Goal: Task Accomplishment & Management: Complete application form

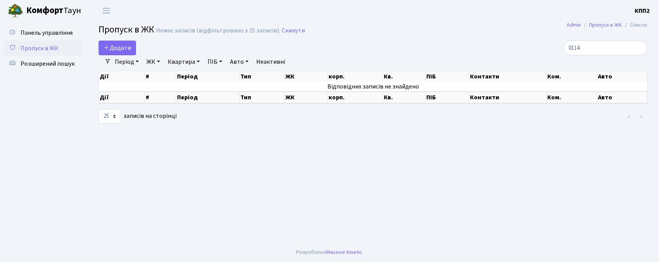
select select "25"
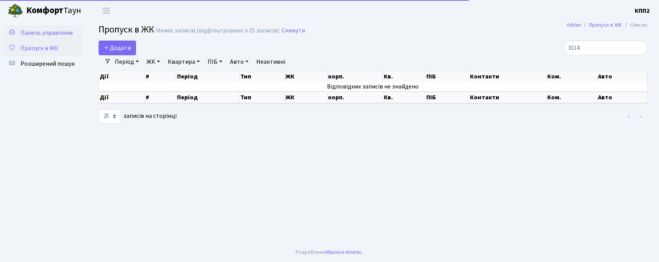
type input "0114"
click at [43, 29] on span "Панель управління" at bounding box center [46, 33] width 52 height 9
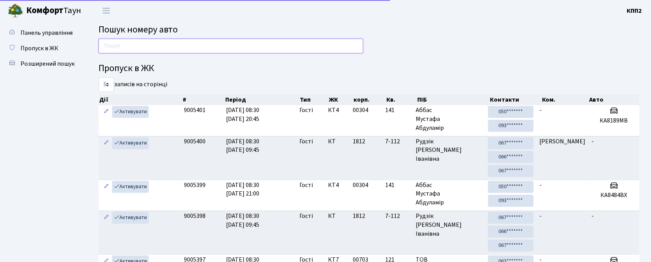
click at [138, 44] on input "text" at bounding box center [231, 46] width 265 height 15
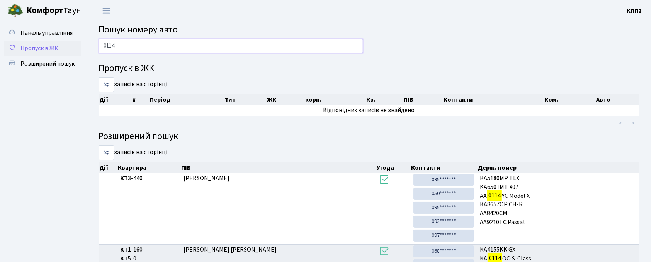
type input "0114"
click at [42, 42] on link "Пропуск в ЖК" at bounding box center [42, 48] width 77 height 15
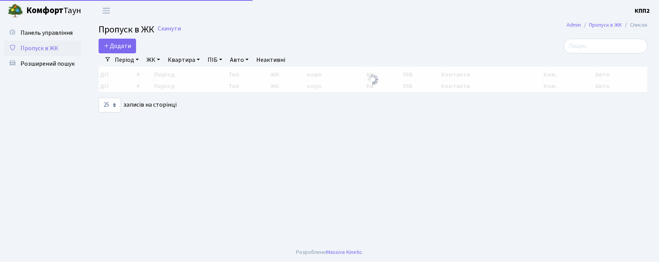
select select "25"
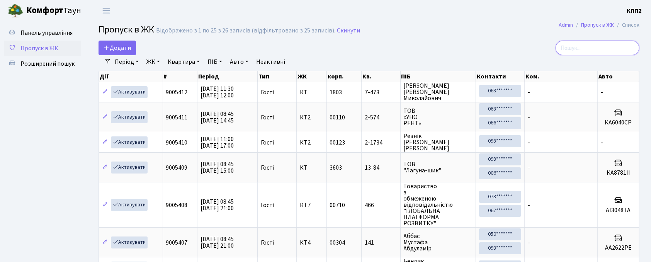
click at [594, 43] on input "search" at bounding box center [598, 48] width 84 height 15
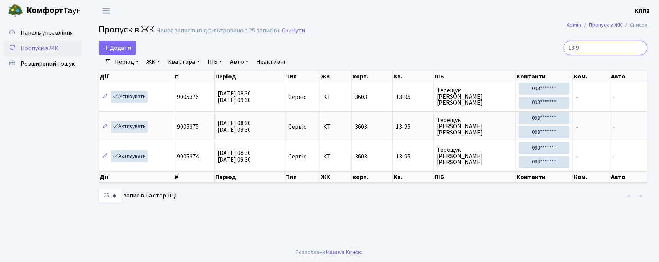
type input "13-9"
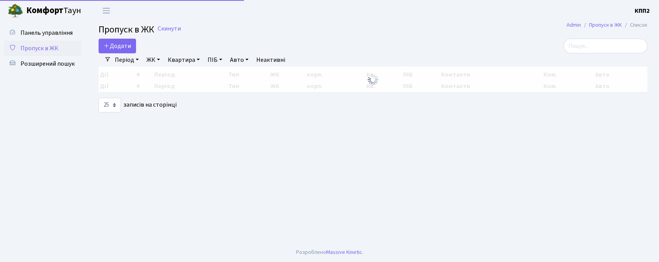
select select "25"
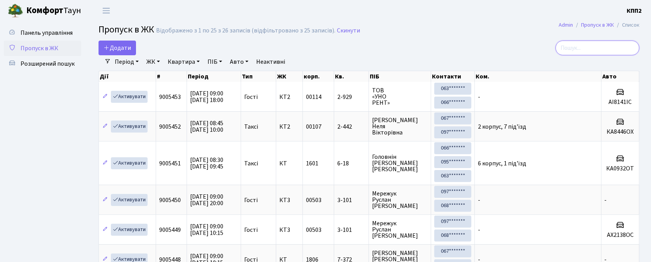
drag, startPoint x: 615, startPoint y: 43, endPoint x: 628, endPoint y: 42, distance: 13.2
click at [615, 43] on input "search" at bounding box center [598, 48] width 84 height 15
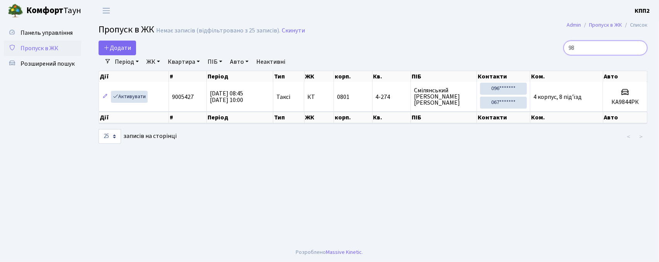
type input "9"
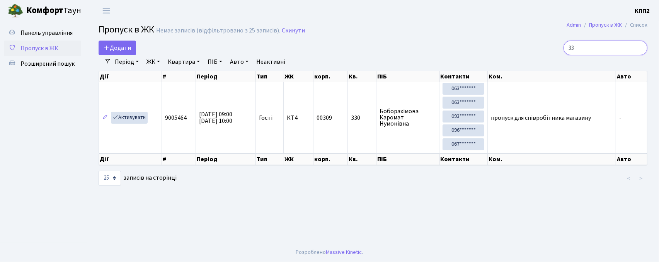
type input "3"
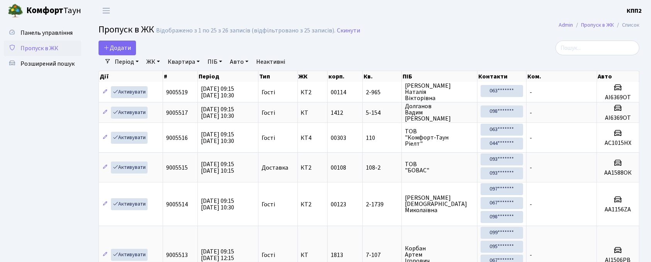
click at [113, 50] on span "Додати" at bounding box center [117, 48] width 27 height 9
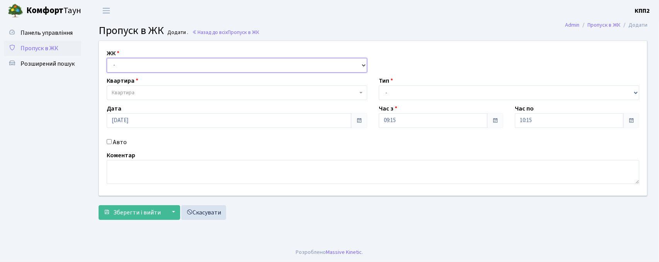
drag, startPoint x: 0, startPoint y: 0, endPoint x: 110, endPoint y: 62, distance: 126.0
click at [110, 62] on select "- КТ, вул. Регенераторна, 4 КТ2, просп. [STREET_ADDRESS] [STREET_ADDRESS] [PERS…" at bounding box center [237, 65] width 261 height 15
select select "271"
click at [107, 58] on select "- КТ, вул. Регенераторна, 4 КТ2, просп. [STREET_ADDRESS] [STREET_ADDRESS] [PERS…" at bounding box center [237, 65] width 261 height 15
select select
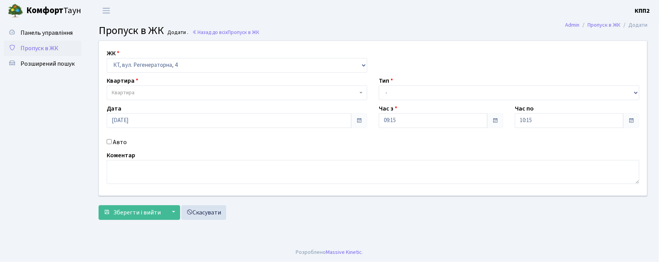
click at [129, 88] on span "Квартира" at bounding box center [237, 92] width 261 height 15
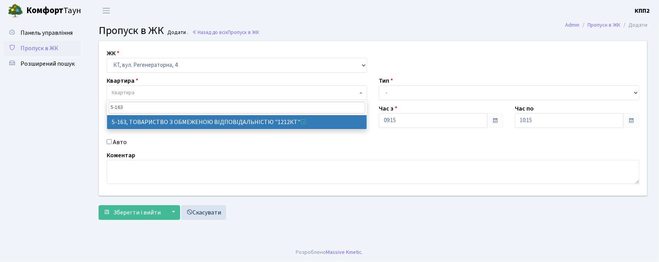
type input "5-163"
select select "2321"
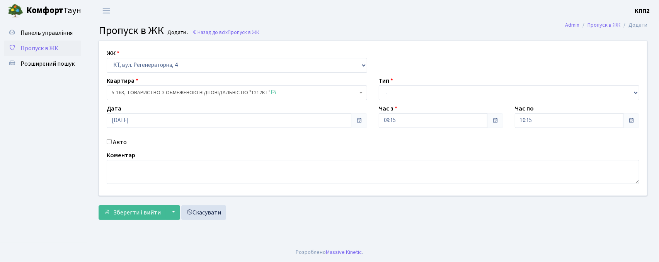
click at [110, 144] on div "Авто" at bounding box center [237, 142] width 272 height 9
click at [109, 144] on input "Авто" at bounding box center [109, 141] width 5 height 5
checkbox input "true"
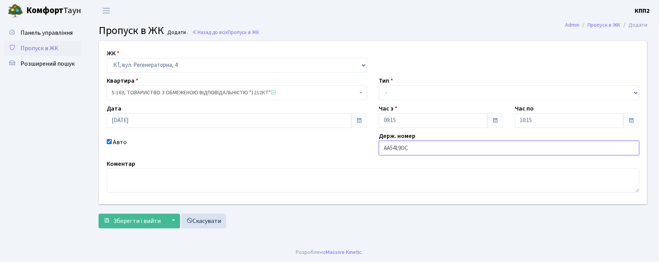
type input "АА5419ОС"
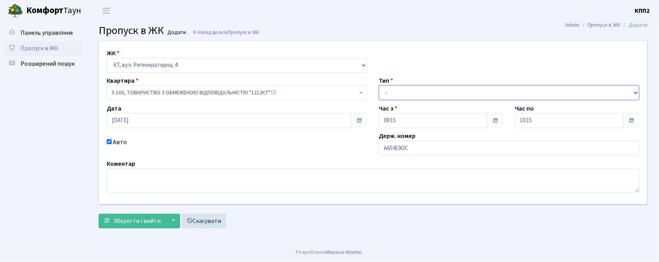
click at [393, 87] on select "- Доставка Таксі Гості Сервіс" at bounding box center [509, 92] width 261 height 15
select select "3"
click at [379, 85] on select "- Доставка Таксі Гості Сервіс" at bounding box center [509, 92] width 261 height 15
click at [165, 224] on button "▼" at bounding box center [172, 221] width 15 height 15
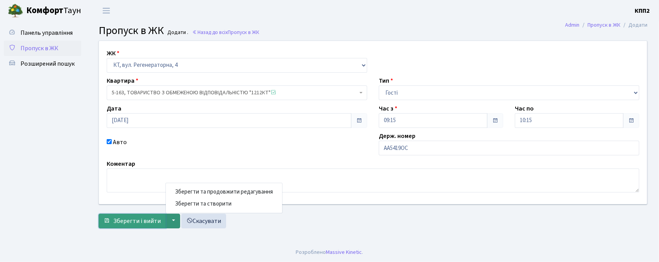
drag, startPoint x: 136, startPoint y: 223, endPoint x: 135, endPoint y: 217, distance: 5.8
click at [135, 223] on span "Зберегти і вийти" at bounding box center [137, 221] width 48 height 9
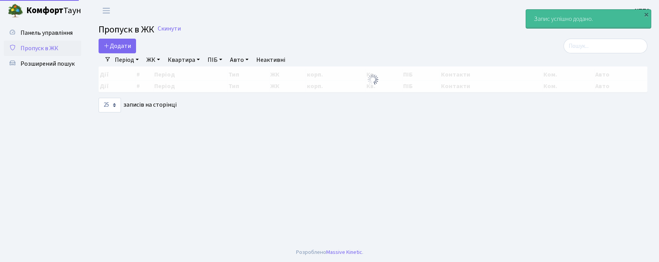
select select "25"
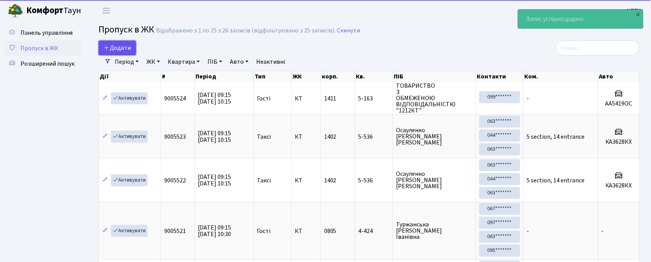
click at [118, 50] on span "Додати" at bounding box center [117, 48] width 27 height 9
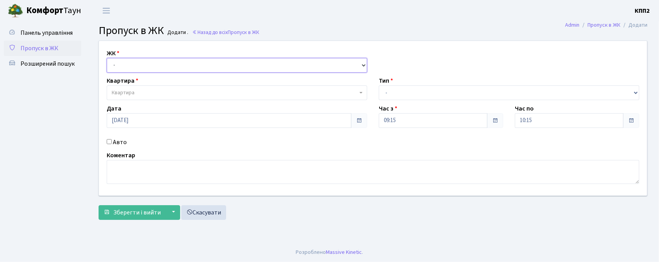
drag, startPoint x: 0, startPoint y: 0, endPoint x: 113, endPoint y: 71, distance: 133.7
click at [113, 71] on select "- КТ, вул. Регенераторна, 4 КТ2, просп. [STREET_ADDRESS] [STREET_ADDRESS] [PERS…" at bounding box center [237, 65] width 261 height 15
select select "271"
click at [107, 58] on select "- КТ, вул. Регенераторна, 4 КТ2, просп. [STREET_ADDRESS] [STREET_ADDRESS] [PERS…" at bounding box center [237, 65] width 261 height 15
select select
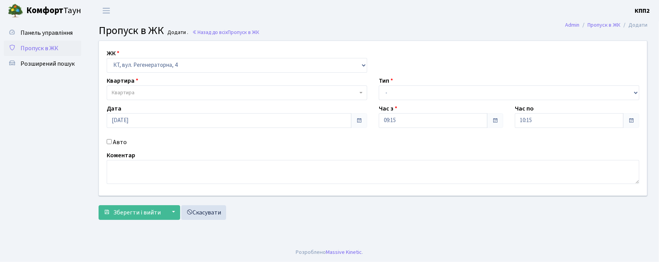
click at [123, 93] on span "Квартира" at bounding box center [123, 93] width 23 height 8
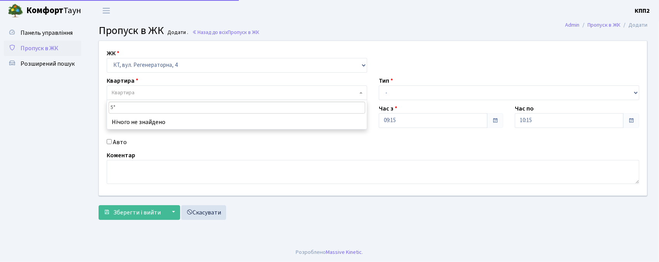
type input "5"
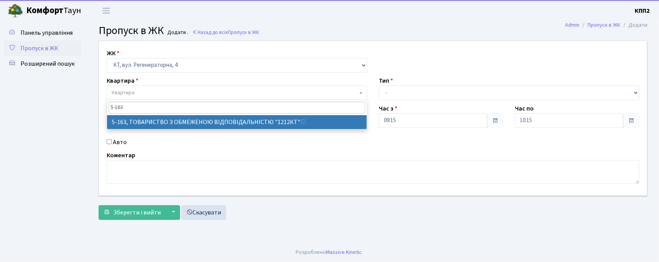
type input "5-163"
select select "2321"
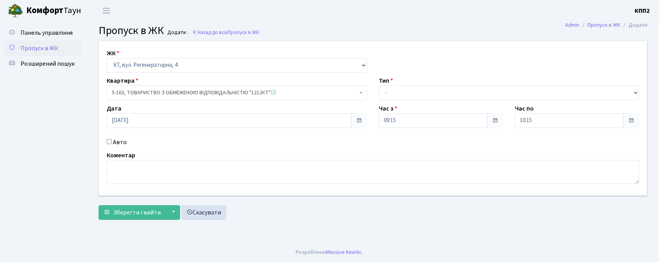
click at [107, 142] on input "Авто" at bounding box center [109, 141] width 5 height 5
checkbox input "true"
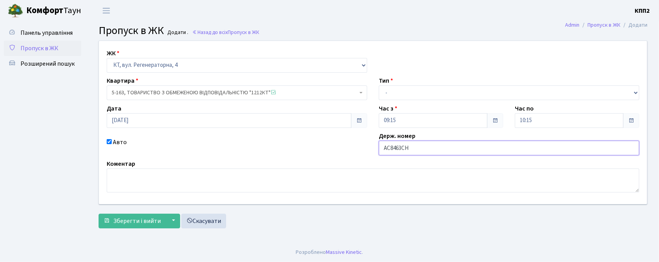
type input "АС8463СН"
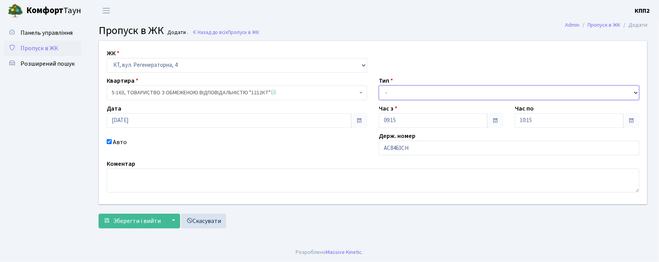
click at [451, 97] on select "- Доставка Таксі Гості Сервіс" at bounding box center [509, 92] width 261 height 15
select select "3"
click at [379, 85] on select "- Доставка Таксі Гості Сервіс" at bounding box center [509, 92] width 261 height 15
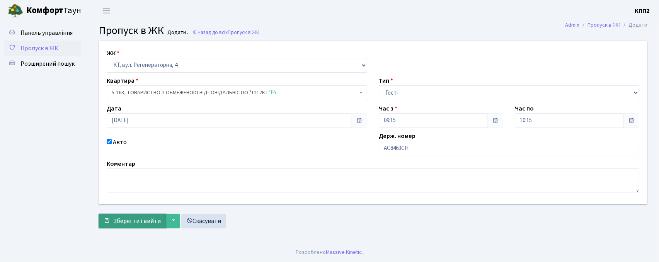
click at [115, 224] on span "Зберегти і вийти" at bounding box center [137, 221] width 48 height 9
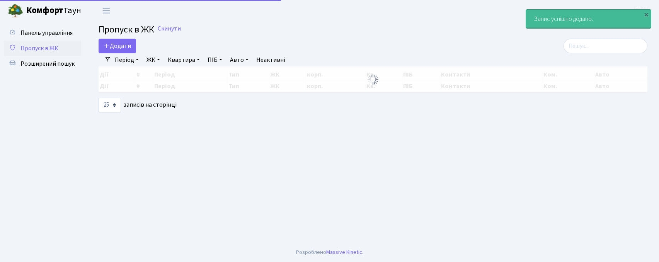
select select "25"
click at [112, 48] on span "Додати" at bounding box center [117, 46] width 27 height 9
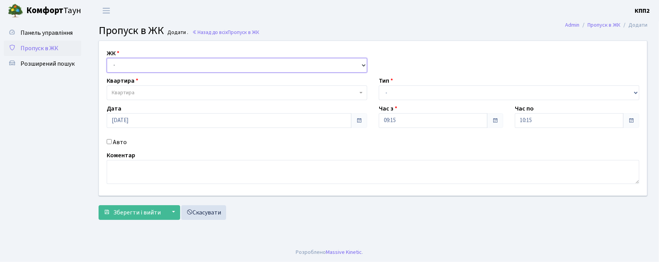
drag, startPoint x: 113, startPoint y: 60, endPoint x: 117, endPoint y: 66, distance: 7.1
click at [113, 60] on select "- КТ, вул. Регенераторна, 4 КТ2, просп. Соборності, 17 КТ3, вул. Березнева, 16 …" at bounding box center [237, 65] width 261 height 15
select select "271"
click at [107, 58] on select "- КТ, вул. Регенераторна, 4 КТ2, просп. Соборності, 17 КТ3, вул. Березнева, 16 …" at bounding box center [237, 65] width 261 height 15
select select
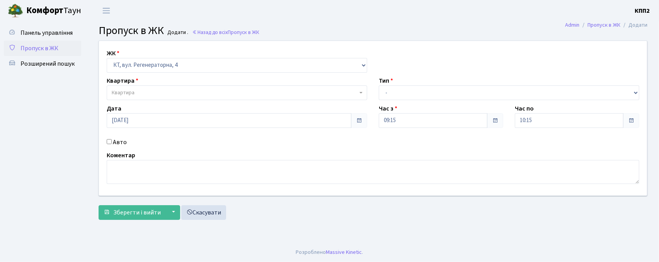
click at [126, 110] on div "Дата 23.09.2025" at bounding box center [237, 116] width 272 height 24
click at [127, 89] on span "Квартира" at bounding box center [123, 93] width 23 height 8
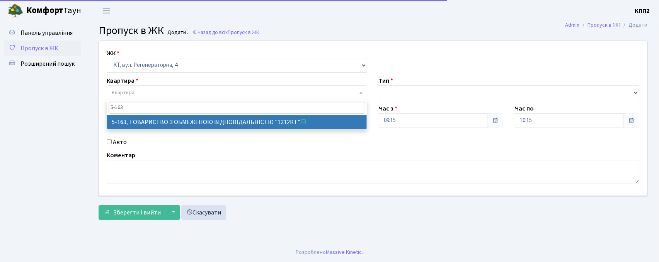
type input "5-163"
drag, startPoint x: 141, startPoint y: 121, endPoint x: 138, endPoint y: 115, distance: 6.2
select select "2321"
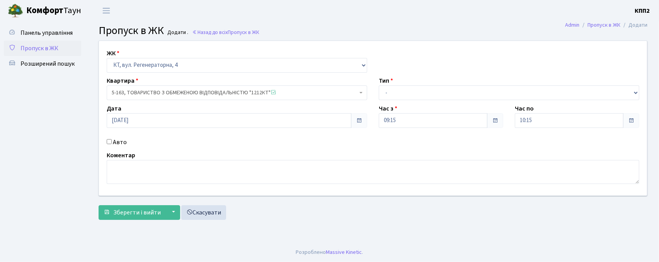
click at [113, 143] on label "Авто" at bounding box center [120, 142] width 14 height 9
click at [112, 143] on input "Авто" at bounding box center [109, 141] width 5 height 5
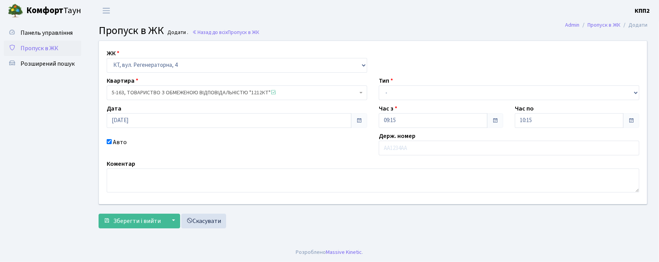
click at [111, 142] on input "Авто" at bounding box center [109, 141] width 5 height 5
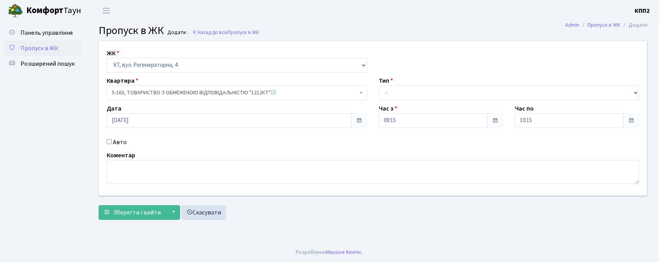
click at [109, 146] on div "Авто" at bounding box center [237, 142] width 272 height 9
click at [109, 142] on input "Авто" at bounding box center [109, 141] width 5 height 5
checkbox input "true"
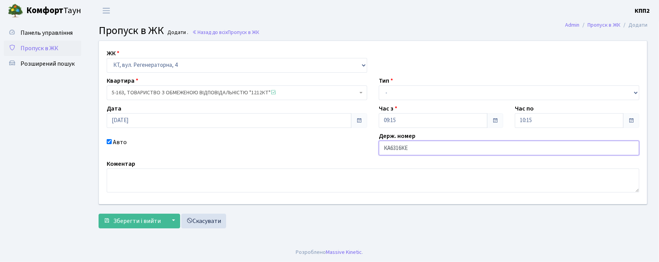
type input "КА6316КЕ"
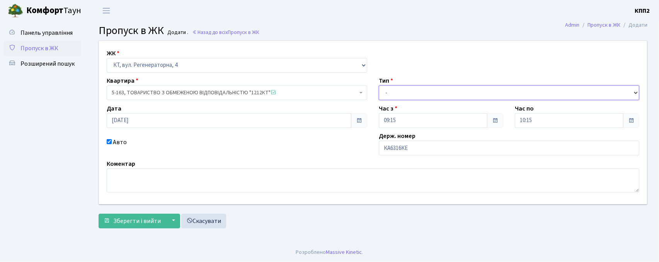
click at [424, 92] on select "- Доставка Таксі Гості Сервіс" at bounding box center [509, 92] width 261 height 15
select select "3"
click at [379, 85] on select "- Доставка Таксі Гості Сервіс" at bounding box center [509, 92] width 261 height 15
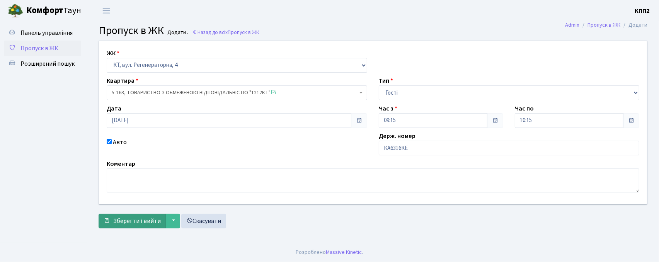
click at [133, 215] on form "ЖК - КТ, вул. Регенераторна, 4 КТ2, просп. Соборності, 17 КТ3, вул. Березнева, …" at bounding box center [373, 135] width 549 height 188
click at [134, 218] on span "Зберегти і вийти" at bounding box center [137, 221] width 48 height 9
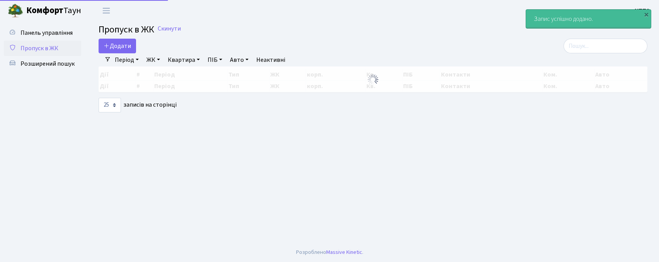
select select "25"
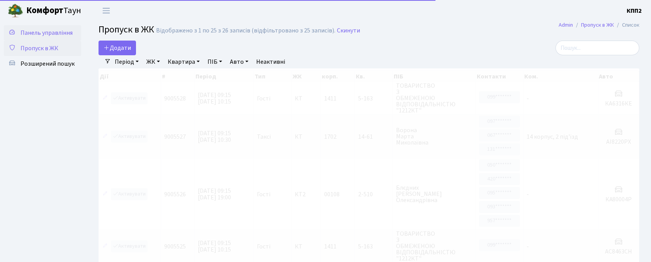
click at [52, 29] on span "Панель управління" at bounding box center [46, 33] width 52 height 9
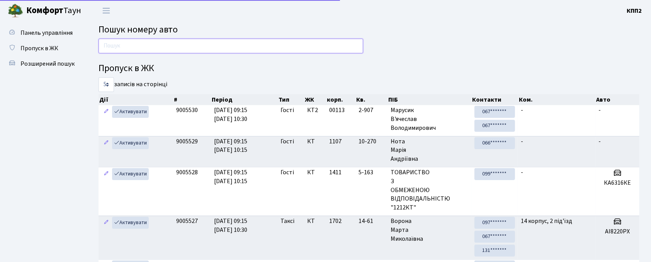
click at [133, 44] on input "text" at bounding box center [231, 46] width 265 height 15
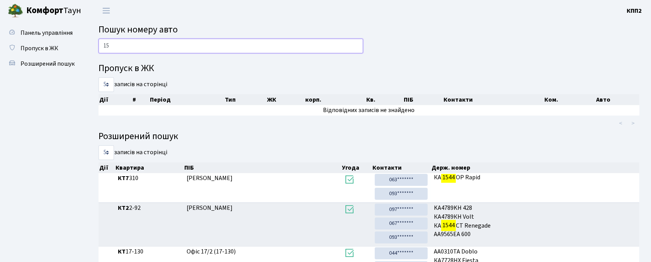
type input "1"
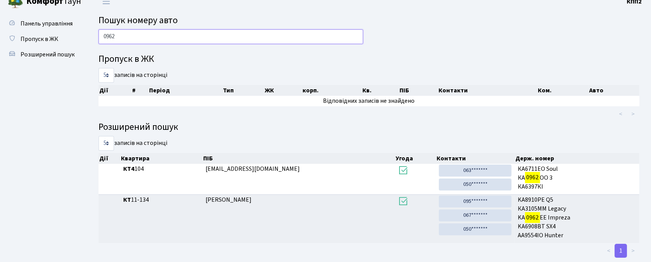
scroll to position [25, 0]
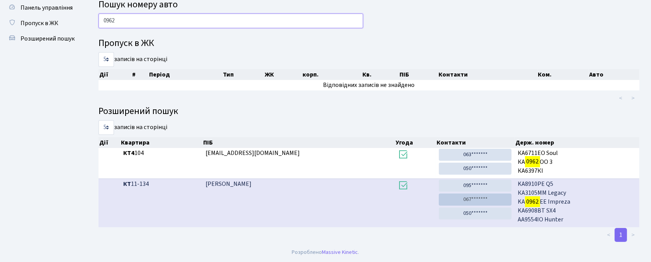
type input "0962"
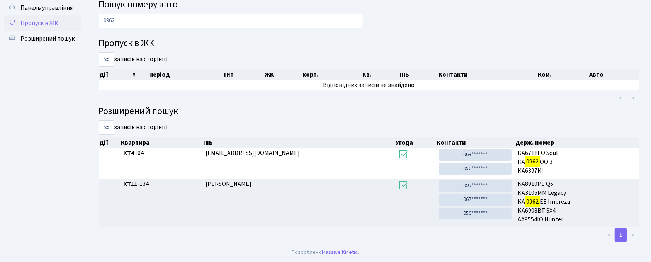
click at [36, 15] on link "Пропуск в ЖК" at bounding box center [42, 22] width 77 height 15
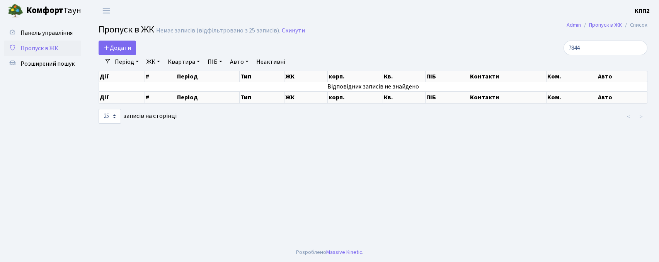
select select "25"
type input "7"
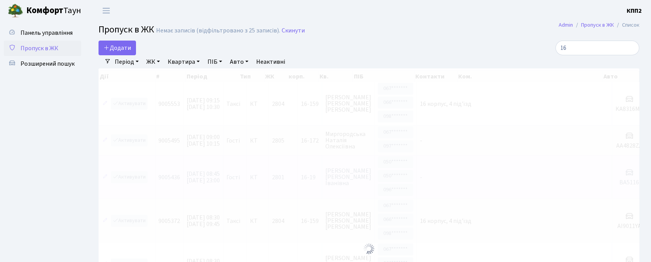
type input "1"
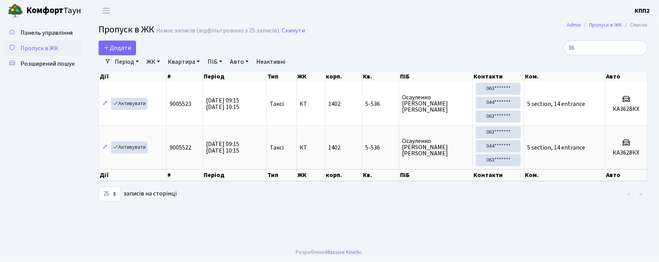
type input "3"
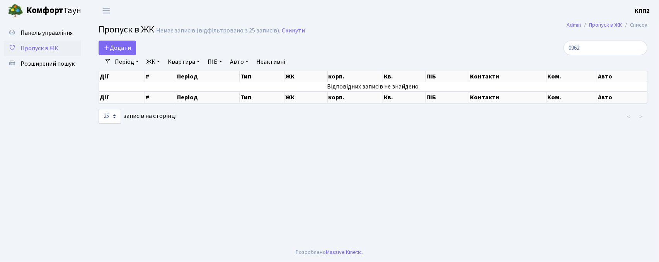
type input "0962"
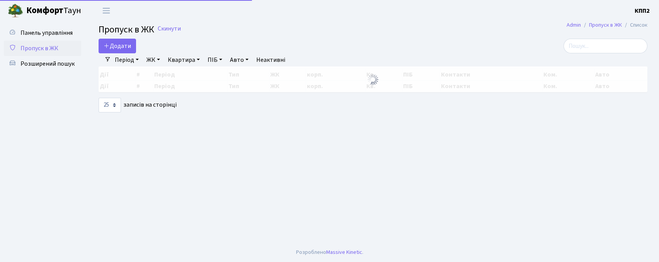
select select "25"
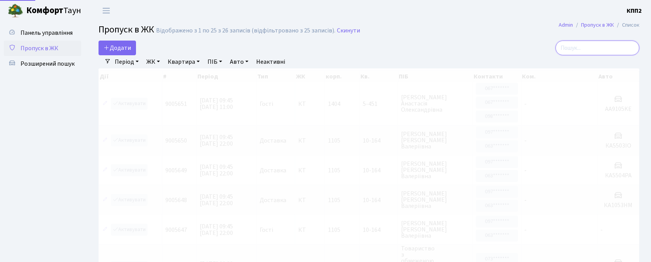
click at [597, 44] on input "search" at bounding box center [598, 48] width 84 height 15
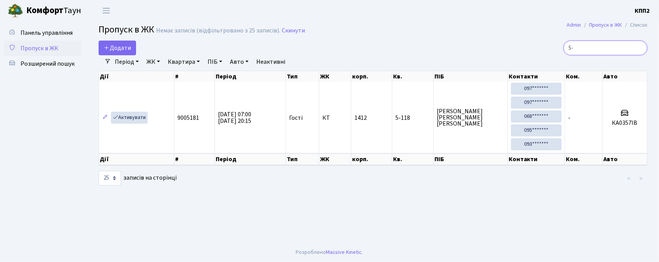
type input "5"
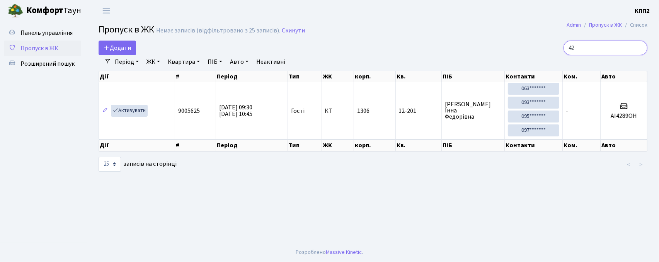
type input "4"
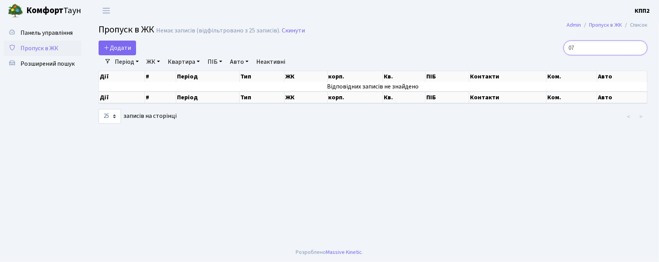
type input "0"
type input "7"
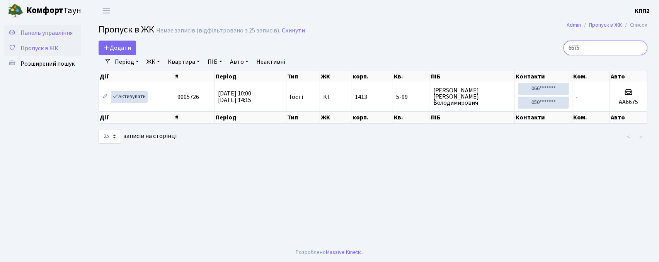
type input "6675"
click at [46, 36] on span "Панель управління" at bounding box center [46, 33] width 52 height 9
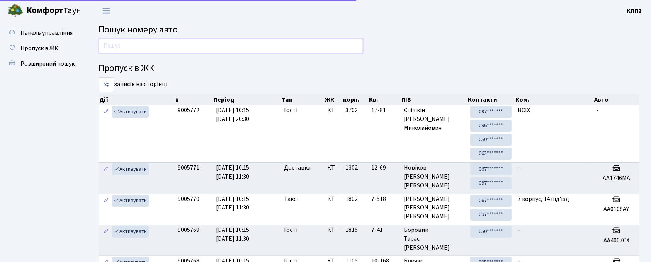
click at [139, 49] on input "text" at bounding box center [231, 46] width 265 height 15
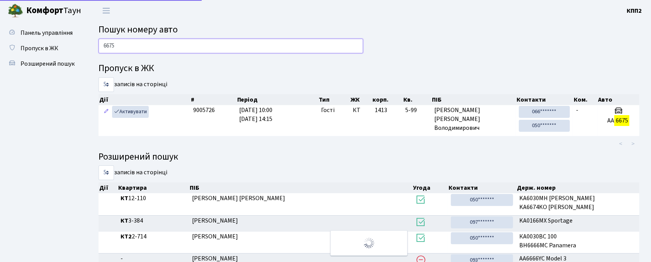
type input "6675"
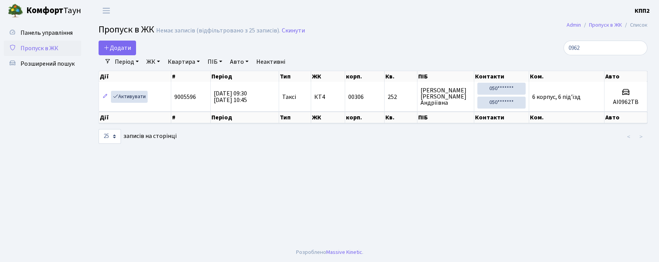
select select "25"
type input "0"
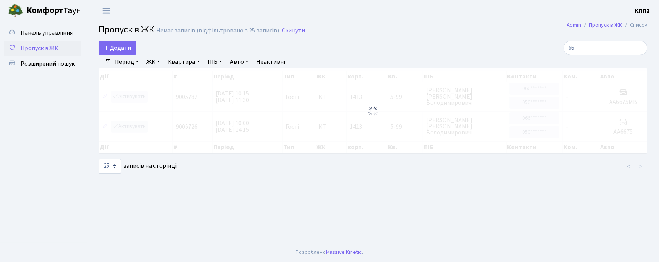
type input "6"
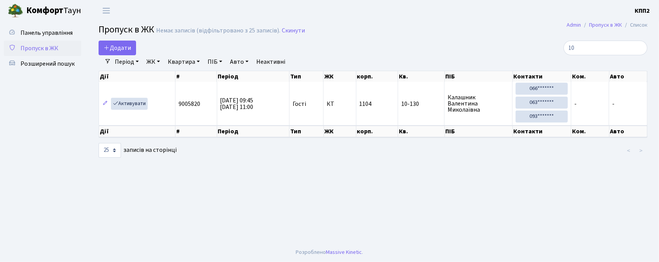
type input "1"
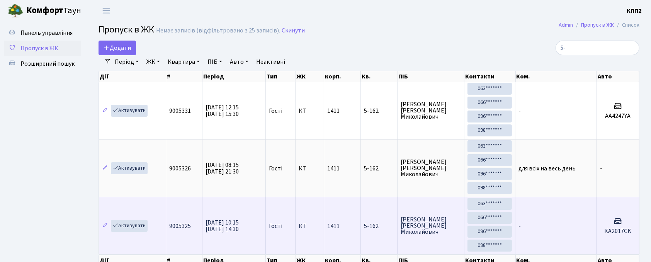
type input "5"
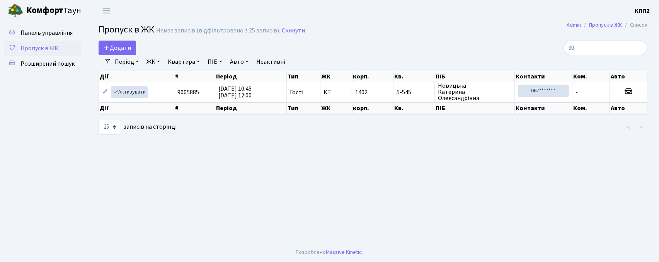
type input "9"
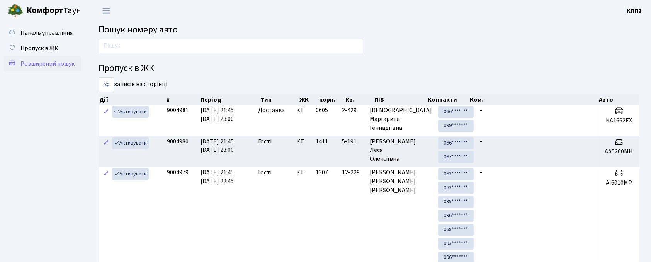
click at [44, 60] on span "Розширений пошук" at bounding box center [47, 64] width 54 height 9
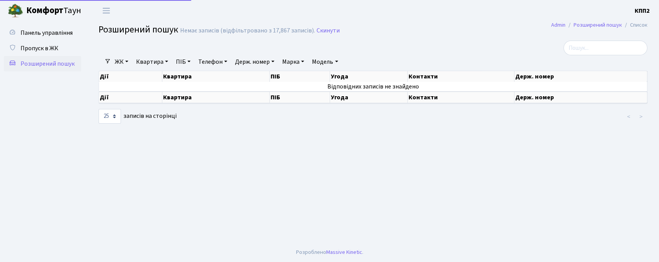
select select "25"
click at [150, 60] on link "Квартира" at bounding box center [152, 61] width 38 height 13
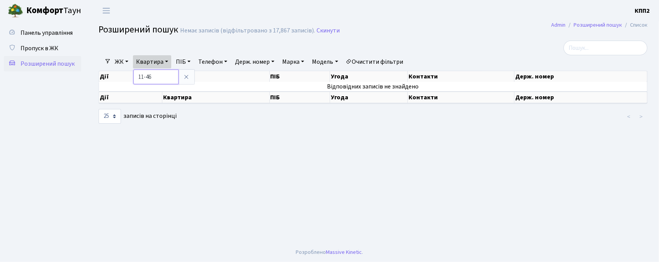
type input "11-46"
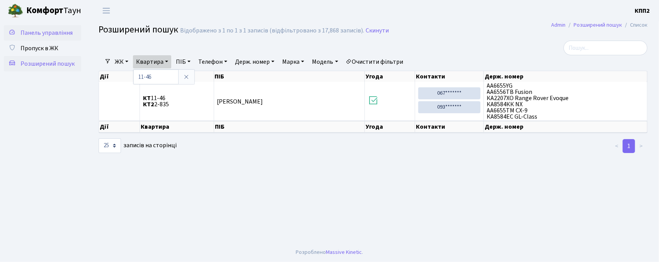
click at [50, 29] on span "Панель управління" at bounding box center [46, 33] width 52 height 9
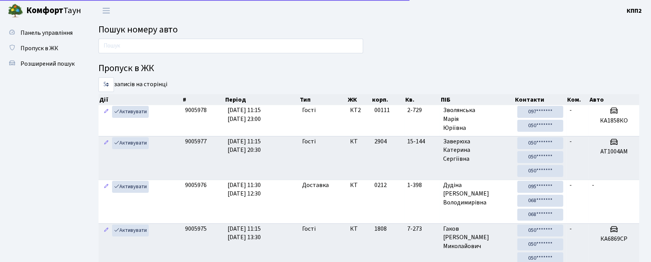
click at [144, 55] on div at bounding box center [231, 48] width 276 height 19
click at [146, 49] on input "text" at bounding box center [231, 46] width 265 height 15
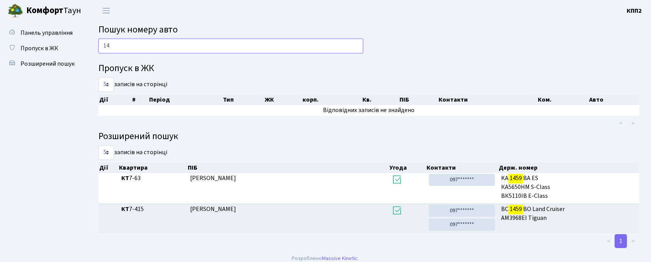
type input "1"
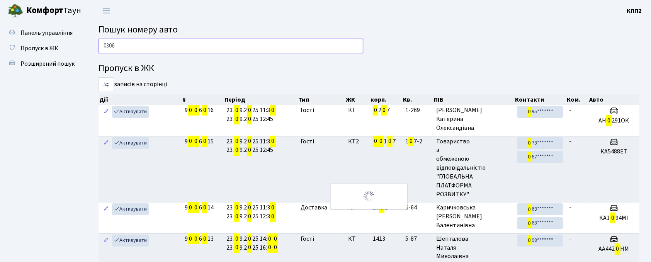
type input "0306"
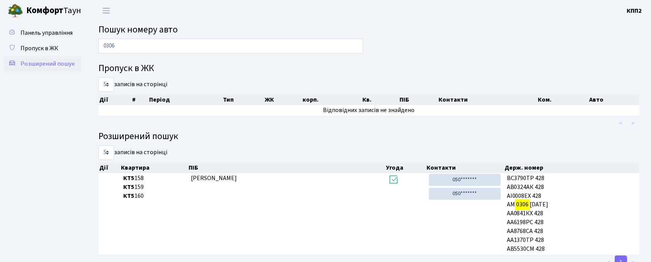
click at [18, 65] on link "Розширений пошук" at bounding box center [42, 63] width 77 height 15
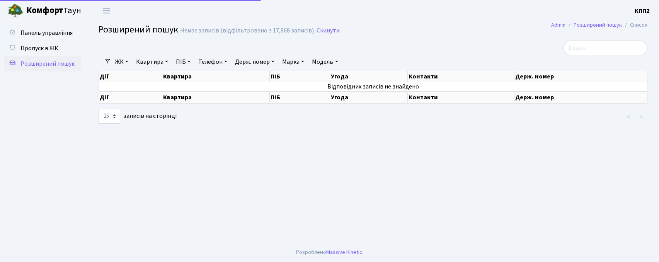
select select "25"
click at [161, 61] on link "Квартира" at bounding box center [152, 61] width 38 height 13
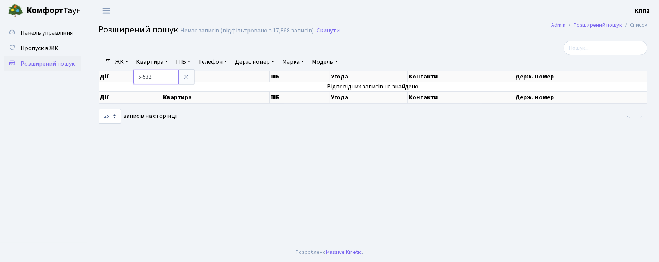
type input "5-532"
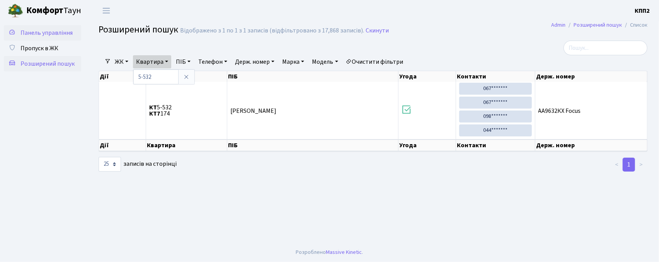
click at [26, 30] on span "Панель управління" at bounding box center [46, 33] width 52 height 9
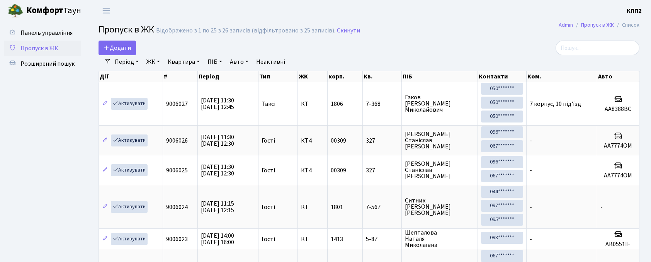
select select "25"
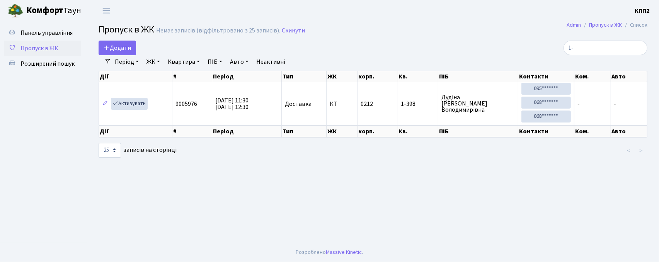
type input "1"
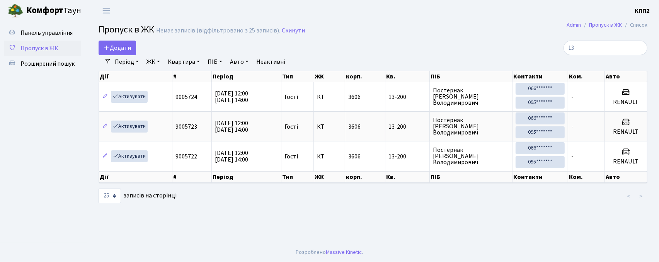
type input "1"
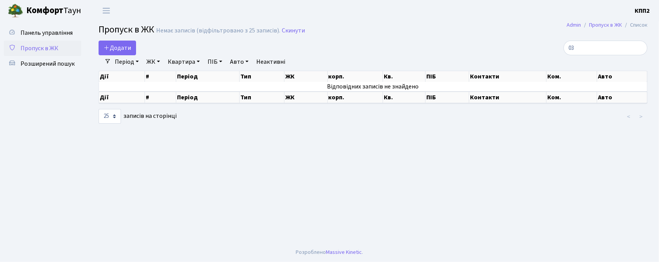
type input "0"
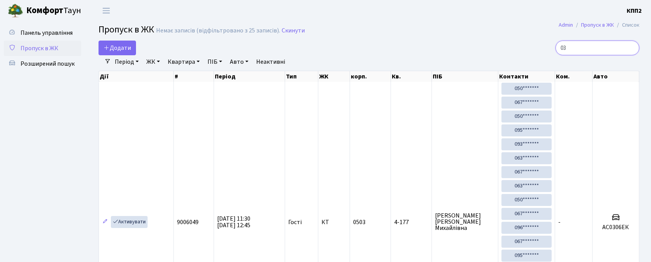
type input "0"
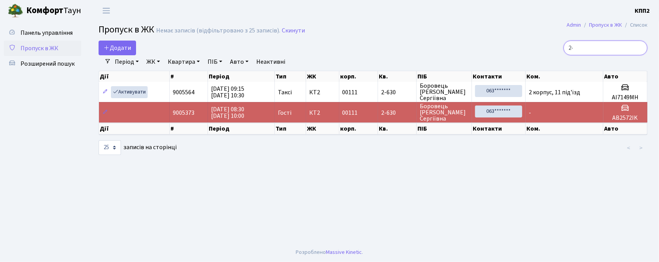
type input "2"
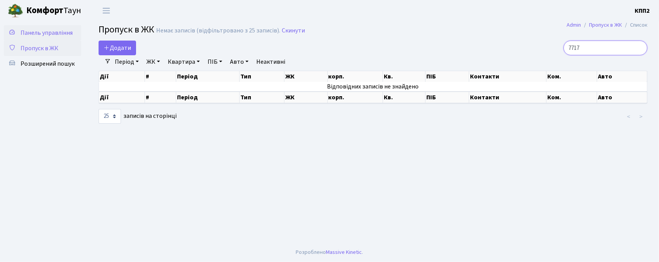
type input "7717"
click at [22, 30] on span "Панель управління" at bounding box center [46, 33] width 52 height 9
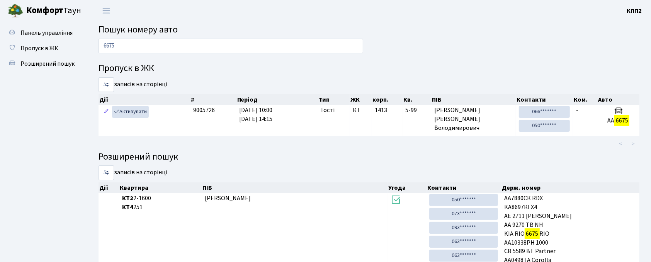
click at [59, 48] on link "Пропуск в ЖК" at bounding box center [42, 48] width 77 height 15
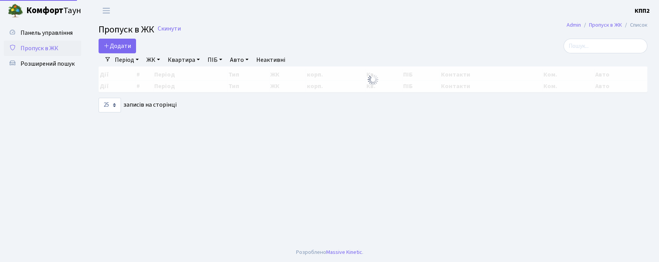
select select "25"
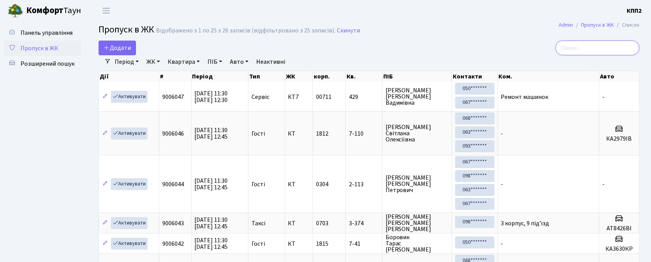
click at [593, 45] on input "search" at bounding box center [598, 48] width 84 height 15
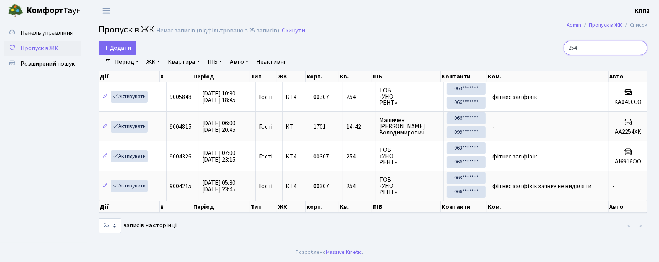
type input "254"
click at [130, 50] on span "Додати" at bounding box center [117, 48] width 27 height 9
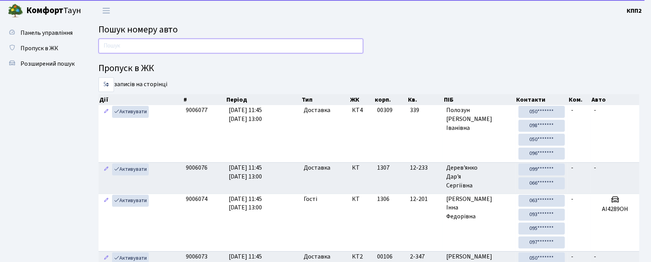
drag, startPoint x: 182, startPoint y: 44, endPoint x: 186, endPoint y: 39, distance: 5.9
click at [182, 44] on input "text" at bounding box center [231, 46] width 265 height 15
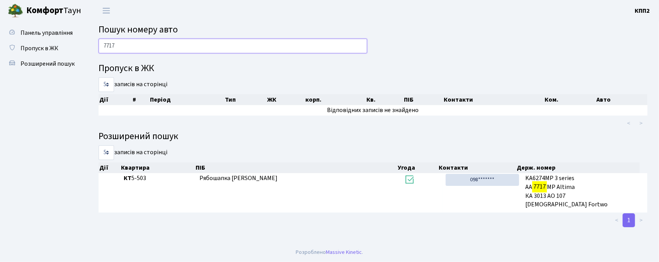
type input "7717"
click at [48, 48] on span "Пропуск в ЖК" at bounding box center [39, 48] width 38 height 9
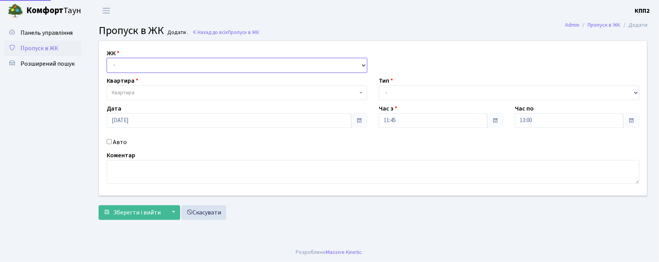
click at [127, 67] on select "- КТ, вул. Регенераторна, 4 КТ2, просп. [STREET_ADDRESS] [STREET_ADDRESS] [PERS…" at bounding box center [237, 65] width 261 height 15
select select "271"
click at [107, 58] on select "- КТ, вул. Регенераторна, 4 КТ2, просп. [STREET_ADDRESS] [STREET_ADDRESS] [PERS…" at bounding box center [237, 65] width 261 height 15
select select
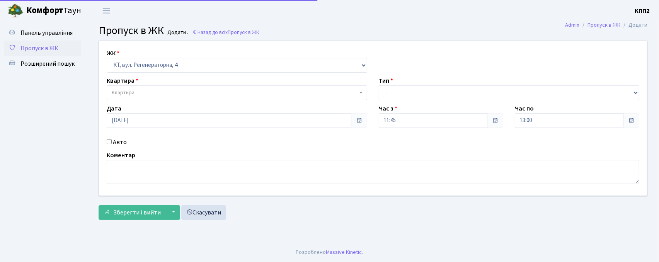
click at [135, 94] on span "Квартира" at bounding box center [235, 93] width 246 height 8
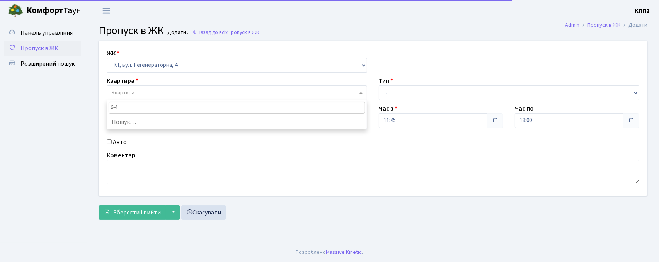
type input "6-45"
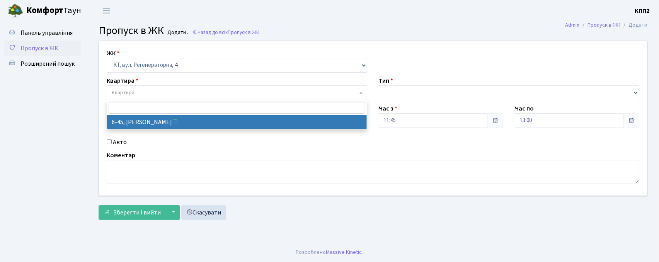
select select "5225"
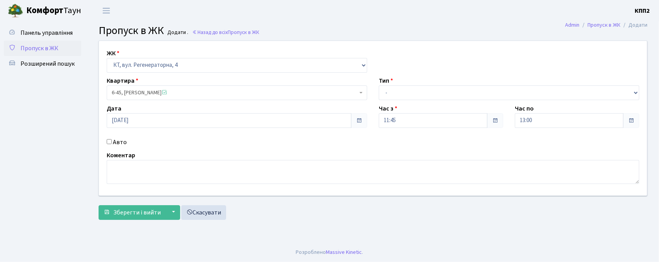
click at [107, 139] on input "Авто" at bounding box center [109, 141] width 5 height 5
checkbox input "true"
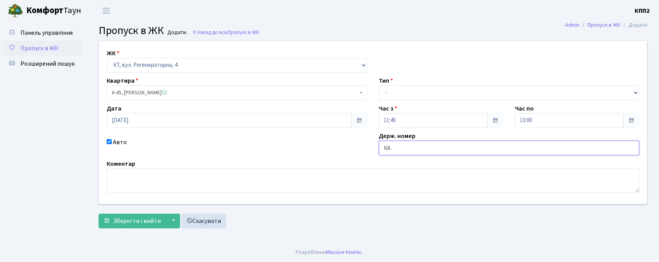
type input "[PERSON_NAME]"
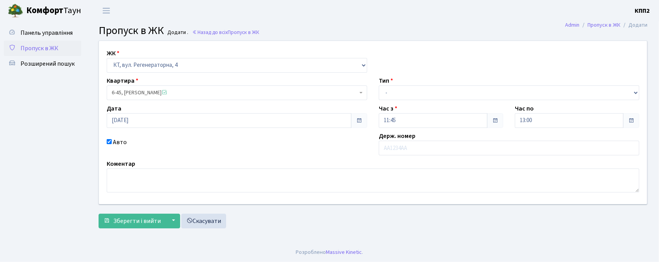
click at [44, 127] on ul "Панель управління Пропуск в ЖК Розширений пошук" at bounding box center [42, 132] width 77 height 214
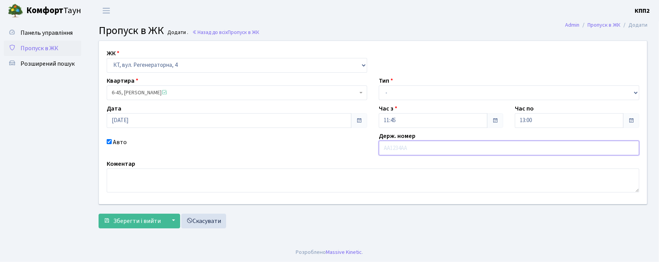
click at [436, 145] on input "text" at bounding box center [509, 148] width 261 height 15
type input "AA326YC"
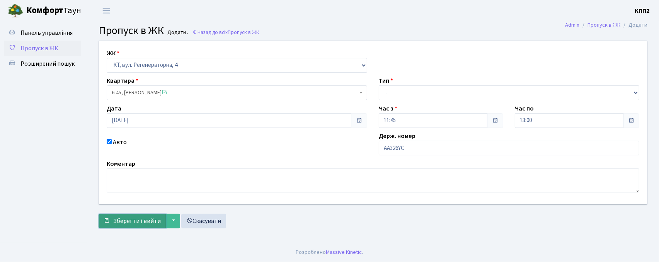
click at [137, 220] on span "Зберегти і вийти" at bounding box center [137, 221] width 48 height 9
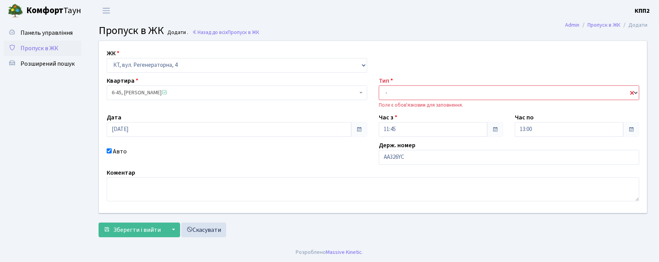
click at [440, 90] on select "- Доставка Таксі Гості Сервіс" at bounding box center [509, 92] width 261 height 15
select select "3"
click at [379, 85] on select "- Доставка Таксі Гості Сервіс" at bounding box center [509, 92] width 261 height 15
click at [134, 229] on span "Зберегти і вийти" at bounding box center [137, 230] width 48 height 9
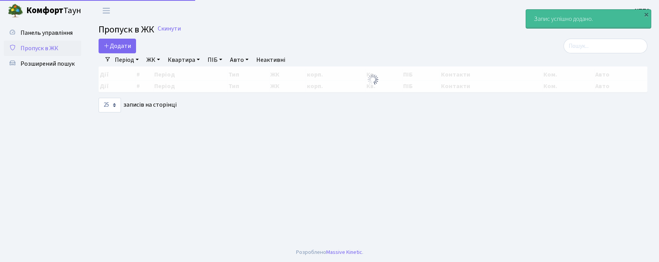
select select "25"
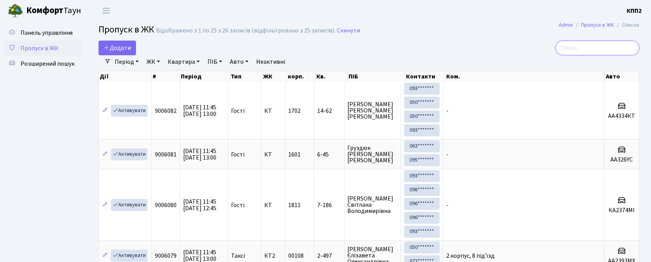
click at [602, 46] on input "search" at bounding box center [598, 48] width 84 height 15
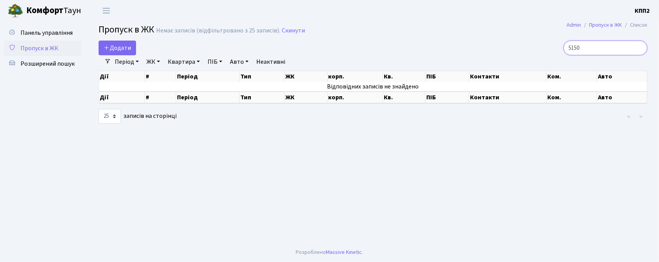
type input "5150"
click at [113, 56] on link "Період" at bounding box center [127, 61] width 30 height 13
click at [118, 47] on span "Додати" at bounding box center [117, 48] width 27 height 9
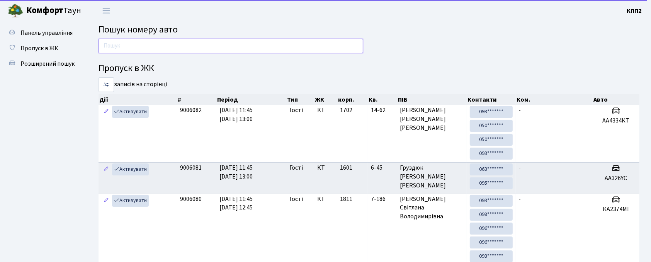
click at [162, 42] on input "text" at bounding box center [231, 46] width 265 height 15
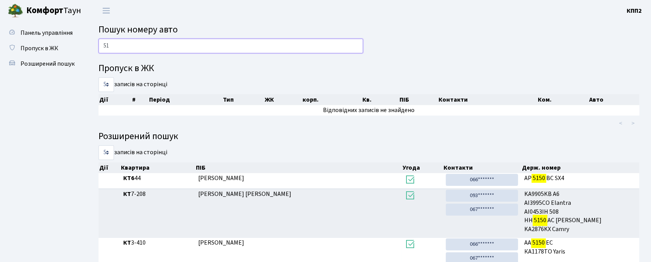
type input "5"
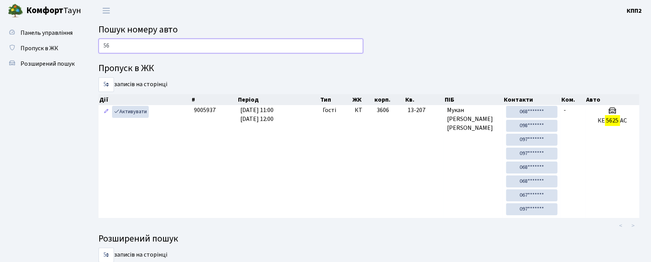
type input "5"
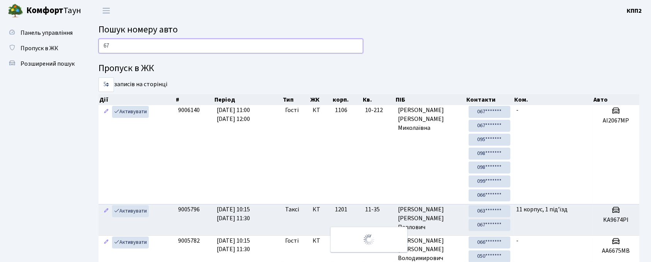
type input "6"
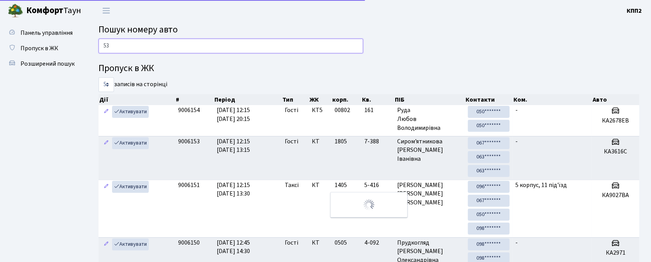
type input "5"
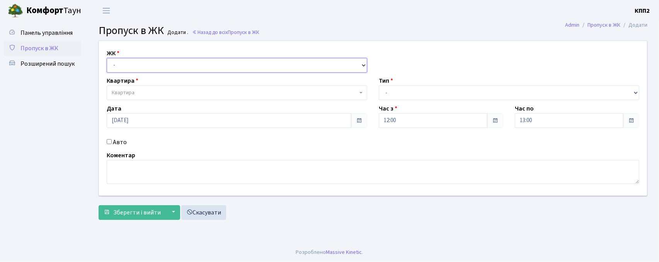
drag, startPoint x: 118, startPoint y: 65, endPoint x: 120, endPoint y: 70, distance: 5.2
click at [118, 65] on select "- КТ, вул. Регенераторна, 4 КТ2, просп. [STREET_ADDRESS] [STREET_ADDRESS] [PERS…" at bounding box center [237, 65] width 261 height 15
select select "271"
click at [107, 58] on select "- КТ, вул. Регенераторна, 4 КТ2, просп. [STREET_ADDRESS] [STREET_ADDRESS] [PERS…" at bounding box center [237, 65] width 261 height 15
select select
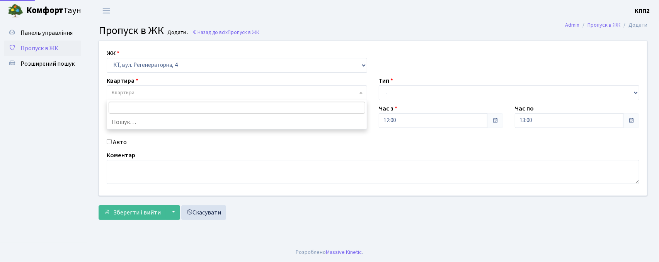
click at [122, 93] on span "Квартира" at bounding box center [123, 93] width 23 height 8
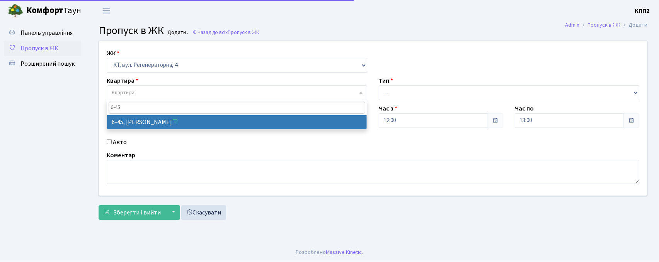
type input "6-45"
select select "5225"
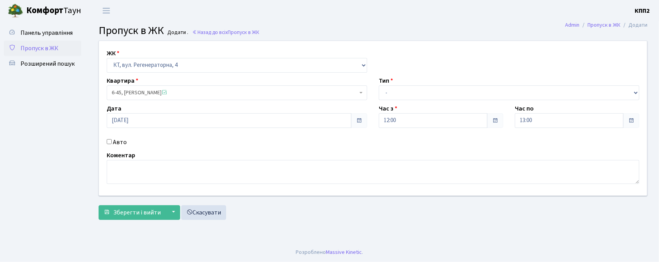
click at [110, 142] on input "Авто" at bounding box center [109, 141] width 5 height 5
checkbox input "true"
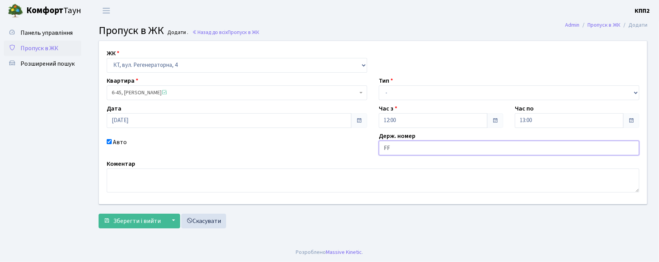
type input "F"
type input "AA3262YC"
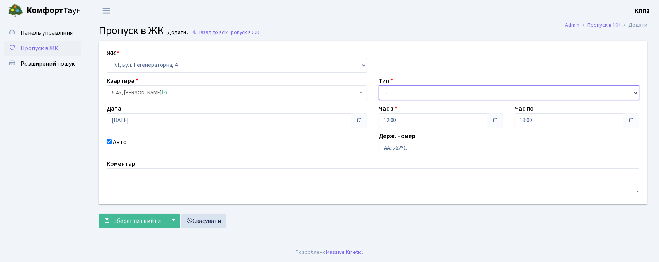
click at [397, 92] on select "- Доставка Таксі Гості Сервіс" at bounding box center [509, 92] width 261 height 15
select select "3"
click at [379, 85] on select "- Доставка Таксі Гості Сервіс" at bounding box center [509, 92] width 261 height 15
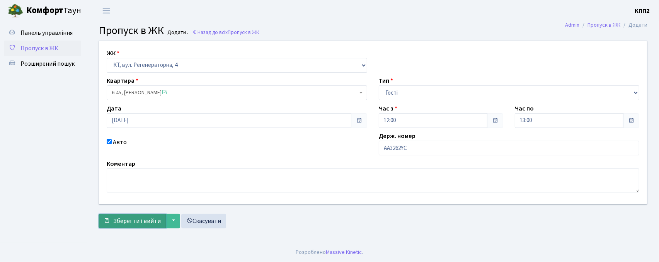
click at [143, 215] on button "Зберегти і вийти" at bounding box center [132, 221] width 67 height 15
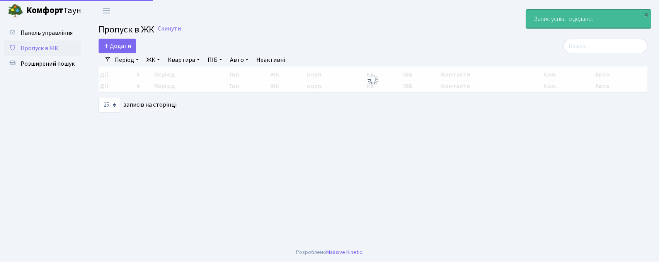
select select "25"
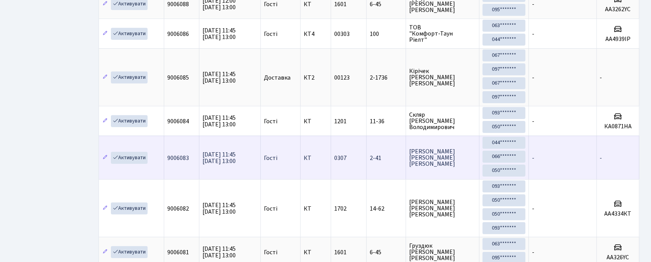
scroll to position [155, 0]
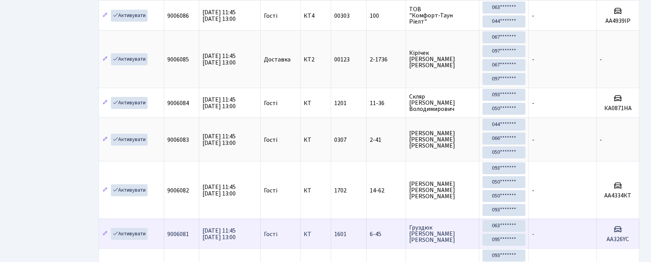
click at [618, 243] on h5 "AA326YC" at bounding box center [618, 239] width 36 height 7
click at [0, 0] on div at bounding box center [0, 0] width 0 height 0
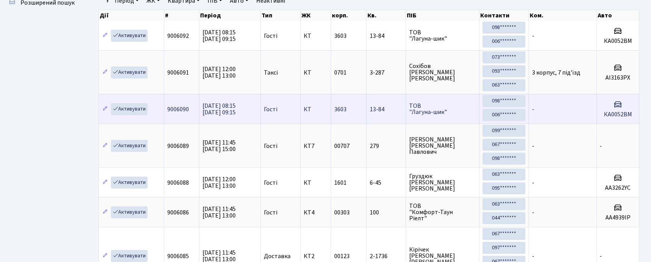
scroll to position [0, 0]
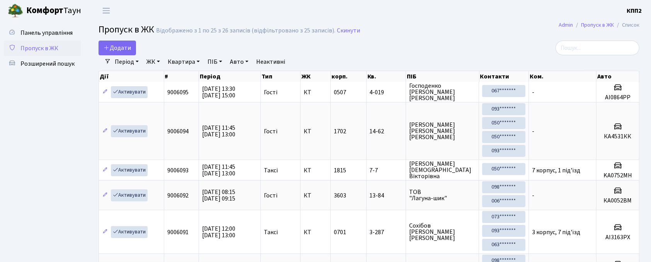
click at [132, 53] on link "Додати" at bounding box center [117, 48] width 37 height 15
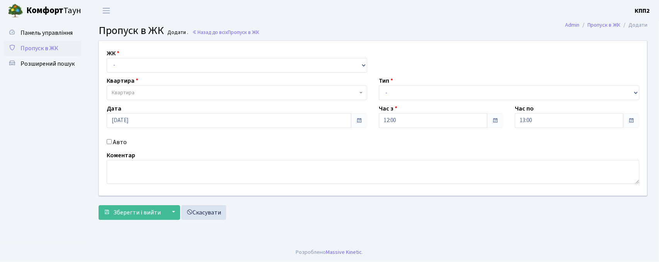
click at [107, 141] on input "Авто" at bounding box center [109, 141] width 5 height 5
checkbox input "true"
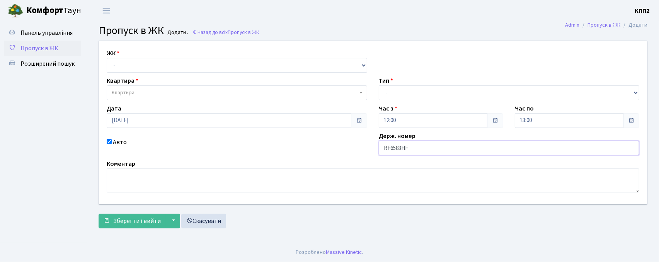
type input "RF6583HF"
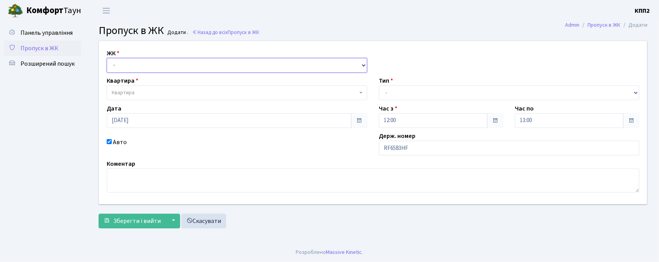
drag, startPoint x: 139, startPoint y: 60, endPoint x: 139, endPoint y: 68, distance: 7.7
click at [139, 60] on select "- КТ, вул. Регенераторна, 4 КТ2, просп. [STREET_ADDRESS] [STREET_ADDRESS] [PERS…" at bounding box center [237, 65] width 261 height 15
select select "271"
click at [107, 58] on select "- КТ, вул. Регенераторна, 4 КТ2, просп. Соборності, 17 КТ3, вул. Березнева, 16 …" at bounding box center [237, 65] width 261 height 15
select select
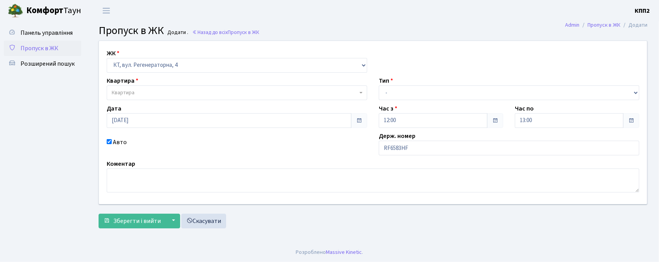
click at [144, 92] on span "Квартира" at bounding box center [235, 93] width 246 height 8
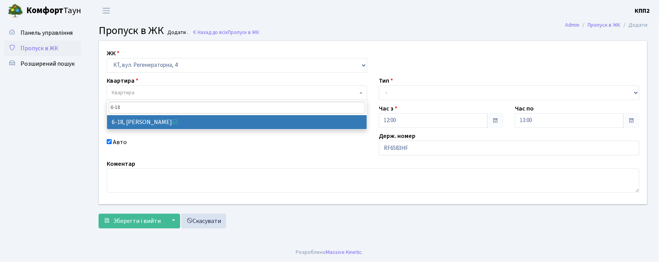
type input "6-18"
select select "5198"
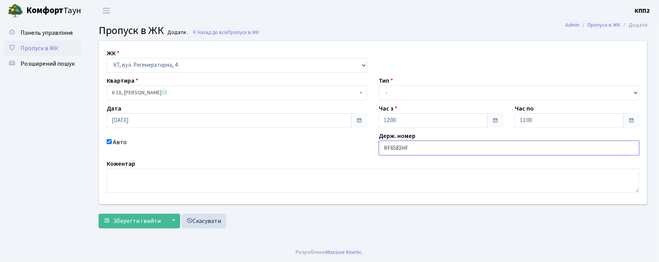
click at [390, 149] on input "RF6583HF" at bounding box center [509, 148] width 261 height 15
click at [424, 145] on input "КА6583HF" at bounding box center [509, 148] width 261 height 15
type input "КА6583РА"
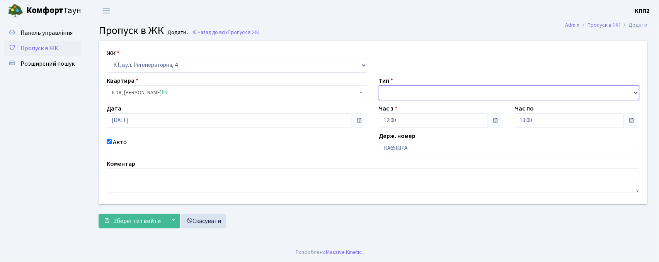
drag, startPoint x: 411, startPoint y: 87, endPoint x: 406, endPoint y: 99, distance: 13.1
click at [409, 89] on select "- Доставка Таксі Гості Сервіс" at bounding box center [509, 92] width 261 height 15
select select "3"
click at [379, 85] on select "- Доставка Таксі Гості Сервіс" at bounding box center [509, 92] width 261 height 15
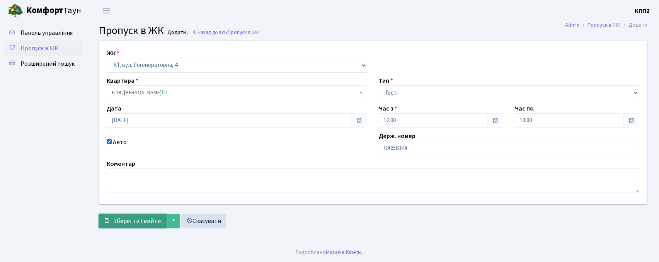
click at [133, 220] on span "Зберегти і вийти" at bounding box center [137, 221] width 48 height 9
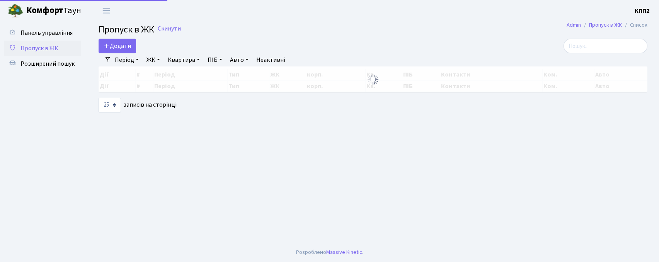
select select "25"
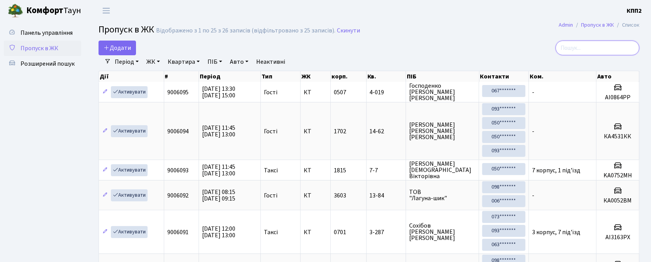
click at [589, 48] on input "search" at bounding box center [598, 48] width 84 height 15
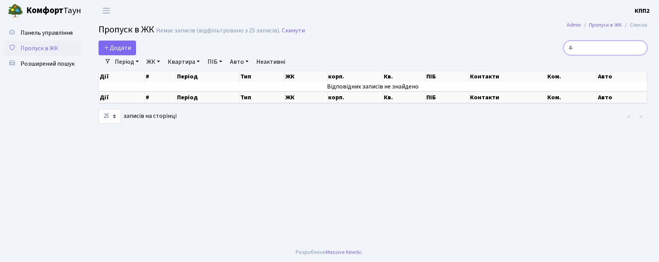
type input "4"
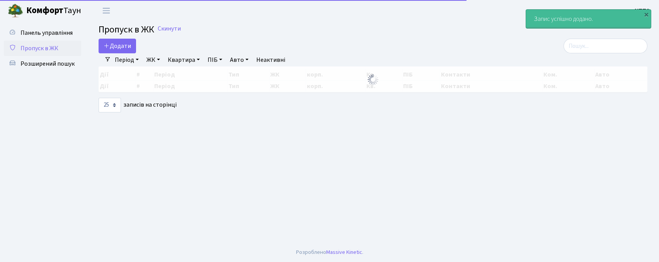
select select "25"
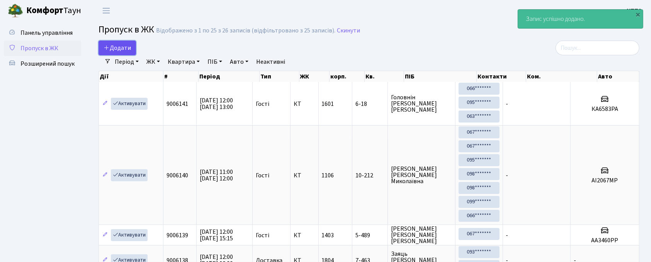
click at [120, 47] on span "Додати" at bounding box center [117, 48] width 27 height 9
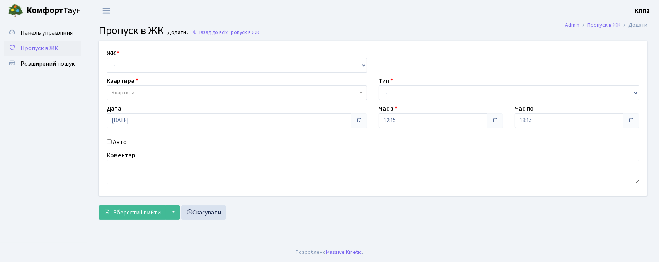
click at [112, 142] on div "Авто" at bounding box center [237, 142] width 272 height 9
click at [109, 143] on input "Авто" at bounding box center [109, 141] width 5 height 5
checkbox input "true"
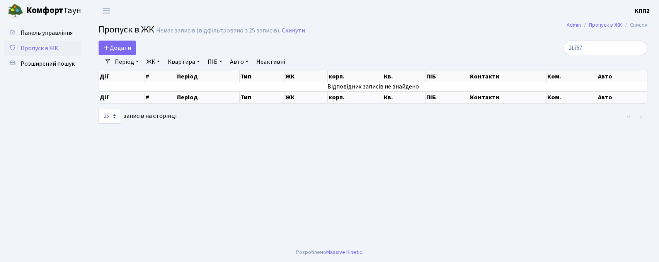
select select "25"
click at [580, 49] on input "21757" at bounding box center [606, 48] width 84 height 15
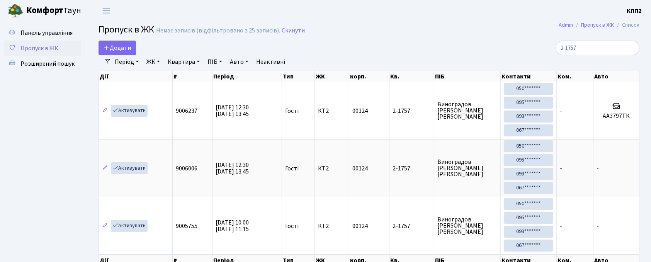
drag, startPoint x: 602, startPoint y: 50, endPoint x: 598, endPoint y: 53, distance: 5.6
click at [602, 51] on input "2-1757" at bounding box center [598, 48] width 84 height 15
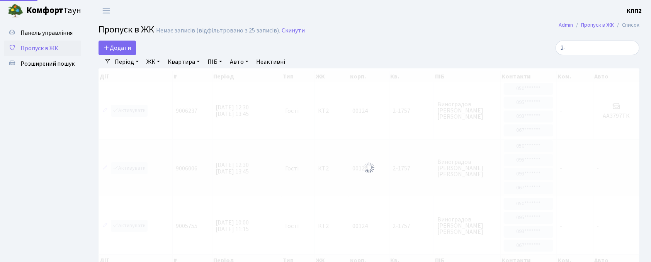
type input "2"
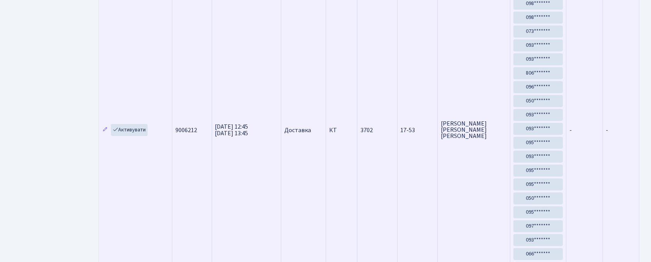
scroll to position [44, 0]
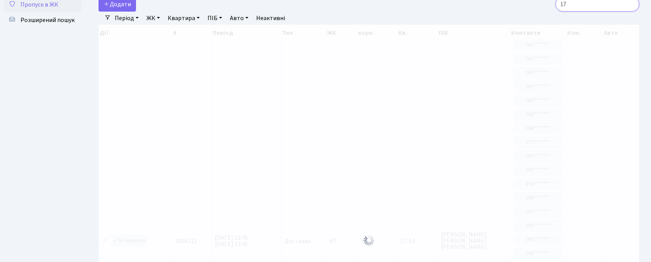
type input "1"
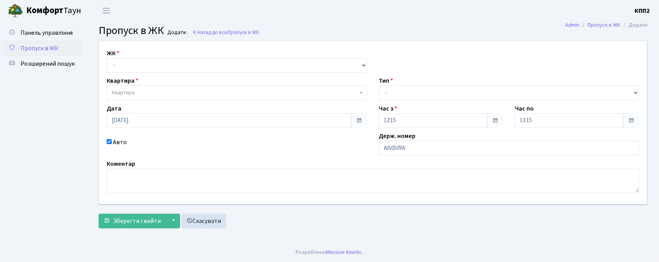
type input "АІ5050YА"
click at [138, 60] on select "- КТ, вул. Регенераторна, 4 КТ2, просп. [STREET_ADDRESS] [STREET_ADDRESS] [PERS…" at bounding box center [237, 65] width 261 height 15
select select "271"
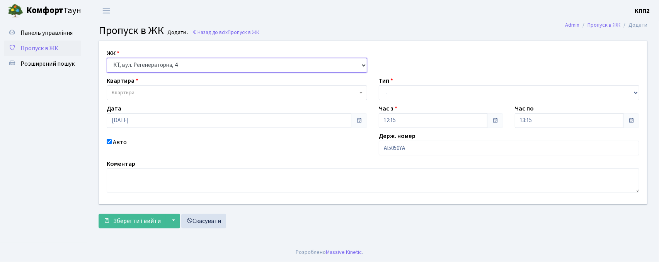
click at [107, 58] on select "- КТ, вул. Регенераторна, 4 КТ2, просп. [STREET_ADDRESS] [STREET_ADDRESS] [PERS…" at bounding box center [237, 65] width 261 height 15
select select
click at [151, 86] on span "Квартира" at bounding box center [237, 92] width 261 height 15
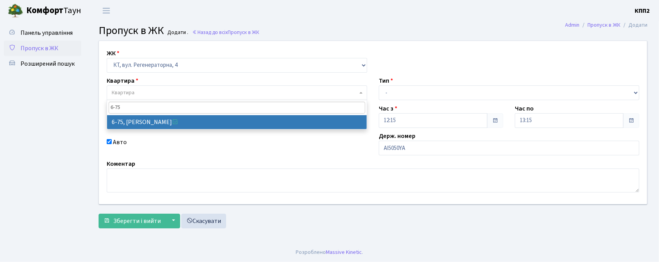
type input "6-75"
select select "5300"
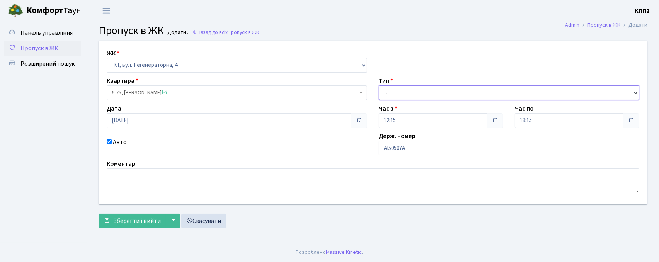
drag, startPoint x: 406, startPoint y: 94, endPoint x: 405, endPoint y: 99, distance: 5.8
click at [406, 94] on select "- Доставка Таксі Гості Сервіс" at bounding box center [509, 92] width 261 height 15
select select "3"
click at [379, 85] on select "- Доставка Таксі Гості Сервіс" at bounding box center [509, 92] width 261 height 15
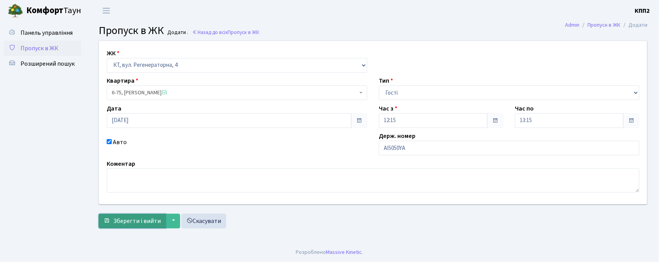
click at [110, 223] on button "Зберегти і вийти" at bounding box center [132, 221] width 67 height 15
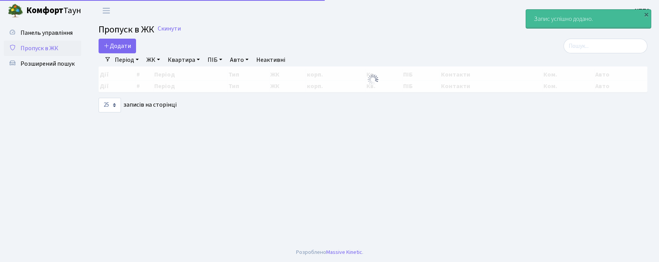
select select "25"
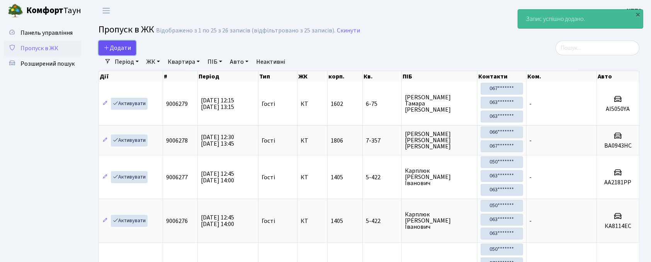
click at [133, 46] on link "Додати" at bounding box center [117, 48] width 37 height 15
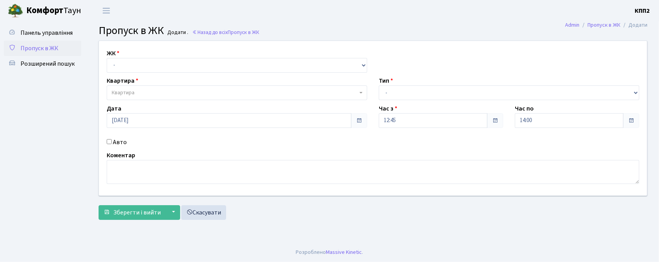
click at [109, 140] on input "Авто" at bounding box center [109, 141] width 5 height 5
checkbox input "true"
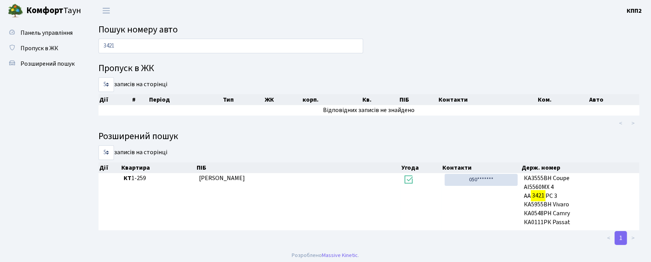
scroll to position [2, 0]
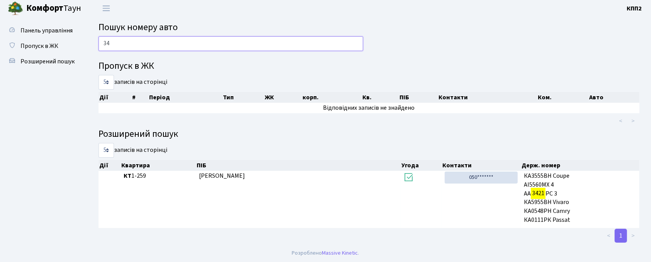
type input "3"
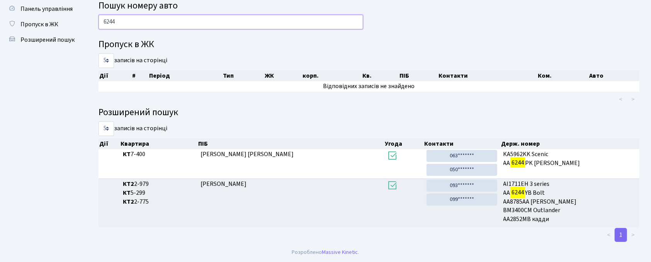
scroll to position [24, 0]
type input "6"
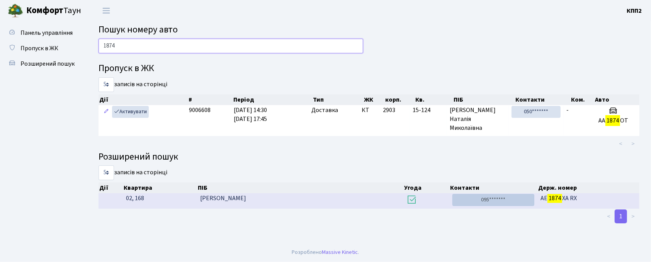
scroll to position [0, 0]
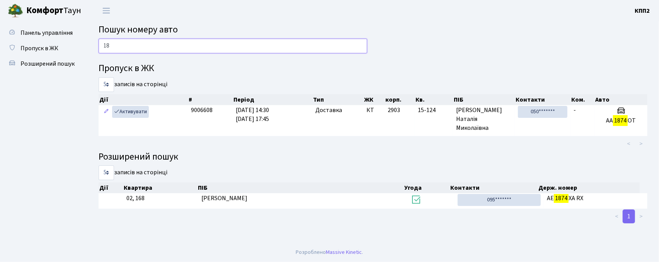
type input "1"
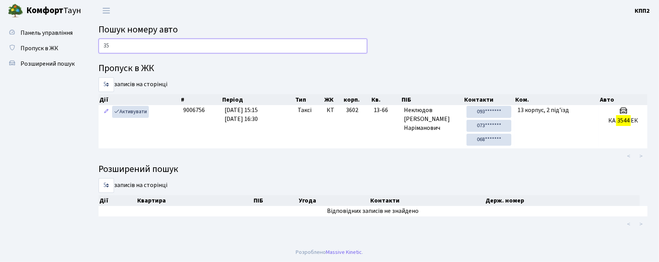
type input "3"
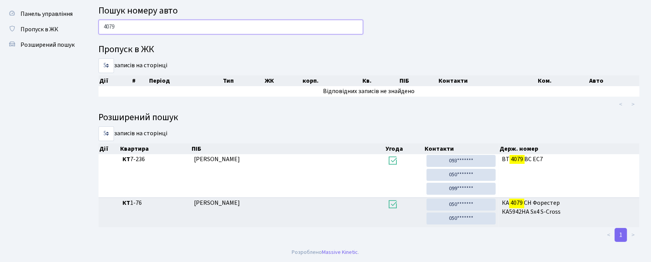
scroll to position [20, 0]
type input "4"
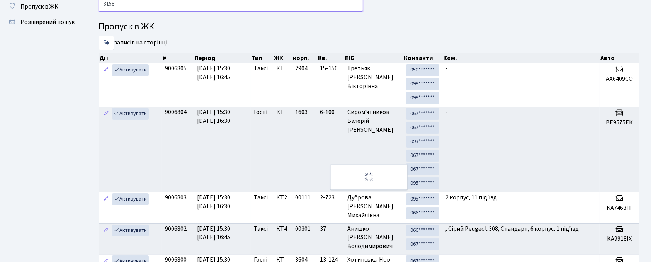
scroll to position [2, 0]
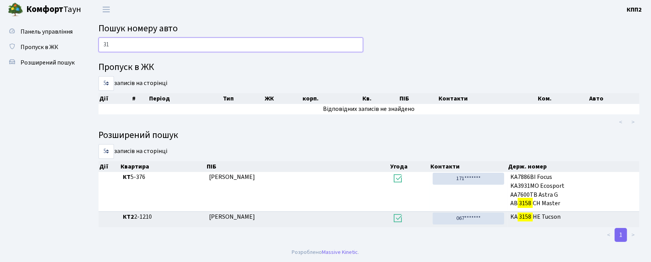
type input "3"
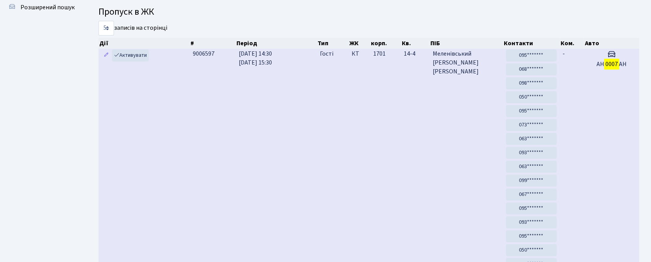
scroll to position [13, 0]
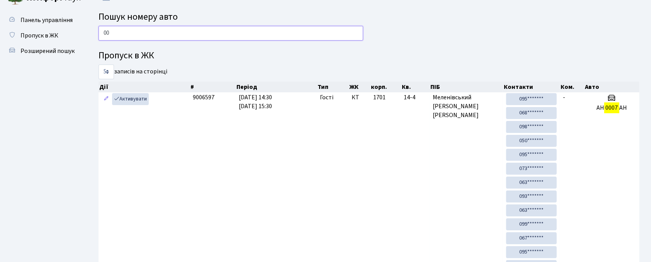
type input "0"
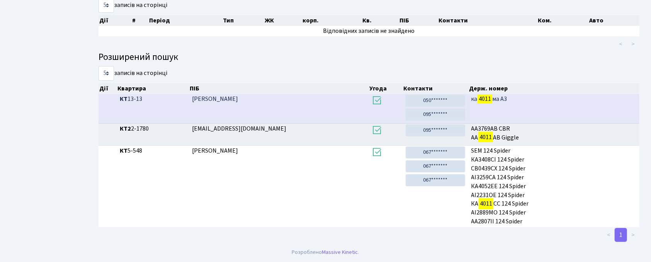
scroll to position [42, 0]
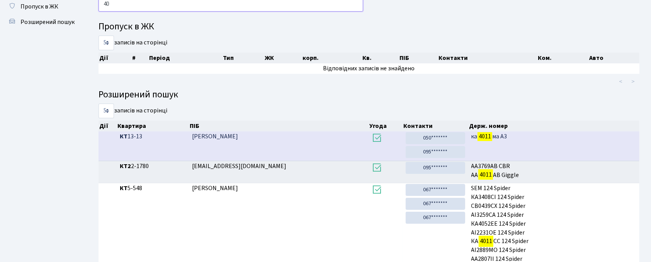
type input "4"
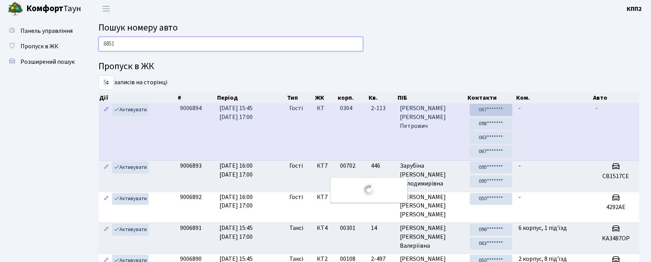
scroll to position [0, 0]
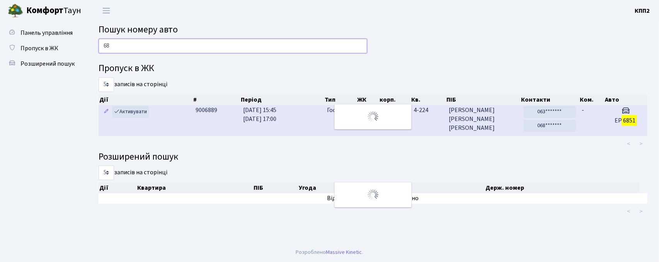
type input "6"
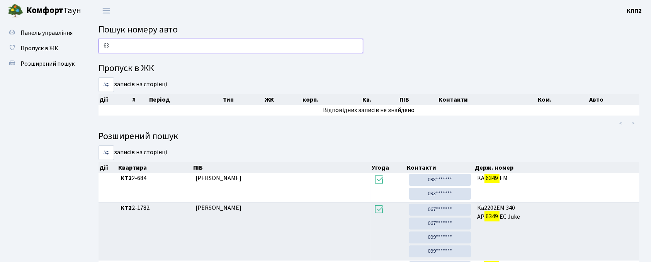
type input "6"
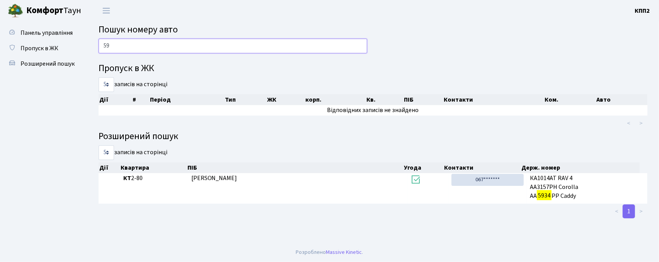
type input "5"
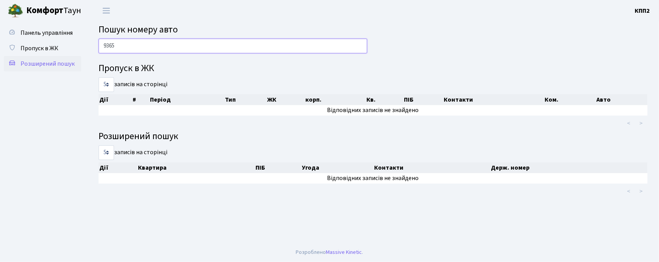
type input "9365"
click at [25, 66] on span "Розширений пошук" at bounding box center [47, 64] width 54 height 9
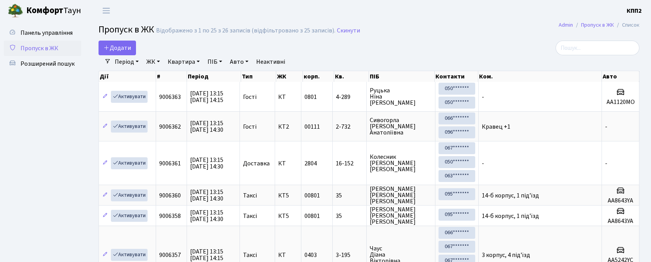
select select "25"
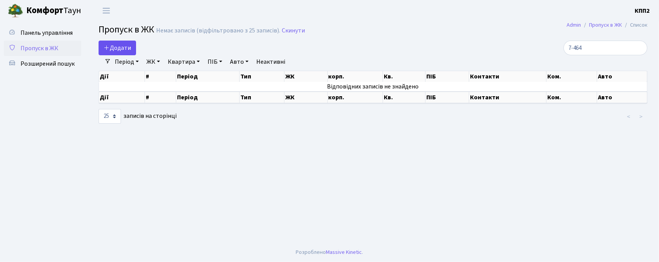
type input "7-464"
click at [122, 46] on span "Додати" at bounding box center [117, 48] width 27 height 9
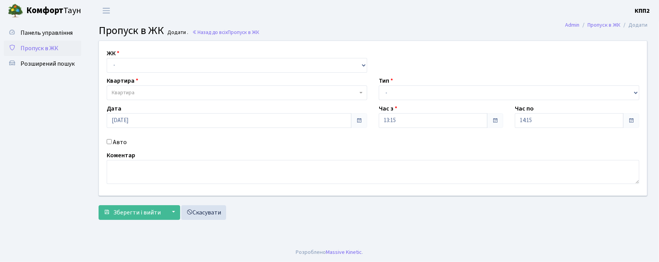
click at [30, 44] on span "Пропуск в ЖК" at bounding box center [39, 48] width 38 height 9
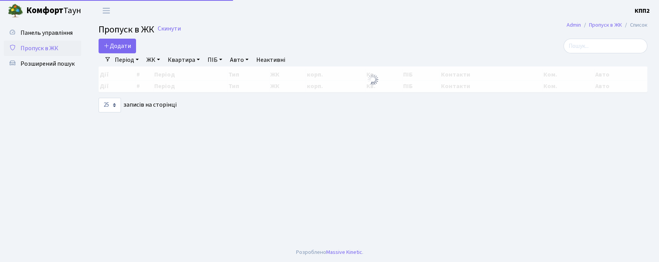
select select "25"
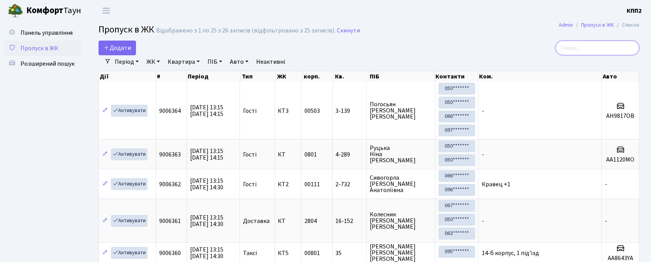
click at [582, 46] on input "search" at bounding box center [598, 48] width 84 height 15
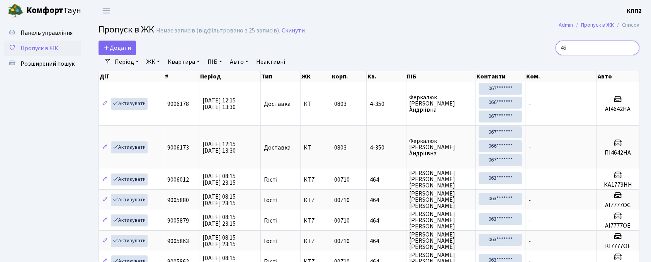
type input "4"
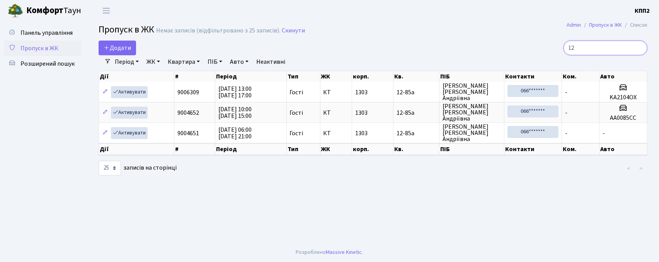
type input "1"
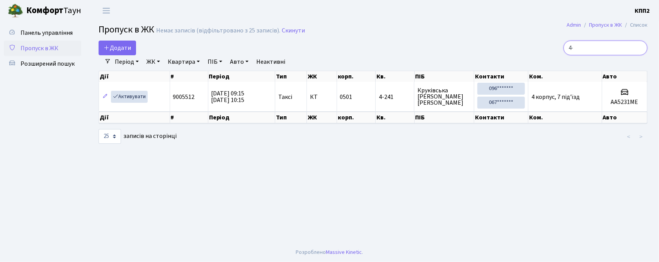
type input "4"
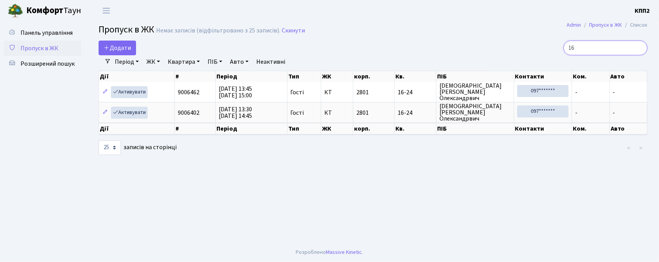
type input "1"
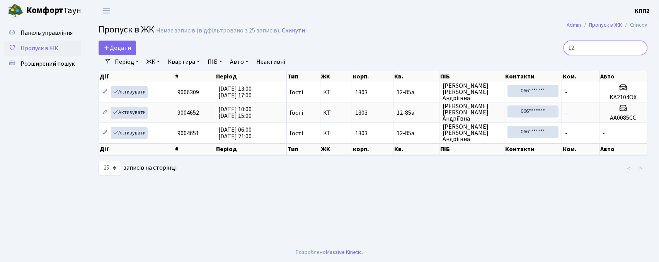
type input "1"
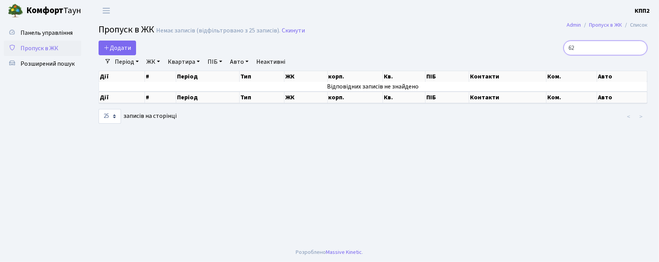
type input "6"
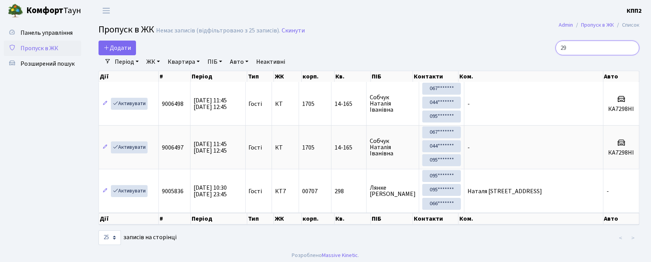
type input "2"
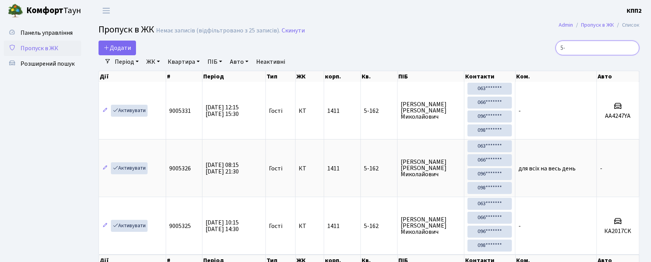
type input "5"
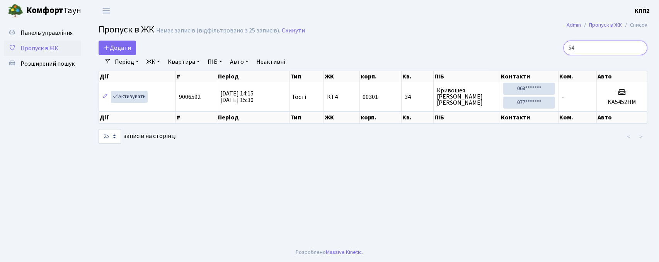
type input "5"
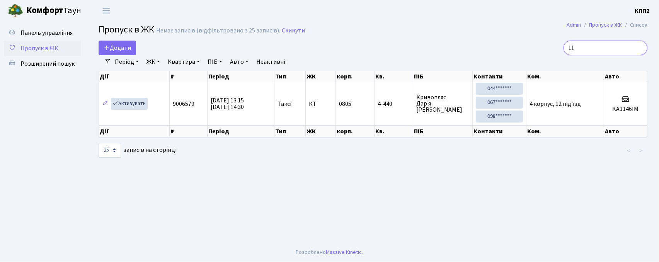
type input "1"
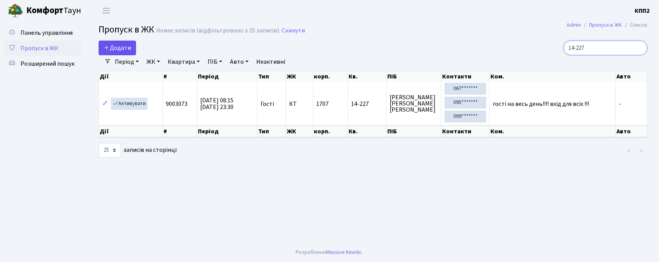
type input "14-227"
click at [132, 46] on link "Додати" at bounding box center [117, 48] width 37 height 15
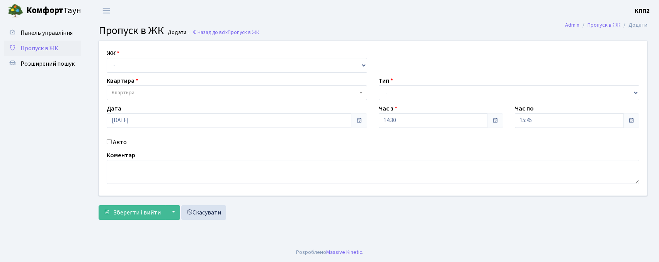
click at [149, 72] on select "- КТ, вул. Регенераторна, 4 КТ2, просп. [STREET_ADDRESS] [STREET_ADDRESS] [PERS…" at bounding box center [237, 65] width 261 height 15
select select "271"
click at [107, 58] on select "- КТ, вул. Регенераторна, 4 КТ2, просп. [STREET_ADDRESS] [STREET_ADDRESS] [PERS…" at bounding box center [237, 65] width 261 height 15
select select
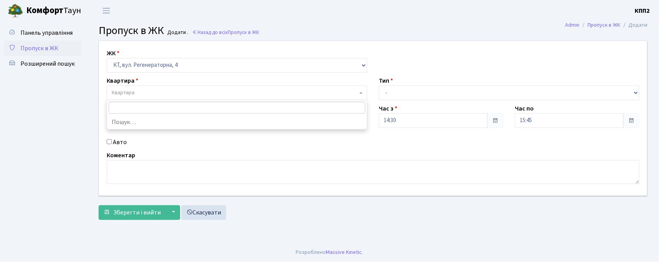
click at [145, 87] on span "Квартира" at bounding box center [237, 92] width 261 height 15
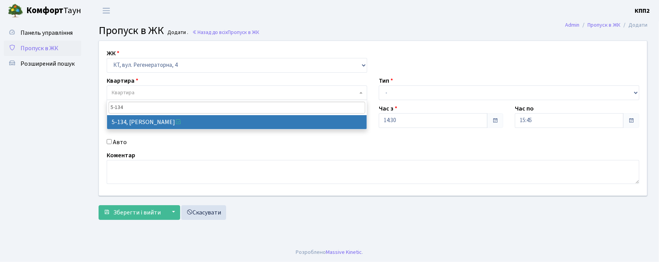
type input "5-134"
select select "2394"
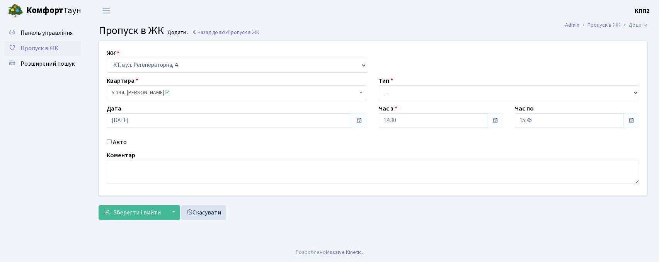
click at [108, 141] on input "Авто" at bounding box center [109, 141] width 5 height 5
checkbox input "true"
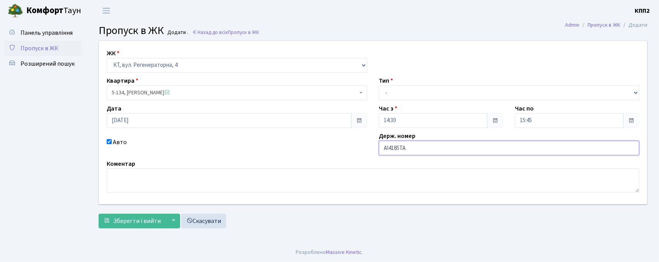
type input "АІ4185ТА"
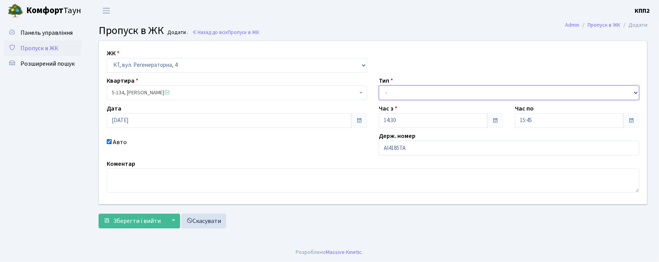
click at [406, 95] on select "- Доставка Таксі Гості Сервіс" at bounding box center [509, 92] width 261 height 15
select select "3"
click at [379, 85] on select "- Доставка Таксі Гості Сервіс" at bounding box center [509, 92] width 261 height 15
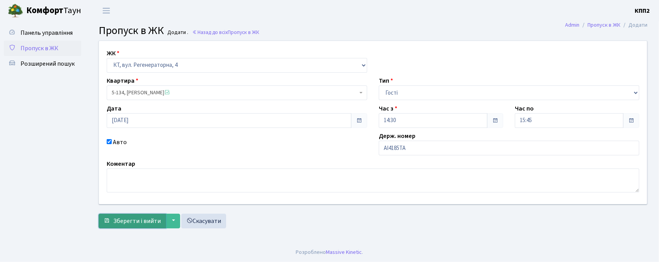
click at [136, 218] on span "Зберегти і вийти" at bounding box center [137, 221] width 48 height 9
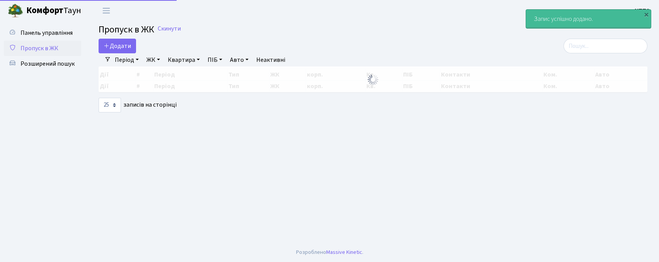
select select "25"
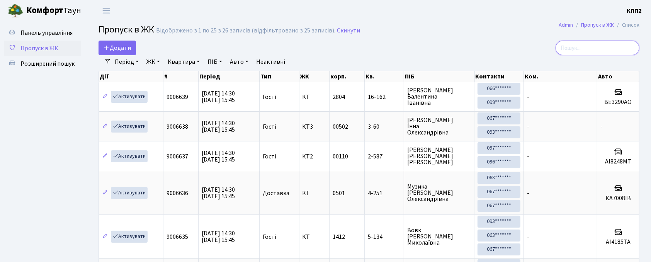
click at [589, 47] on input "search" at bounding box center [598, 48] width 84 height 15
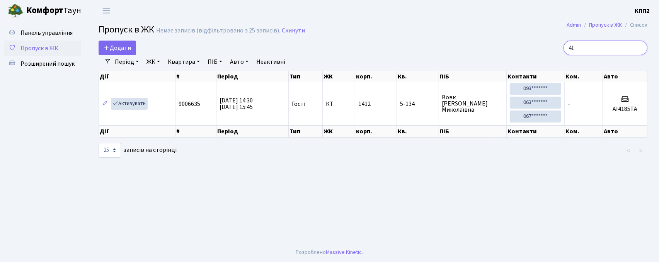
type input "4"
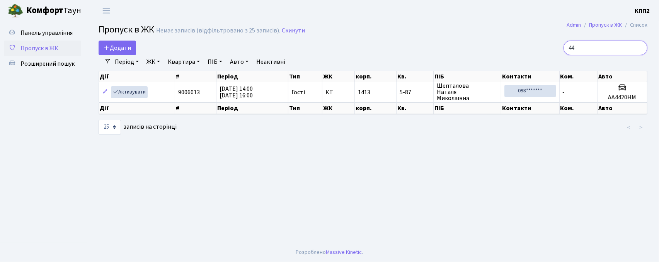
type input "4"
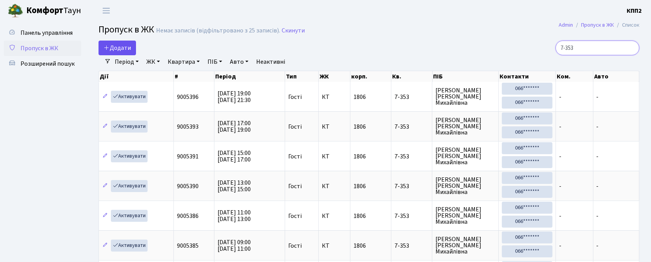
type input "7-353"
click at [117, 50] on span "Додати" at bounding box center [117, 48] width 27 height 9
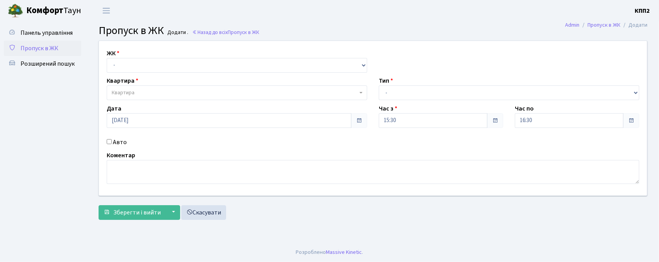
click at [126, 73] on div "ЖК - КТ, вул. Регенераторна, 4 КТ2, просп. [STREET_ADDRESS] [STREET_ADDRESS] [P…" at bounding box center [373, 118] width 560 height 155
click at [126, 62] on select "- КТ, вул. Регенераторна, 4 КТ2, просп. [STREET_ADDRESS] [STREET_ADDRESS] [PERS…" at bounding box center [237, 65] width 261 height 15
select select "271"
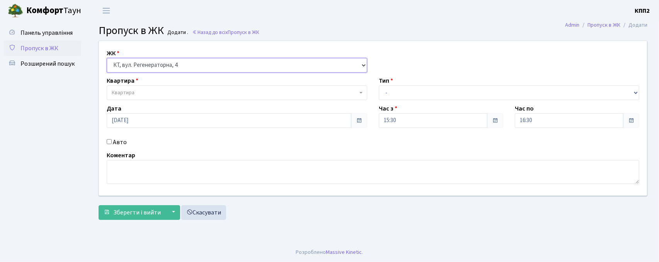
click at [107, 58] on select "- КТ, вул. Регенераторна, 4 КТ2, просп. [STREET_ADDRESS] [STREET_ADDRESS] [PERS…" at bounding box center [237, 65] width 261 height 15
select select
click at [139, 96] on span "Квартира" at bounding box center [237, 92] width 261 height 15
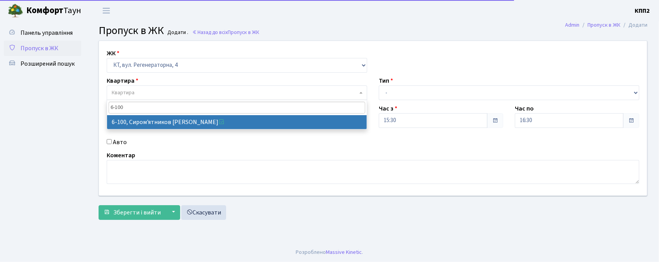
type input "6-100"
select select "5236"
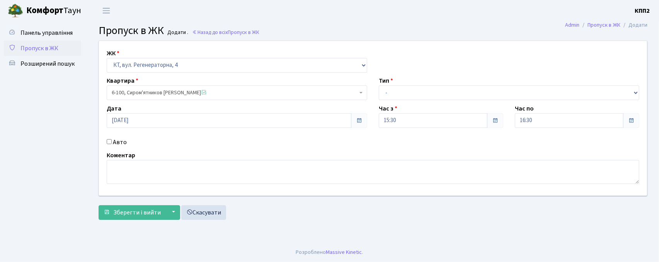
click at [107, 144] on input "Авто" at bounding box center [109, 141] width 5 height 5
checkbox input "true"
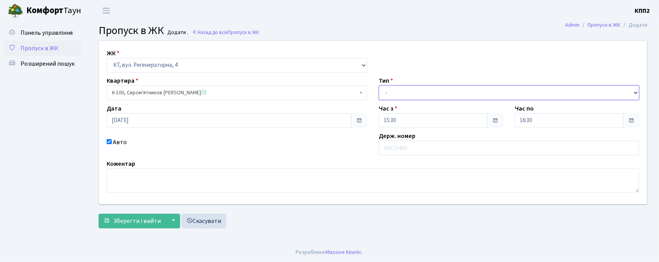
click at [405, 94] on select "- Доставка Таксі Гості Сервіс" at bounding box center [509, 92] width 261 height 15
select select "3"
click at [379, 85] on select "- Доставка Таксі Гості Сервіс" at bounding box center [509, 92] width 261 height 15
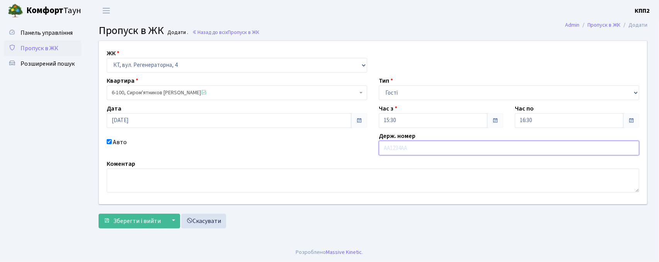
click at [404, 152] on input "text" at bounding box center [509, 148] width 261 height 15
type input "КА5000МІ"
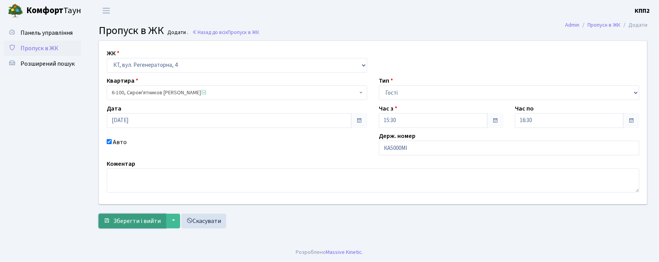
drag, startPoint x: 127, startPoint y: 223, endPoint x: 125, endPoint y: 201, distance: 21.7
click at [127, 222] on span "Зберегти і вийти" at bounding box center [137, 221] width 48 height 9
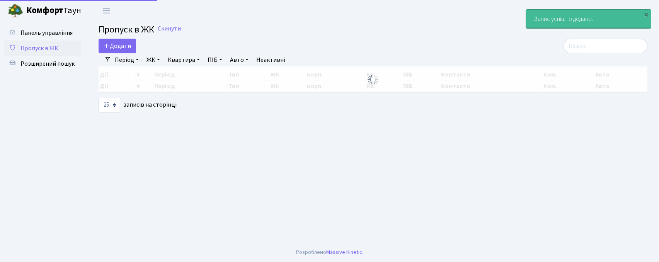
select select "25"
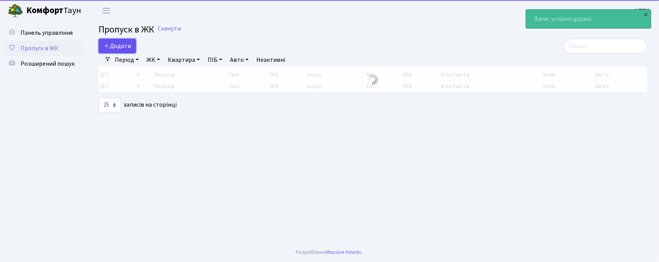
click at [120, 47] on span "Додати" at bounding box center [117, 46] width 27 height 9
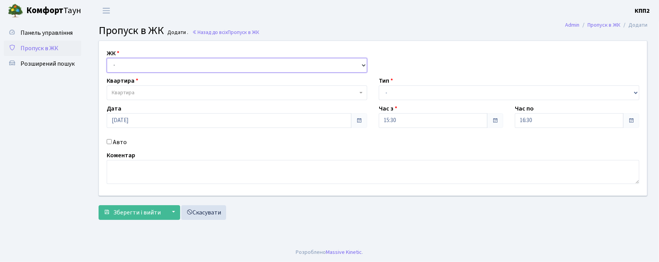
click at [116, 65] on select "- КТ, вул. Регенераторна, 4 КТ2, просп. Соборності, 17 КТ3, вул. Березнева, 16 …" at bounding box center [237, 65] width 261 height 15
select select "271"
click at [107, 58] on select "- КТ, вул. Регенераторна, 4 КТ2, просп. Соборності, 17 КТ3, вул. Березнева, 16 …" at bounding box center [237, 65] width 261 height 15
select select
click at [128, 96] on span "Квартира" at bounding box center [123, 93] width 23 height 8
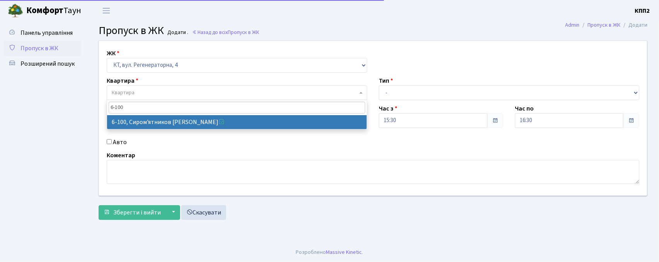
type input "6-100"
select select "5236"
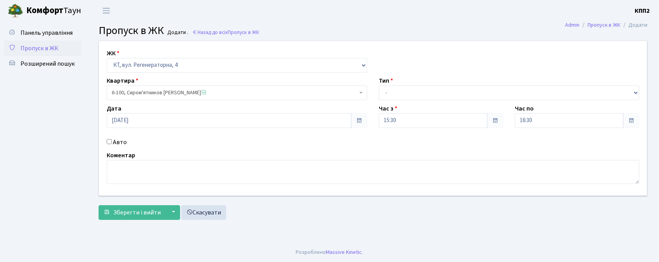
click at [110, 142] on input "Авто" at bounding box center [109, 141] width 5 height 5
checkbox input "true"
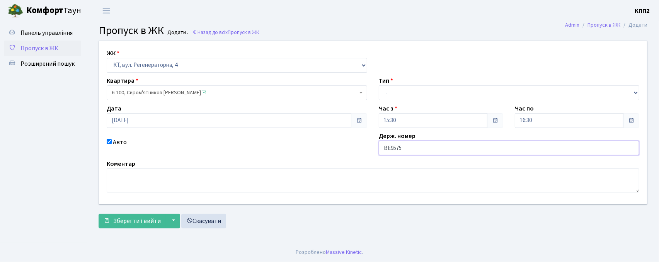
type input "ВЕ9575ЕК"
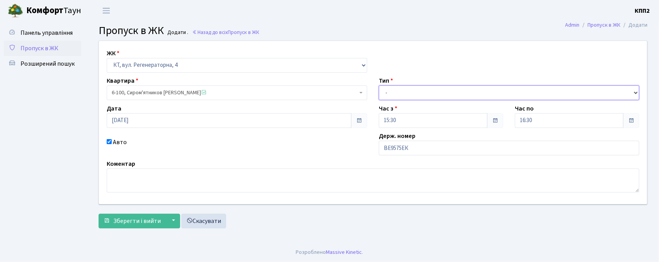
click at [438, 96] on select "- Доставка Таксі Гості Сервіс" at bounding box center [509, 92] width 261 height 15
select select "3"
click at [379, 85] on select "- Доставка Таксі Гості Сервіс" at bounding box center [509, 92] width 261 height 15
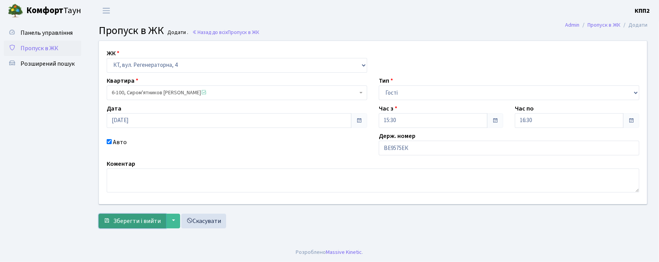
click at [140, 221] on span "Зберегти і вийти" at bounding box center [137, 221] width 48 height 9
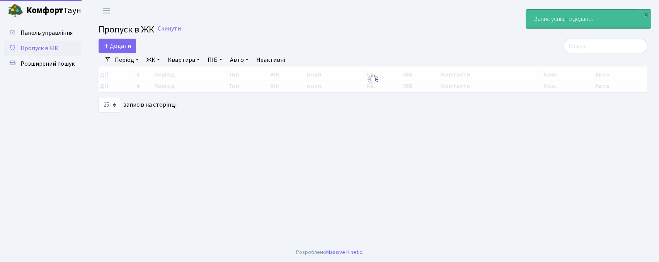
select select "25"
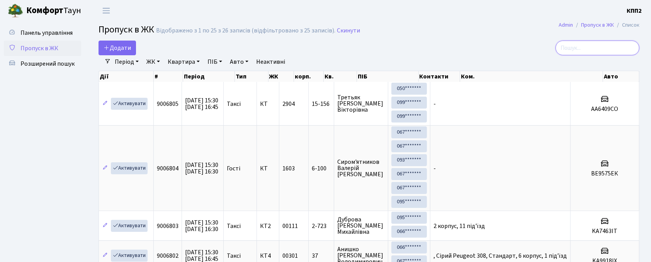
click at [582, 50] on input "search" at bounding box center [598, 48] width 84 height 15
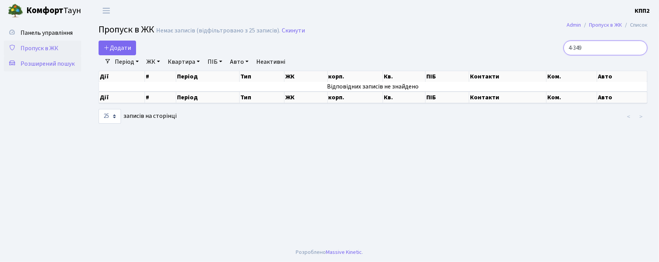
type input "4-349"
click at [63, 64] on span "Розширений пошук" at bounding box center [47, 64] width 54 height 9
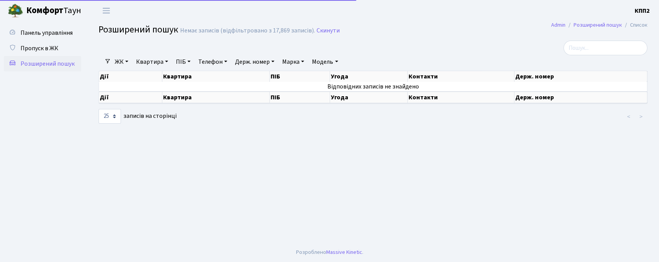
select select "25"
click at [151, 61] on link "Квартира" at bounding box center [152, 61] width 38 height 13
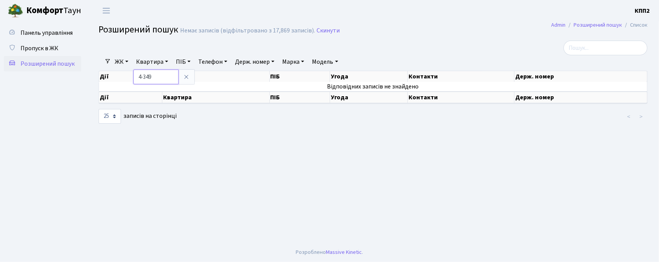
type input "4-349"
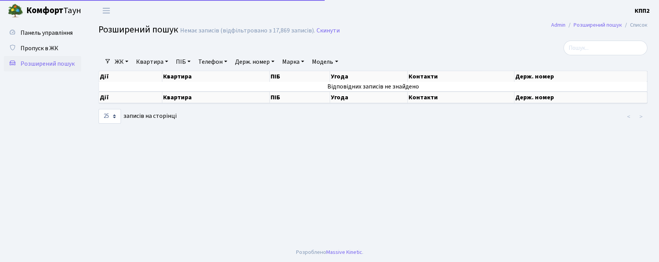
select select "25"
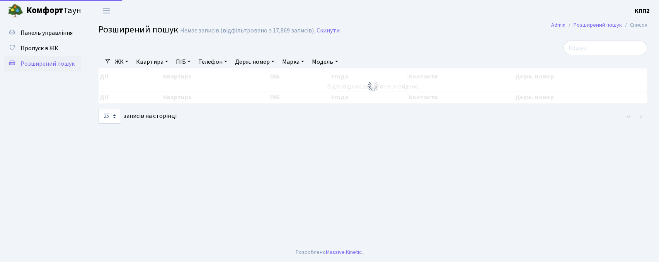
click at [155, 66] on link "Квартира" at bounding box center [152, 61] width 38 height 13
type input "12-106"
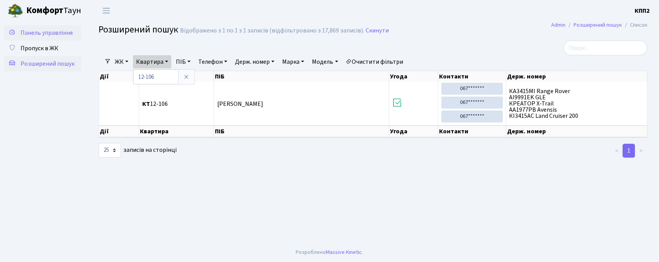
click at [38, 29] on span "Панель управління" at bounding box center [46, 33] width 52 height 9
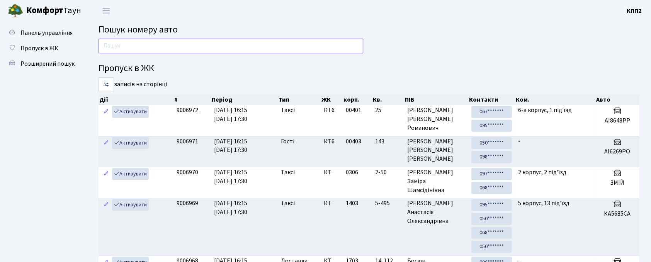
click at [144, 45] on input "text" at bounding box center [231, 46] width 265 height 15
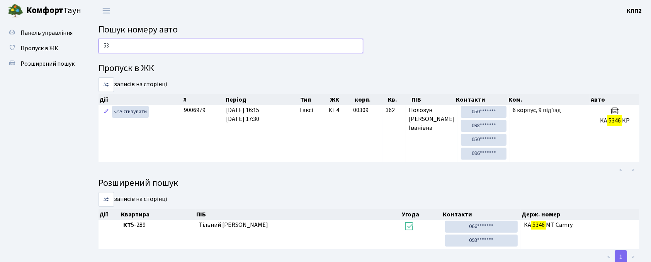
type input "5"
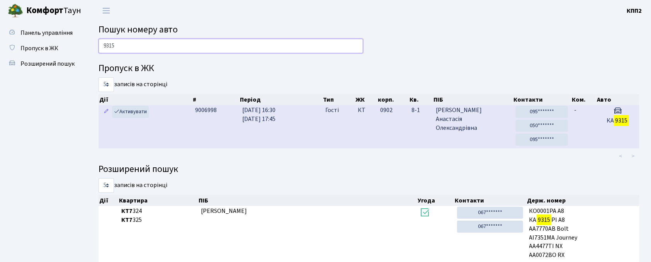
type input "9315"
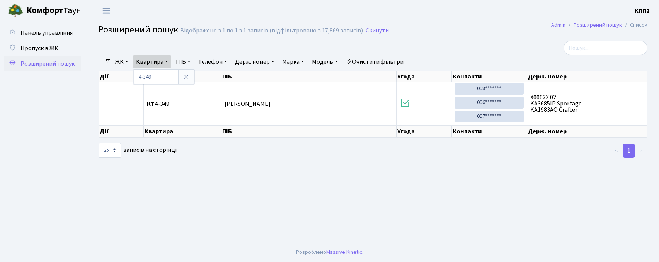
select select "25"
click at [592, 53] on input "search" at bounding box center [606, 48] width 84 height 15
type input "487"
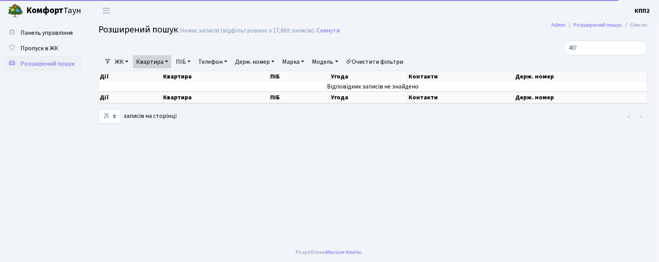
click at [161, 60] on link "Квартира" at bounding box center [152, 61] width 38 height 13
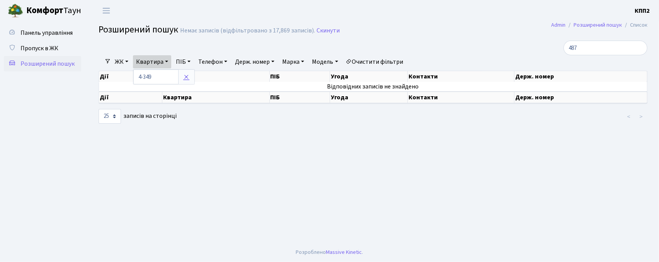
click at [187, 80] on icon at bounding box center [186, 77] width 6 height 6
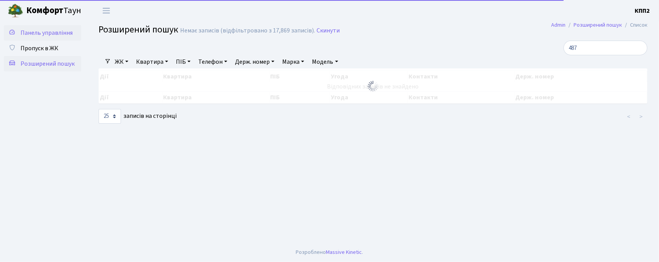
click at [28, 29] on span "Панель управління" at bounding box center [46, 33] width 52 height 9
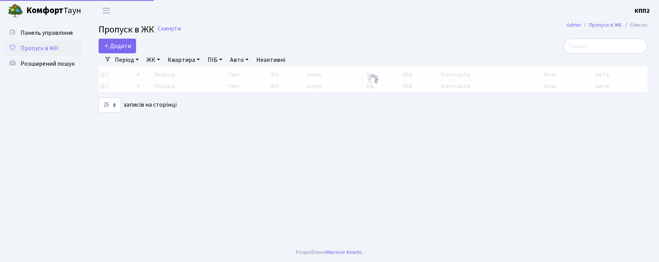
select select "25"
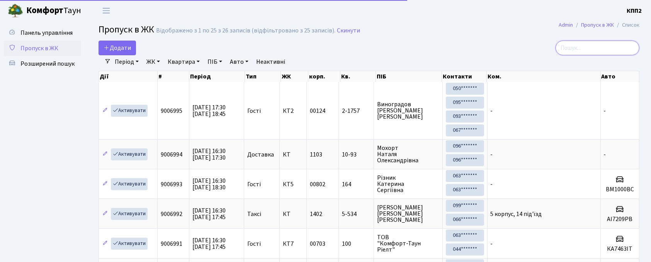
click at [586, 44] on input "search" at bounding box center [598, 48] width 84 height 15
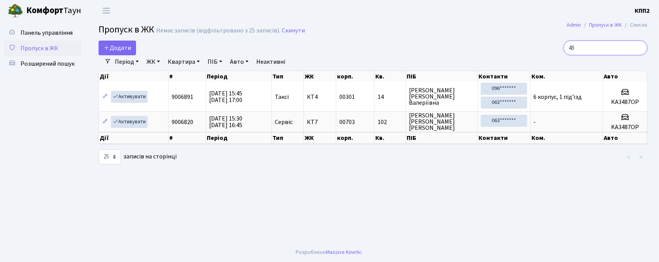
type input "4"
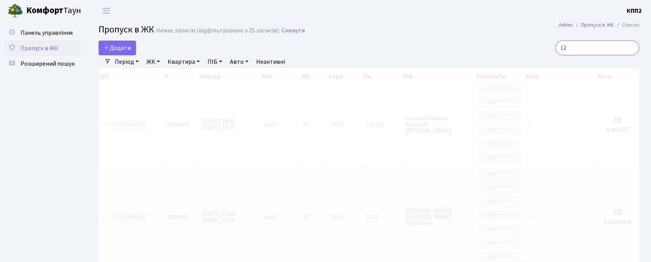
type input "1"
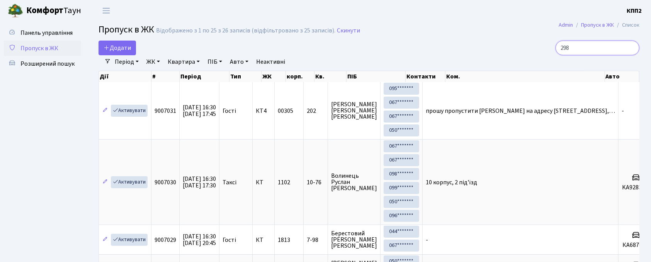
type input "298"
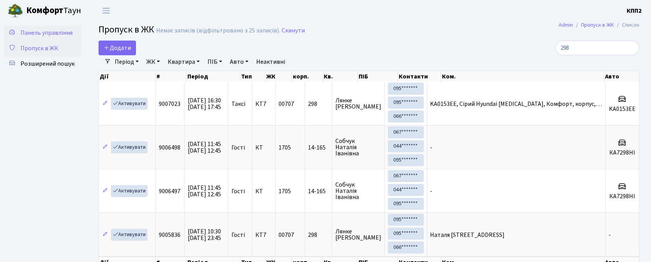
drag, startPoint x: 33, startPoint y: 34, endPoint x: 41, endPoint y: 34, distance: 8.1
click at [33, 33] on span "Панель управління" at bounding box center [46, 33] width 52 height 9
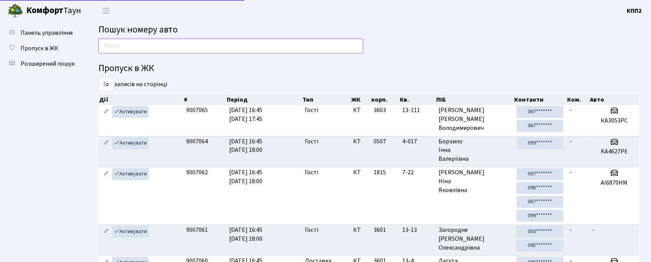
click at [115, 43] on input "text" at bounding box center [231, 46] width 265 height 15
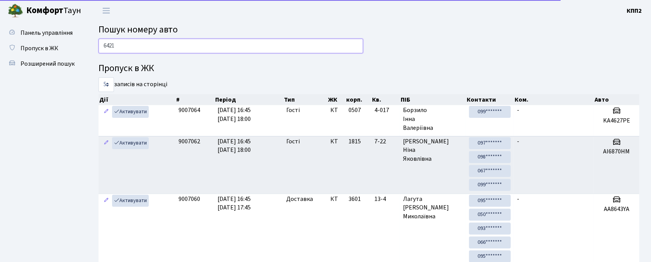
type input "6421"
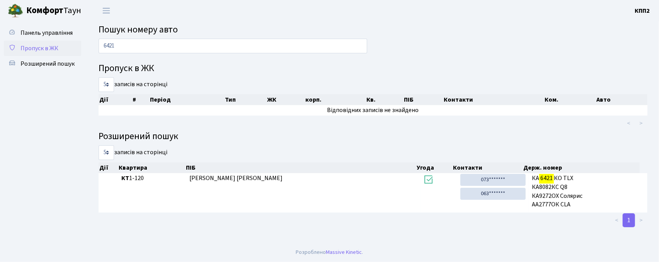
click at [48, 48] on span "Пропуск в ЖК" at bounding box center [39, 48] width 38 height 9
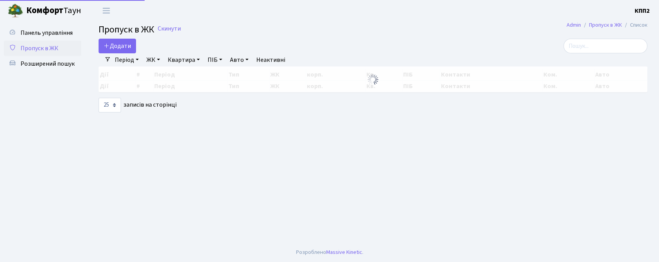
select select "25"
click at [119, 50] on link "Додати" at bounding box center [117, 46] width 37 height 15
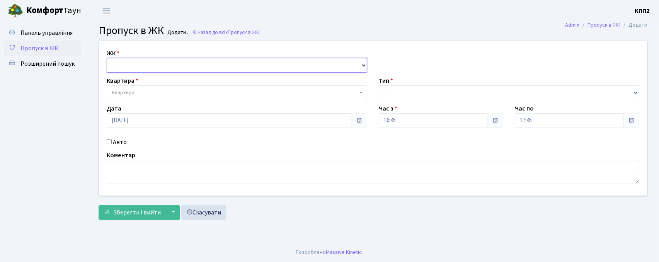
click at [141, 66] on select "- КТ, вул. Регенераторна, 4 КТ2, просп. [STREET_ADDRESS] [STREET_ADDRESS] [PERS…" at bounding box center [237, 65] width 261 height 15
select select "271"
click at [107, 58] on select "- КТ, вул. Регенераторна, 4 КТ2, просп. [STREET_ADDRESS] [STREET_ADDRESS] [PERS…" at bounding box center [237, 65] width 261 height 15
select select
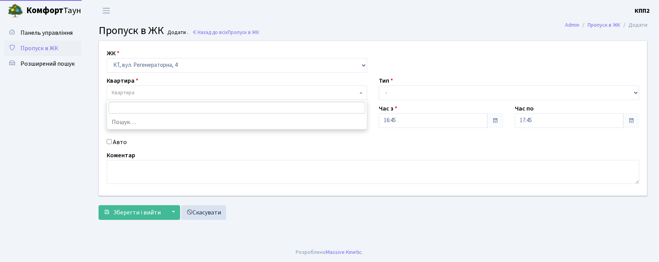
click at [143, 90] on span "Квартира" at bounding box center [237, 92] width 261 height 15
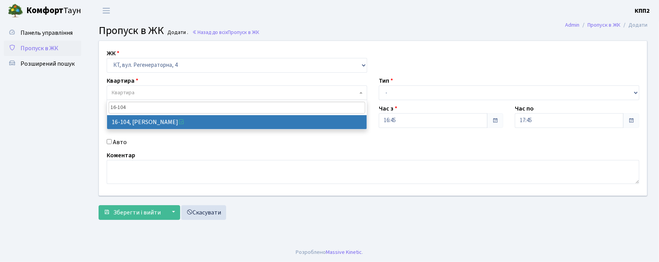
type input "16-104"
select select "8665"
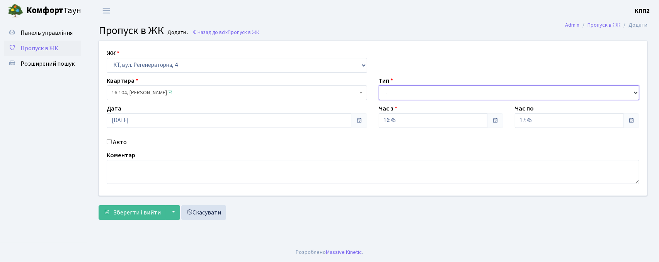
click at [399, 97] on select "- Доставка Таксі Гості Сервіс" at bounding box center [509, 92] width 261 height 15
select select "3"
click at [379, 85] on select "- Доставка Таксі Гості Сервіс" at bounding box center [509, 92] width 261 height 15
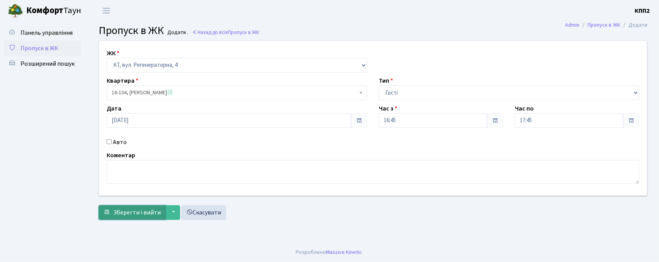
click at [118, 214] on span "Зберегти і вийти" at bounding box center [137, 212] width 48 height 9
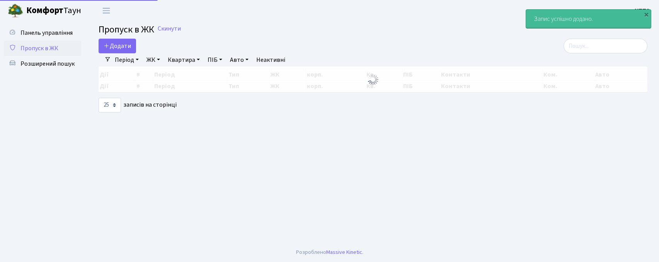
select select "25"
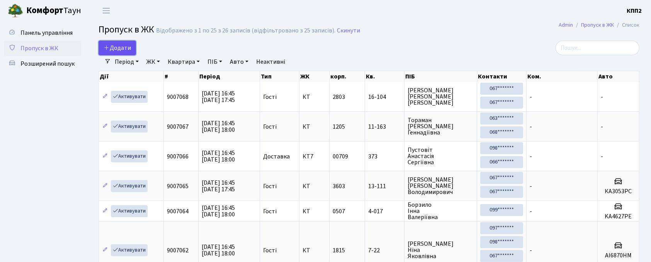
click at [126, 53] on link "Додати" at bounding box center [117, 48] width 37 height 15
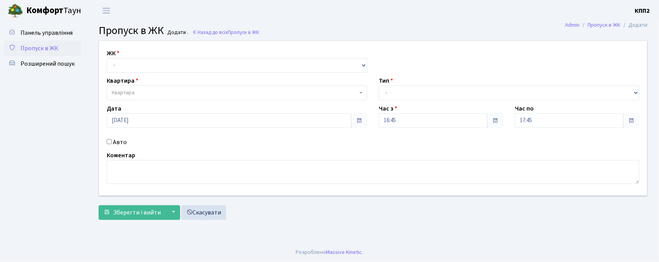
select select "271"
click at [107, 58] on select "- КТ, вул. Регенераторна, 4 КТ2, просп. [STREET_ADDRESS] [STREET_ADDRESS] [PERS…" at bounding box center [237, 65] width 261 height 15
select select
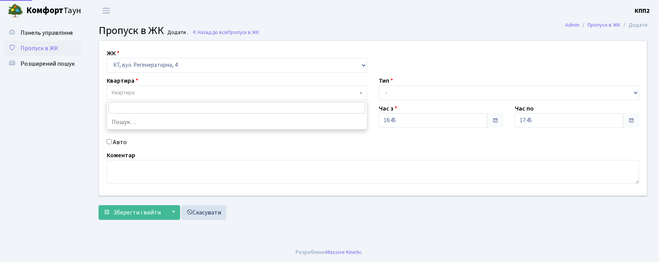
click at [154, 99] on body "[PERSON_NAME] КПП2 Мій обліковий запис Вийти Панель управління Пропуск в ЖК Роз…" at bounding box center [329, 131] width 659 height 262
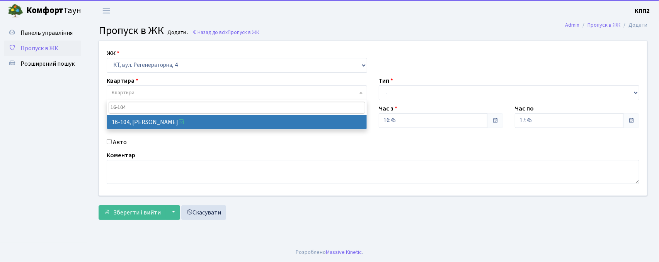
type input "16-104"
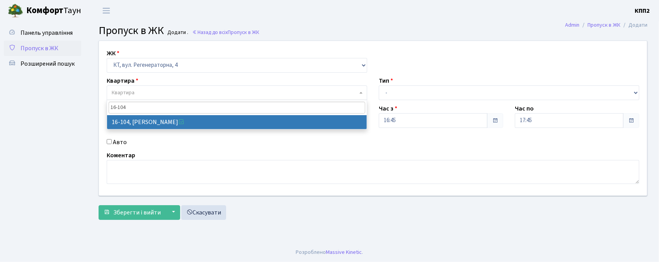
drag, startPoint x: 160, startPoint y: 126, endPoint x: 208, endPoint y: 111, distance: 50.0
select select "8665"
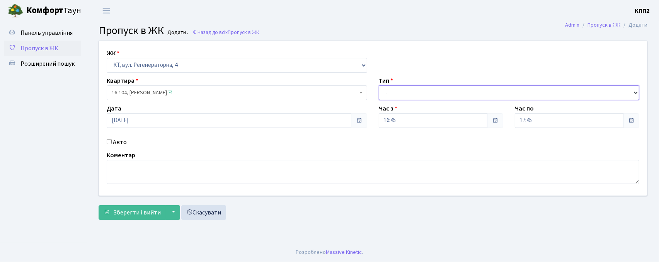
click at [410, 86] on select "- Доставка Таксі Гості Сервіс" at bounding box center [509, 92] width 261 height 15
select select "3"
click at [379, 85] on select "- Доставка Таксі Гості Сервіс" at bounding box center [509, 92] width 261 height 15
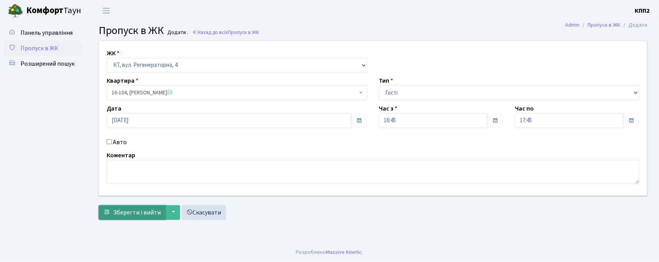
click at [153, 216] on span "Зберегти і вийти" at bounding box center [137, 212] width 48 height 9
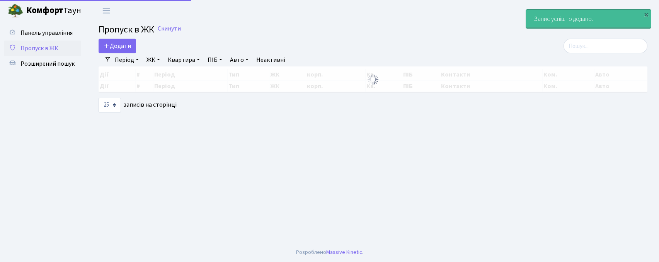
select select "25"
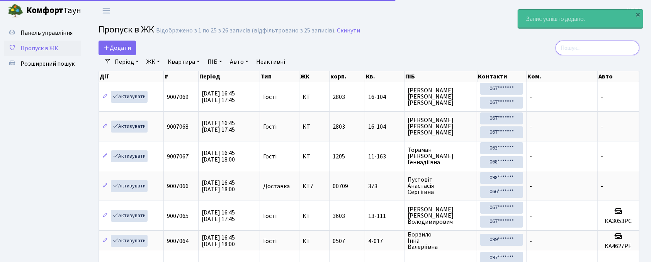
click at [598, 49] on input "search" at bounding box center [598, 48] width 84 height 15
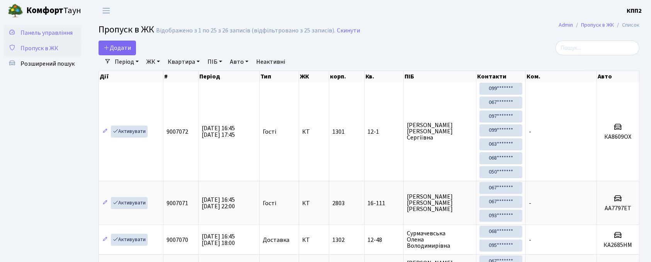
click at [72, 30] on span "Панель управління" at bounding box center [46, 33] width 52 height 9
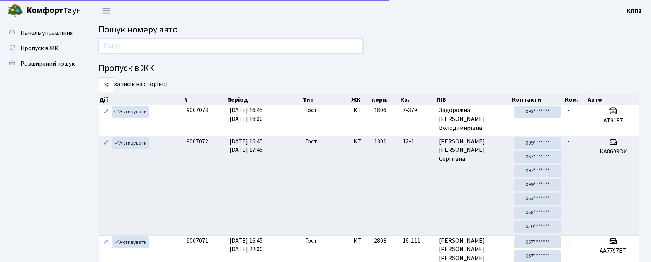
click at [114, 47] on input "text" at bounding box center [231, 46] width 265 height 15
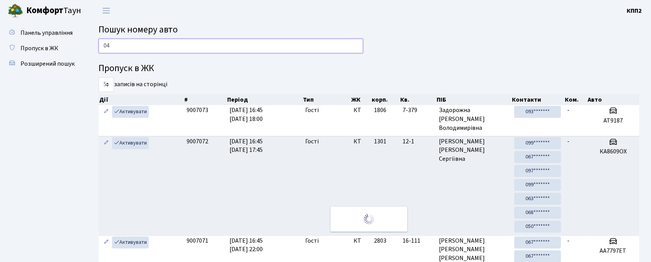
type input "0"
click at [40, 47] on span "Пропуск в ЖК" at bounding box center [39, 48] width 38 height 9
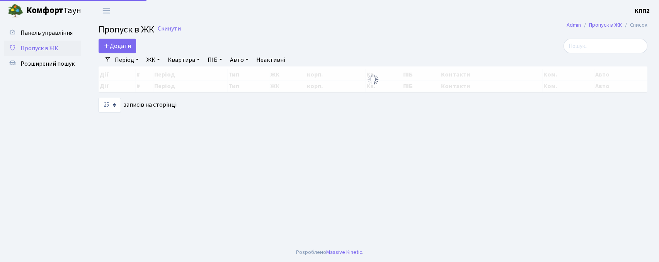
select select "25"
click at [104, 53] on link "Додати" at bounding box center [117, 46] width 37 height 15
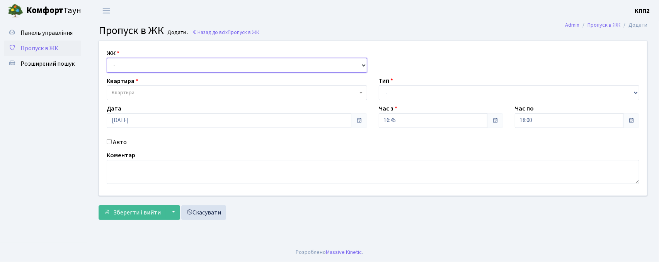
drag, startPoint x: 0, startPoint y: 0, endPoint x: 140, endPoint y: 71, distance: 156.6
click at [138, 70] on select "- КТ, вул. Регенераторна, 4 КТ2, просп. [STREET_ADDRESS] [STREET_ADDRESS] [PERS…" at bounding box center [237, 65] width 261 height 15
select select "295"
click at [107, 58] on select "- КТ, вул. Регенераторна, 4 КТ2, просп. [STREET_ADDRESS] [STREET_ADDRESS] [PERS…" at bounding box center [237, 65] width 261 height 15
select select
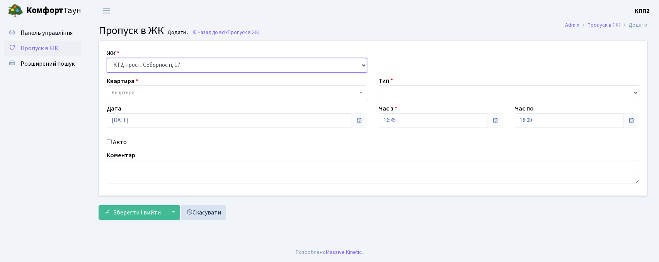
drag, startPoint x: 146, startPoint y: 62, endPoint x: 146, endPoint y: 70, distance: 8.5
click at [146, 62] on select "- КТ, вул. Регенераторна, 4 КТ2, просп. Соборності, 17 КТ3, вул. Березнева, 16 …" at bounding box center [237, 65] width 261 height 15
select select "271"
click at [107, 58] on select "- КТ, вул. Регенераторна, 4 КТ2, просп. Соборності, 17 КТ3, вул. Березнева, 16 …" at bounding box center [237, 65] width 261 height 15
select select
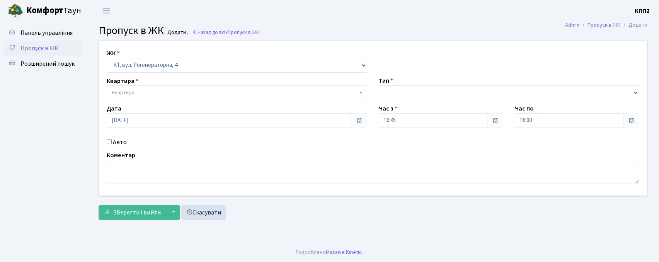
click at [147, 94] on span "Квартира" at bounding box center [235, 93] width 246 height 8
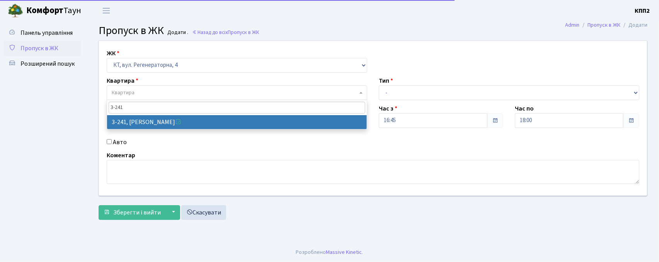
type input "3-241"
select select "742"
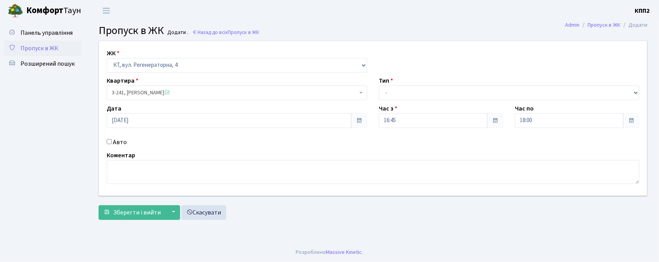
click at [120, 143] on label "Авто" at bounding box center [120, 142] width 14 height 9
click at [112, 143] on input "Авто" at bounding box center [109, 141] width 5 height 5
checkbox input "true"
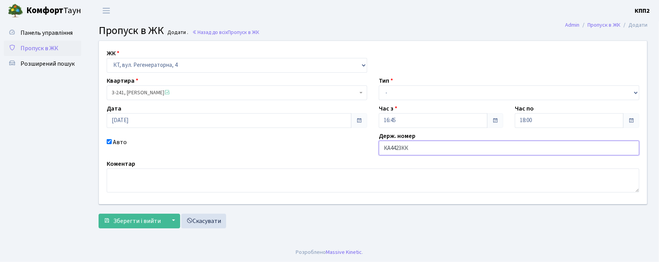
type input "КА4423КК"
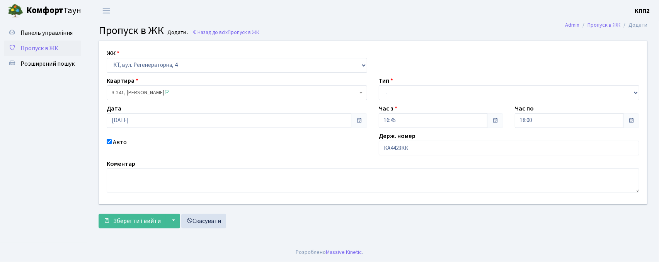
click at [413, 82] on div "Тип - Доставка Таксі Гості Сервіс" at bounding box center [509, 88] width 272 height 24
drag, startPoint x: 413, startPoint y: 87, endPoint x: 413, endPoint y: 98, distance: 10.8
click at [413, 87] on select "- Доставка Таксі Гості Сервіс" at bounding box center [509, 92] width 261 height 15
select select "2"
click at [379, 85] on select "- Доставка Таксі Гості Сервіс" at bounding box center [509, 92] width 261 height 15
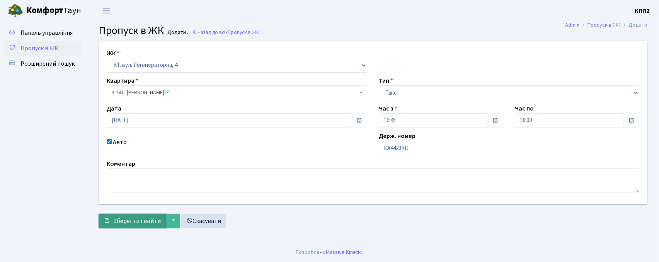
click at [113, 227] on button "Зберегти і вийти" at bounding box center [132, 221] width 67 height 15
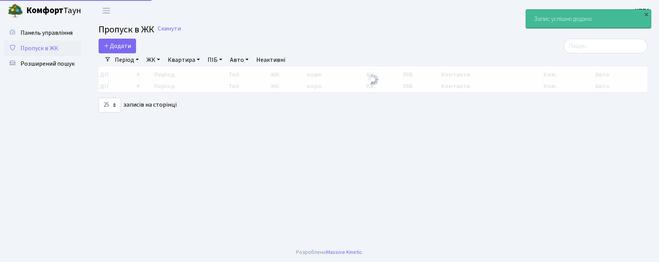
select select "25"
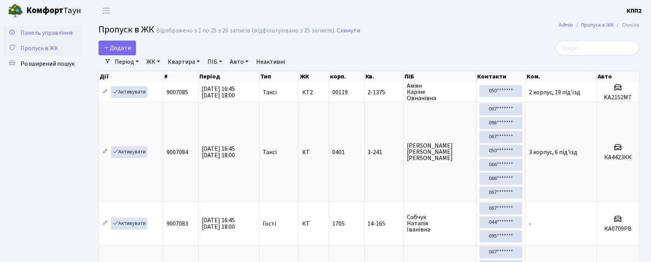
click at [41, 31] on span "Панель управління" at bounding box center [46, 33] width 52 height 9
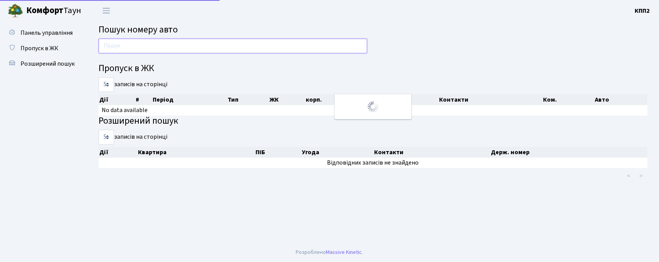
drag, startPoint x: 0, startPoint y: 0, endPoint x: 147, endPoint y: 46, distance: 154.0
click at [147, 46] on input "text" at bounding box center [233, 46] width 269 height 15
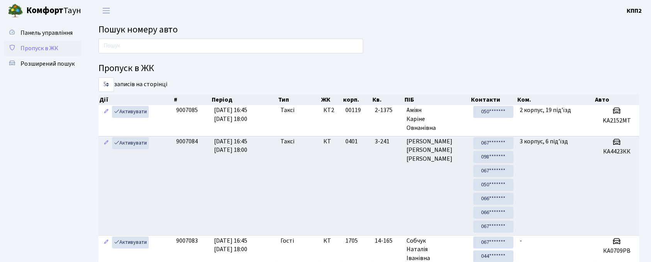
click at [39, 50] on span "Пропуск в ЖК" at bounding box center [39, 48] width 38 height 9
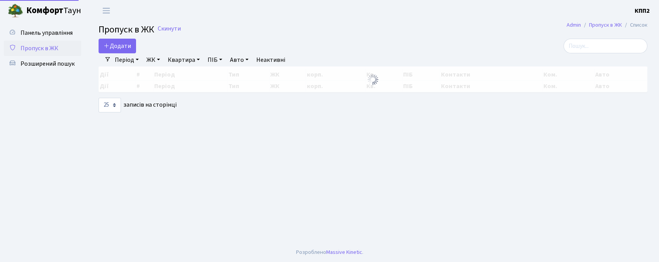
select select "25"
click at [115, 48] on span "Додати" at bounding box center [117, 46] width 27 height 9
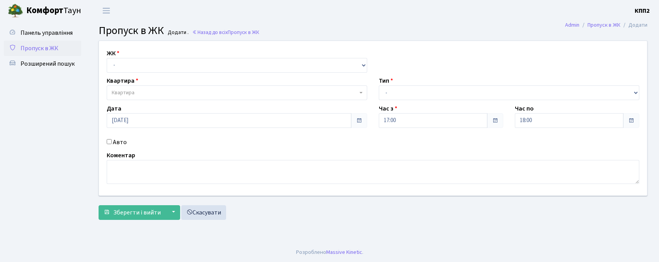
click at [136, 63] on select "- КТ, вул. Регенераторна, 4 КТ2, просп. [STREET_ADDRESS] [STREET_ADDRESS] [PERS…" at bounding box center [237, 65] width 261 height 15
select select "302"
click at [107, 58] on select "- КТ, вул. Регенераторна, 4 КТ2, просп. [STREET_ADDRESS] [STREET_ADDRESS] [PERS…" at bounding box center [237, 65] width 261 height 15
select select
click at [145, 92] on span "Квартира" at bounding box center [235, 93] width 246 height 8
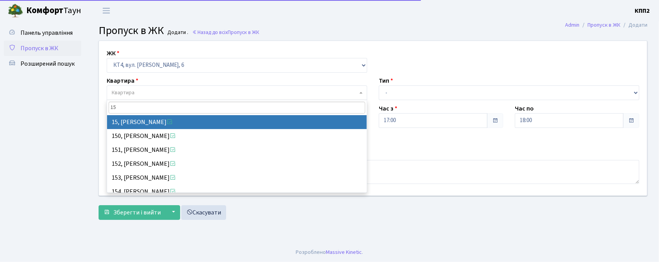
type input "15"
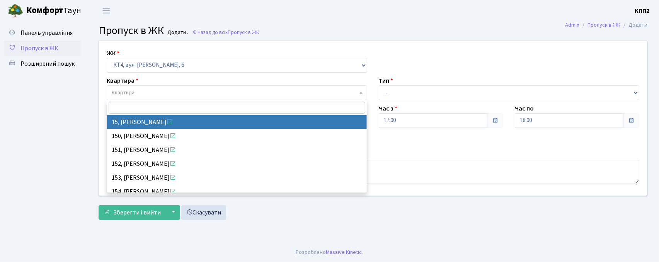
select select "16745"
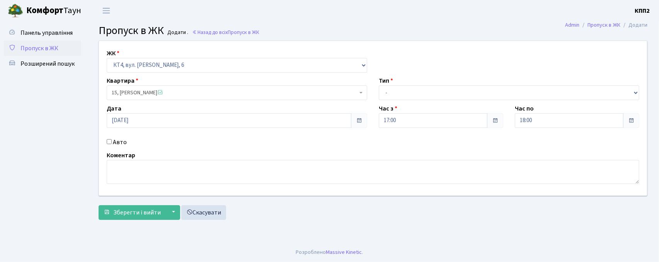
click at [109, 141] on input "Авто" at bounding box center [109, 141] width 5 height 5
checkbox input "true"
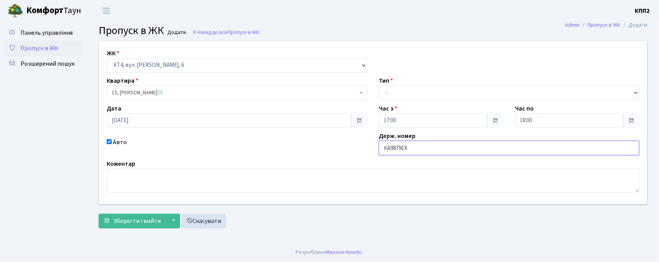
type input "КА9879ЕХ"
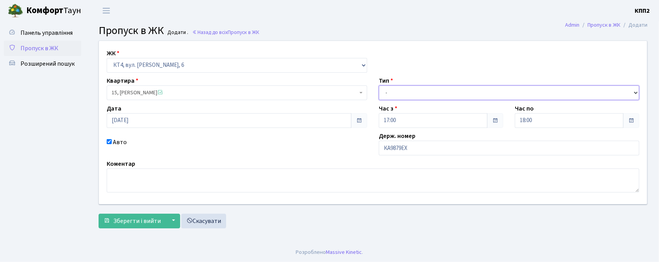
click at [406, 95] on select "- Доставка Таксі Гості Сервіс" at bounding box center [509, 92] width 261 height 15
select select "2"
click at [379, 85] on select "- Доставка Таксі Гості Сервіс" at bounding box center [509, 92] width 261 height 15
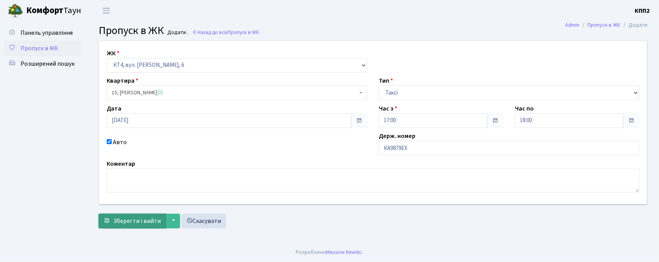
click at [130, 227] on button "Зберегти і вийти" at bounding box center [132, 221] width 67 height 15
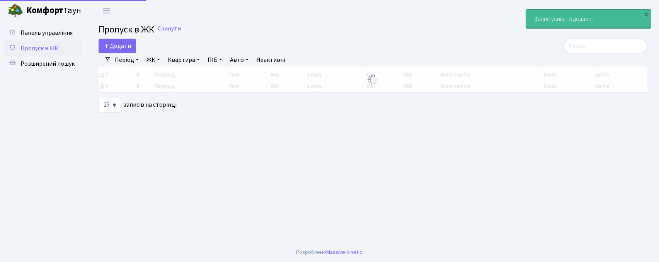
select select "25"
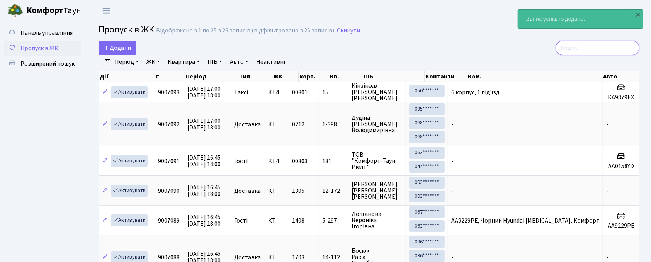
click at [591, 54] on input "search" at bounding box center [598, 48] width 84 height 15
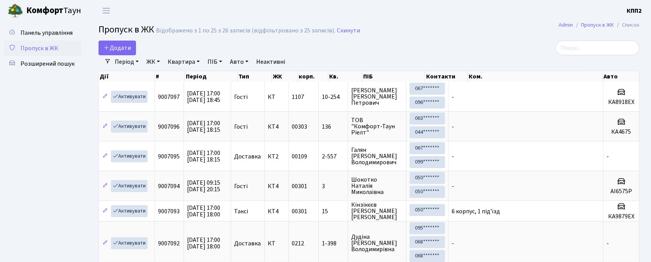
click at [33, 34] on span "Панель управління" at bounding box center [46, 33] width 52 height 9
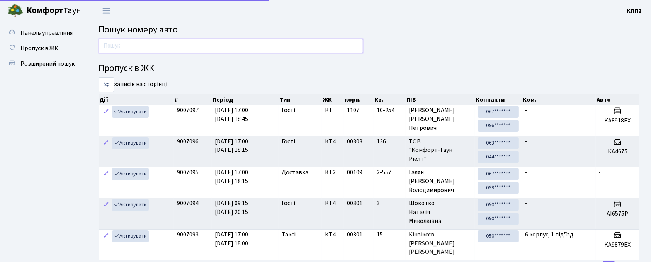
drag, startPoint x: 0, startPoint y: 0, endPoint x: 204, endPoint y: 46, distance: 209.7
click at [204, 46] on input "text" at bounding box center [231, 46] width 265 height 15
click at [132, 46] on input "text" at bounding box center [231, 46] width 265 height 15
type input "2570"
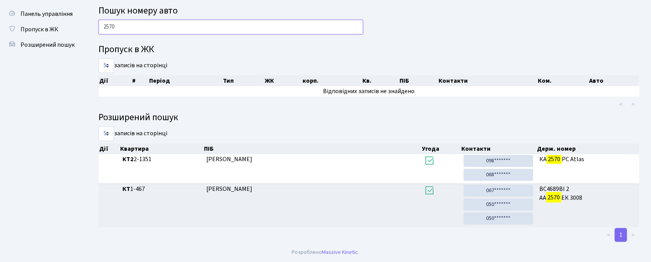
scroll to position [20, 0]
click at [46, 13] on span "Панель управління" at bounding box center [46, 14] width 52 height 9
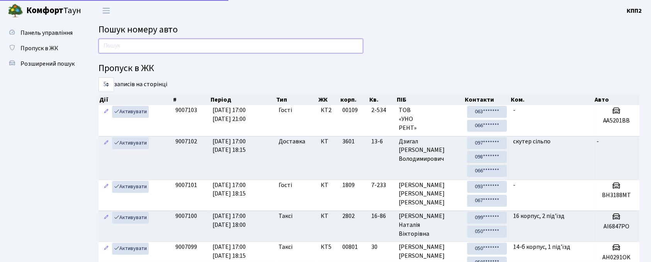
click at [135, 45] on input "text" at bounding box center [231, 46] width 265 height 15
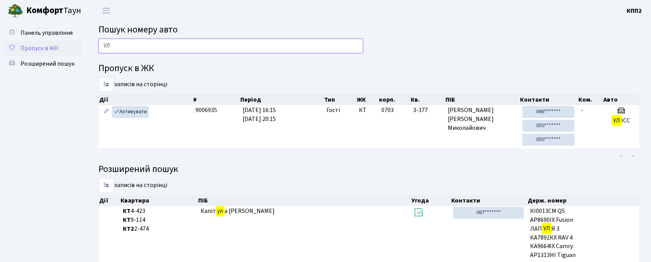
type input "УЛ"
click at [47, 41] on link "Пропуск в ЖК" at bounding box center [42, 48] width 77 height 15
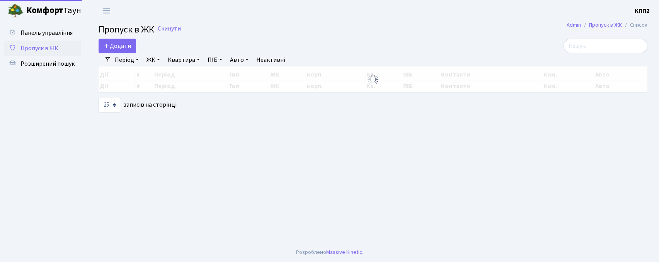
select select "25"
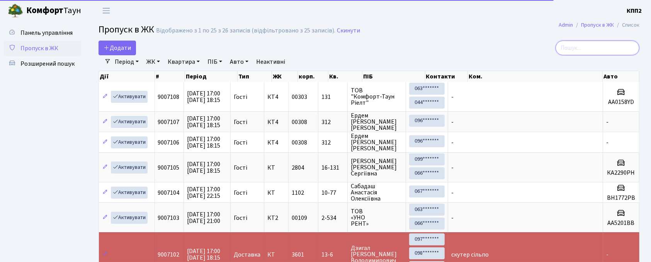
click at [605, 51] on input "search" at bounding box center [598, 48] width 84 height 15
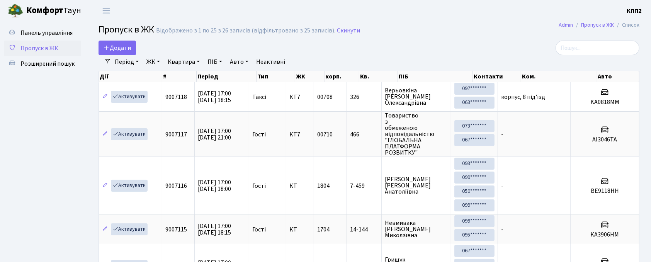
click at [116, 56] on link "Період" at bounding box center [127, 61] width 30 height 13
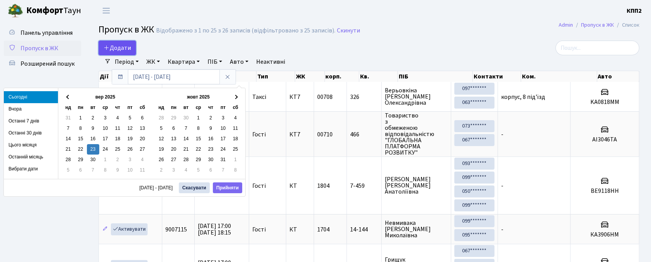
click at [130, 55] on link "Додати" at bounding box center [117, 48] width 37 height 15
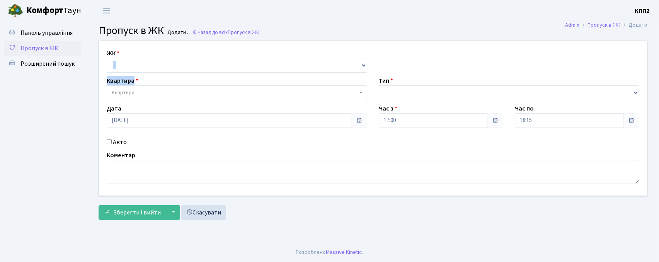
click at [139, 73] on div "ЖК - КТ, вул. Регенераторна, 4 КТ2, просп. Соборності, 17 КТ3, вул. Березнева, …" at bounding box center [373, 118] width 560 height 155
click at [138, 62] on select "- КТ, вул. Регенераторна, 4 КТ2, просп. Соборності, 17 КТ3, вул. Березнева, 16 …" at bounding box center [237, 65] width 261 height 15
select select "271"
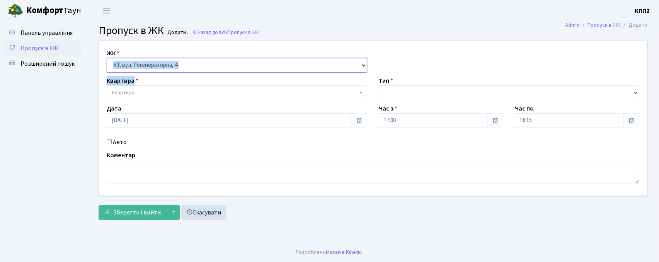
click at [107, 58] on select "- КТ, вул. Регенераторна, 4 КТ2, просп. Соборності, 17 КТ3, вул. Березнева, 16 …" at bounding box center [237, 65] width 261 height 15
select select
click at [143, 90] on span "Квартира" at bounding box center [235, 93] width 246 height 8
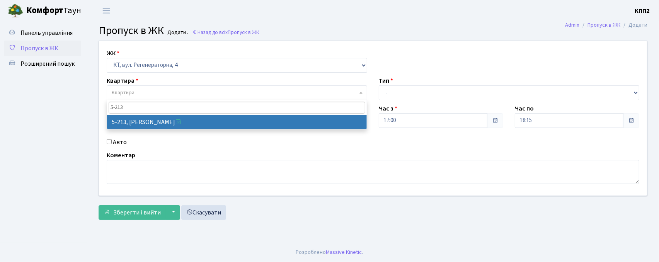
type input "5-213"
select select "2371"
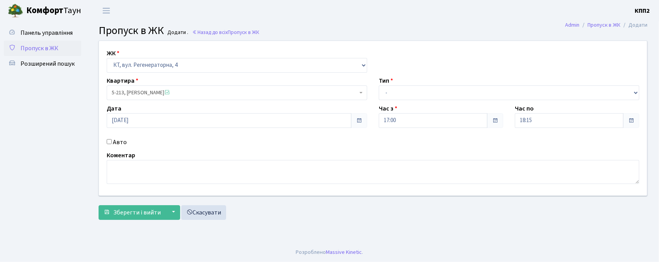
click at [119, 142] on label "Авто" at bounding box center [120, 142] width 14 height 9
click at [112, 142] on input "Авто" at bounding box center [109, 141] width 5 height 5
checkbox input "true"
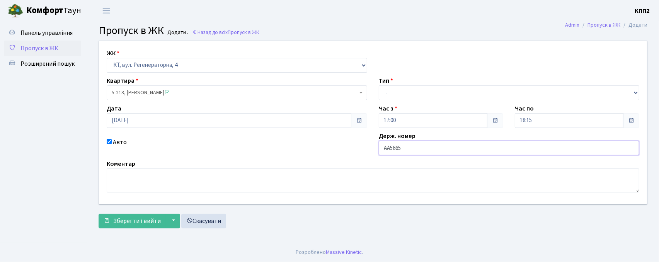
type input "АА5665КМ"
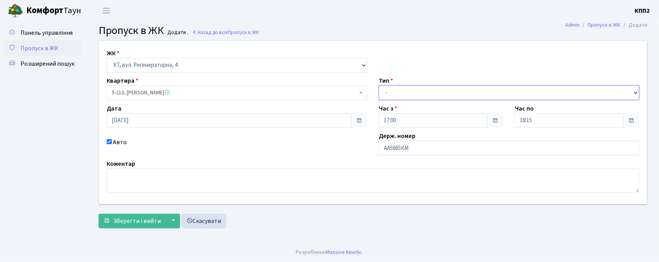
click at [397, 92] on select "- Доставка Таксі Гості Сервіс" at bounding box center [509, 92] width 261 height 15
select select "2"
click at [379, 85] on select "- Доставка Таксі Гості Сервіс" at bounding box center [509, 92] width 261 height 15
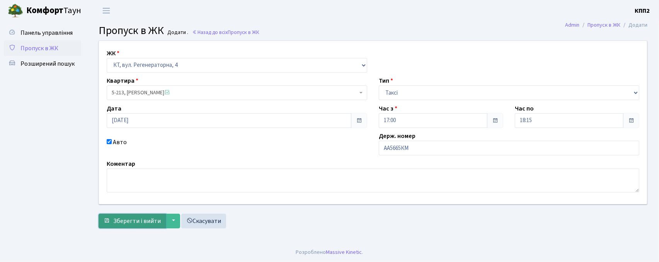
click at [131, 225] on span "Зберегти і вийти" at bounding box center [137, 221] width 48 height 9
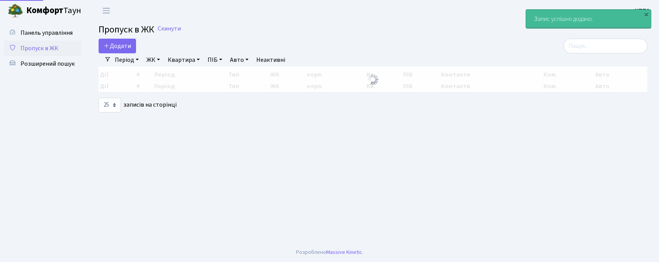
select select "25"
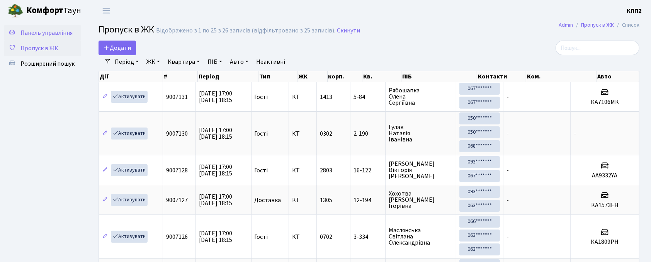
click at [48, 31] on span "Панель управління" at bounding box center [46, 33] width 52 height 9
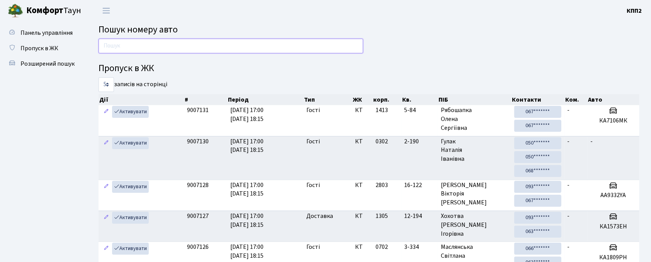
click at [199, 43] on input "text" at bounding box center [231, 46] width 265 height 15
type input "5366"
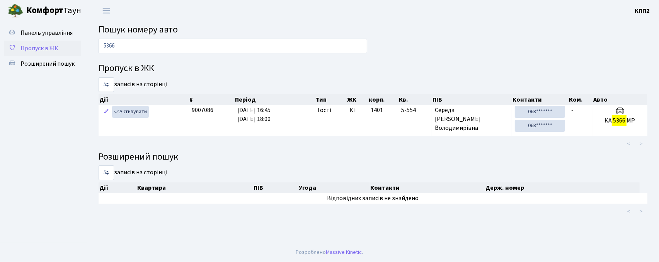
click at [43, 48] on span "Пропуск в ЖК" at bounding box center [39, 48] width 38 height 9
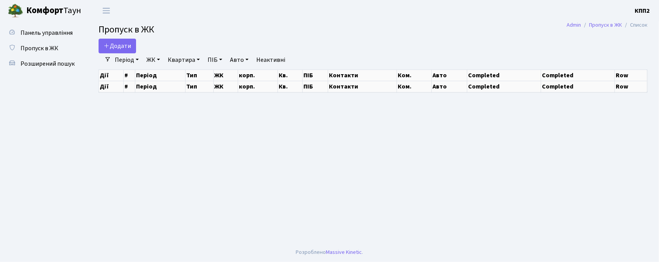
click at [46, 35] on span "Панель управління" at bounding box center [46, 33] width 52 height 9
select select "25"
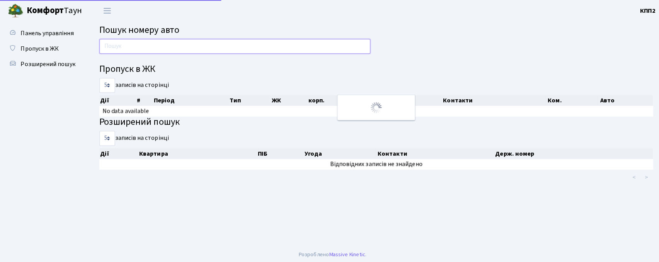
drag, startPoint x: 0, startPoint y: 0, endPoint x: 143, endPoint y: 42, distance: 149.1
click at [143, 42] on input "text" at bounding box center [233, 46] width 269 height 15
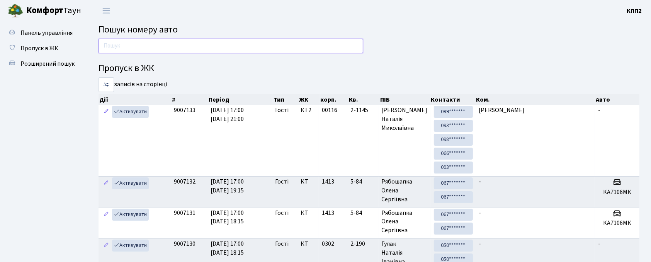
click at [130, 42] on input "text" at bounding box center [231, 46] width 265 height 15
type input "5655"
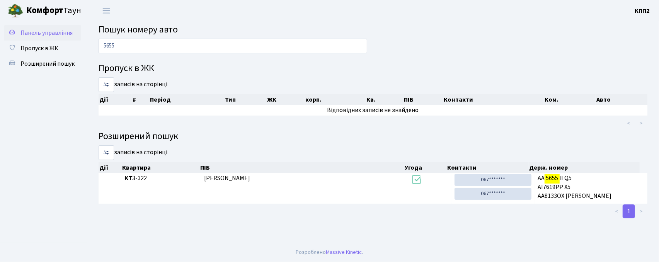
click at [34, 36] on span "Панель управління" at bounding box center [46, 33] width 52 height 9
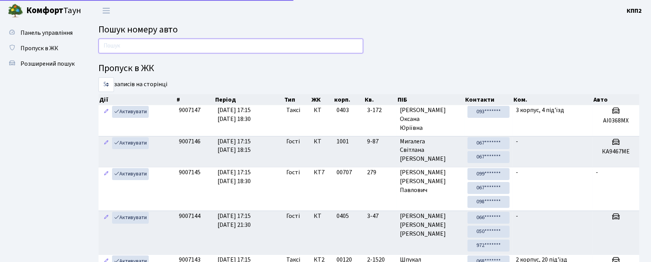
click at [135, 46] on input "text" at bounding box center [231, 46] width 265 height 15
drag, startPoint x: 141, startPoint y: 48, endPoint x: 138, endPoint y: 53, distance: 5.9
click at [141, 48] on input "text" at bounding box center [231, 46] width 265 height 15
click at [129, 46] on input "text" at bounding box center [231, 46] width 265 height 15
type input "4483"
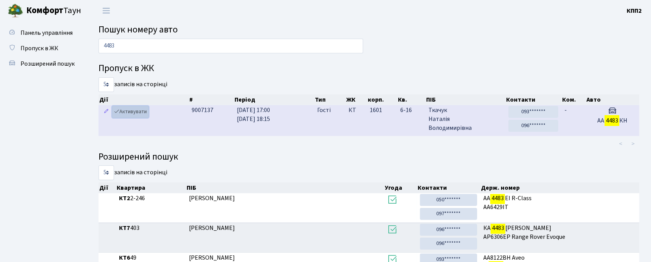
click at [138, 110] on link "Активувати" at bounding box center [130, 112] width 37 height 12
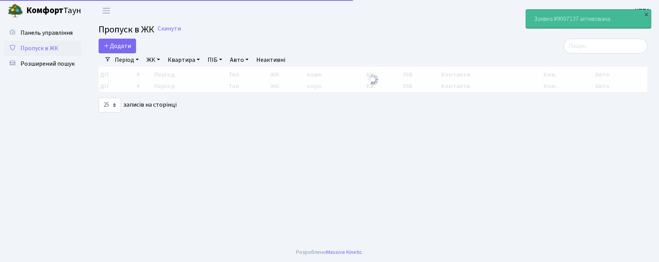
select select "25"
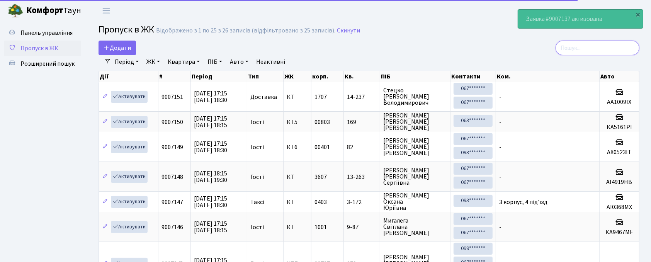
click at [586, 48] on input "search" at bounding box center [598, 48] width 84 height 15
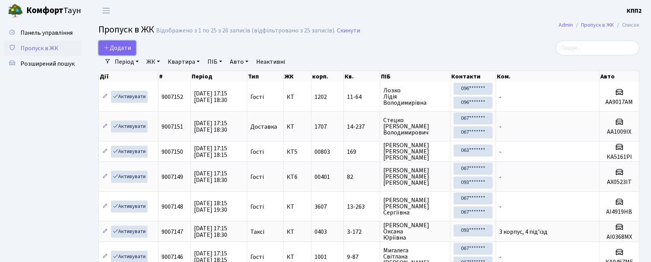
drag, startPoint x: 116, startPoint y: 55, endPoint x: 137, endPoint y: 70, distance: 25.5
click at [116, 55] on link "Додати" at bounding box center [117, 48] width 37 height 15
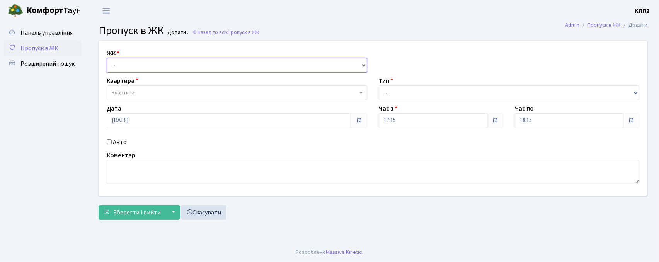
drag, startPoint x: 130, startPoint y: 61, endPoint x: 132, endPoint y: 70, distance: 9.2
click at [130, 61] on select "- КТ, вул. Регенераторна, 4 КТ2, просп. Соборності, 17 КТ3, вул. Березнева, 16 …" at bounding box center [237, 65] width 261 height 15
select select "295"
click at [107, 58] on select "- КТ, вул. Регенераторна, 4 КТ2, просп. Соборності, 17 КТ3, вул. Березнева, 16 …" at bounding box center [237, 65] width 261 height 15
select select
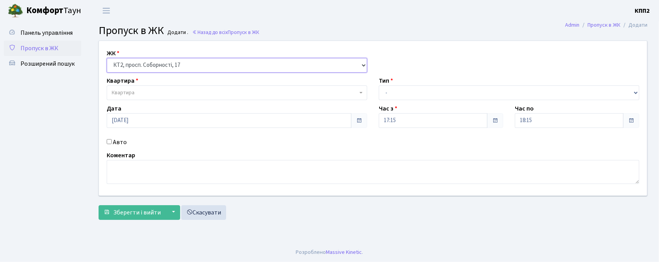
click at [137, 70] on select "- КТ, вул. Регенераторна, 4 КТ2, просп. Соборності, 17 КТ3, вул. Березнева, 16 …" at bounding box center [237, 65] width 261 height 15
select select "271"
click at [107, 58] on select "- КТ, вул. Регенераторна, 4 КТ2, просп. Соборності, 17 КТ3, вул. Березнева, 16 …" at bounding box center [237, 65] width 261 height 15
select select
click at [140, 90] on span "Квартира" at bounding box center [235, 93] width 246 height 8
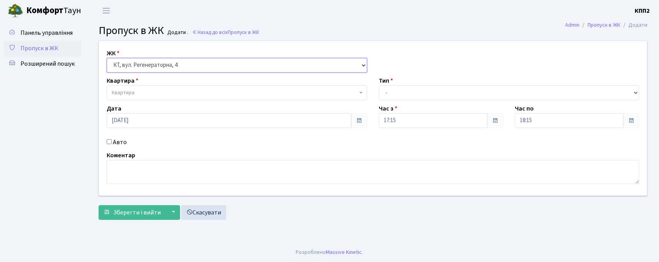
click at [147, 63] on select "- КТ, вул. Регенераторна, 4 КТ2, просп. Соборності, 17 КТ3, вул. Березнева, 16 …" at bounding box center [237, 65] width 261 height 15
select select "302"
click at [107, 58] on select "- КТ, вул. Регенераторна, 4 КТ2, просп. Соборності, 17 КТ3, вул. Березнева, 16 …" at bounding box center [237, 65] width 261 height 15
select select
drag, startPoint x: 134, startPoint y: 95, endPoint x: 131, endPoint y: 90, distance: 5.5
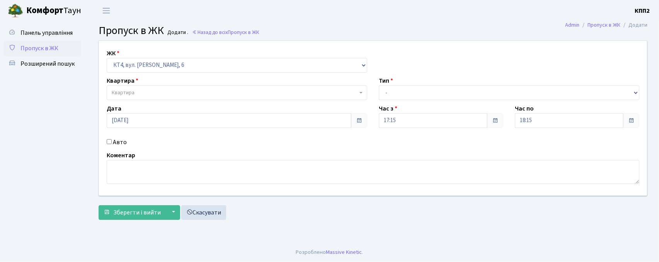
click at [134, 94] on span "Квартира" at bounding box center [123, 93] width 23 height 8
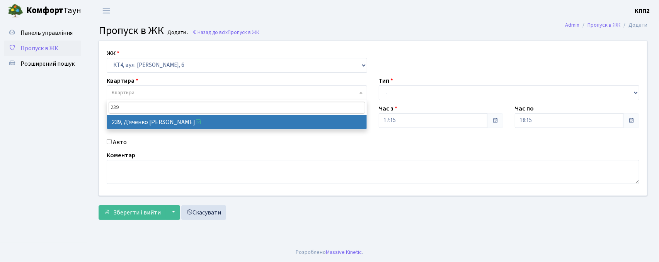
type input "239"
select select "16956"
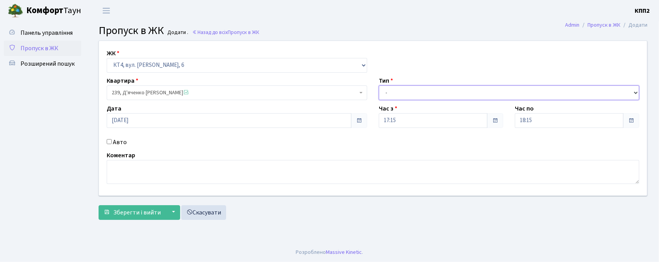
click at [404, 91] on select "- Доставка Таксі Гості Сервіс" at bounding box center [509, 92] width 261 height 15
select select "1"
click at [379, 85] on select "- Доставка Таксі Гості Сервіс" at bounding box center [509, 92] width 261 height 15
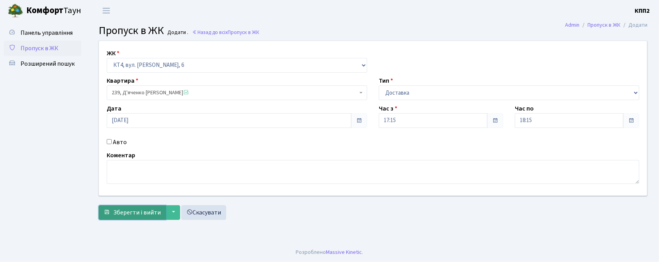
click at [140, 215] on span "Зберегти і вийти" at bounding box center [137, 212] width 48 height 9
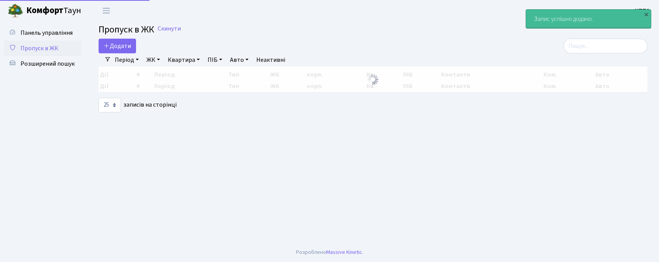
select select "25"
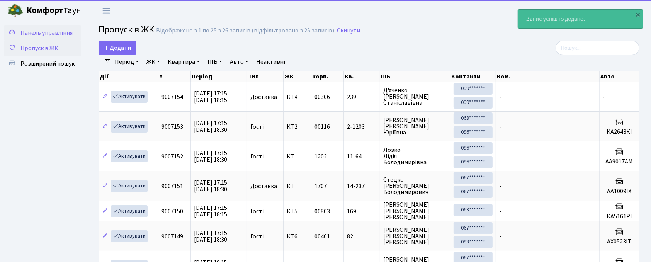
click at [68, 34] on span "Панель управління" at bounding box center [46, 33] width 52 height 9
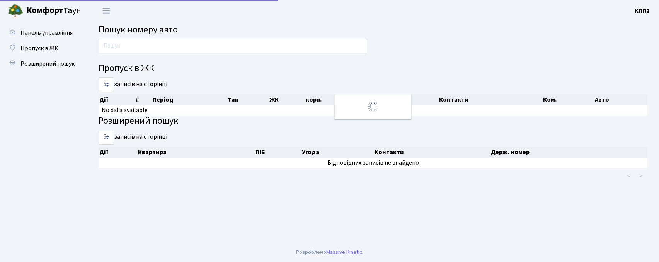
click at [146, 49] on input "text" at bounding box center [233, 46] width 269 height 15
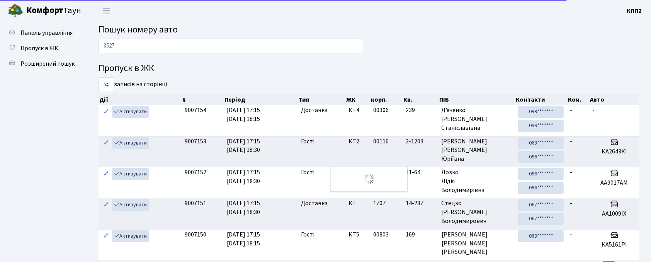
type input "3527"
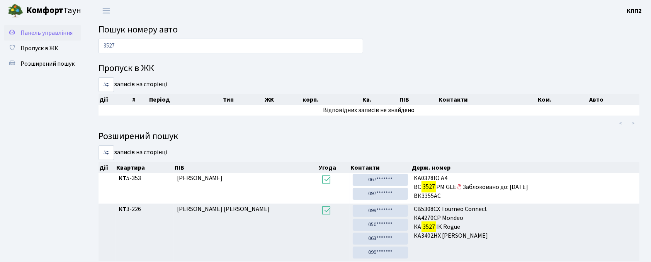
click at [39, 29] on span "Панель управління" at bounding box center [46, 33] width 52 height 9
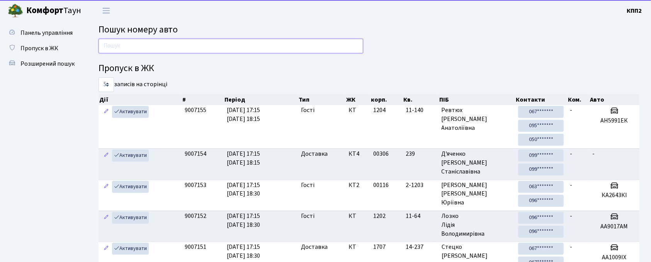
click at [162, 48] on input "text" at bounding box center [231, 46] width 265 height 15
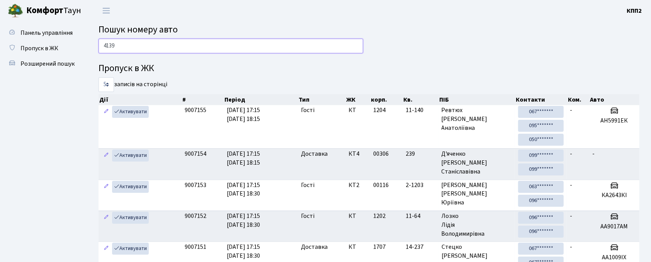
type input "4139"
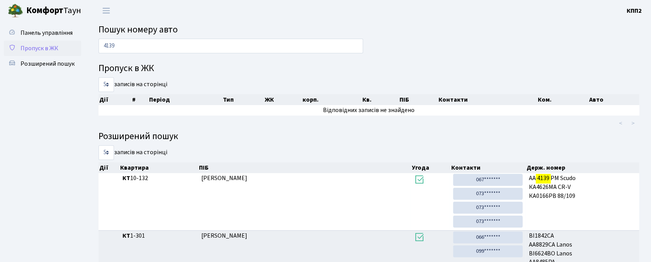
click at [56, 49] on span "Пропуск в ЖК" at bounding box center [39, 48] width 38 height 9
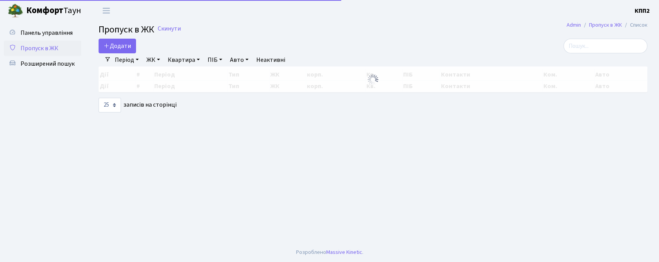
select select "25"
drag, startPoint x: 0, startPoint y: 0, endPoint x: 111, endPoint y: 50, distance: 122.0
click at [97, 41] on div "Додати" at bounding box center [280, 46] width 374 height 15
click at [112, 50] on span "Додати" at bounding box center [117, 46] width 27 height 9
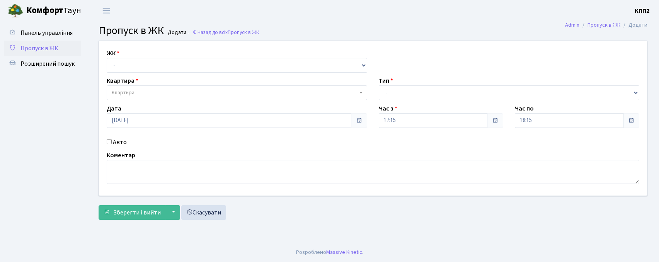
click at [135, 72] on select "- КТ, вул. Регенераторна, 4 КТ2, просп. [STREET_ADDRESS] [STREET_ADDRESS] [PERS…" at bounding box center [237, 65] width 261 height 15
select select "271"
click at [107, 58] on select "- КТ, вул. Регенераторна, 4 КТ2, просп. [STREET_ADDRESS] [STREET_ADDRESS] [PERS…" at bounding box center [237, 65] width 261 height 15
select select
click at [141, 87] on span "Квартира" at bounding box center [237, 92] width 261 height 15
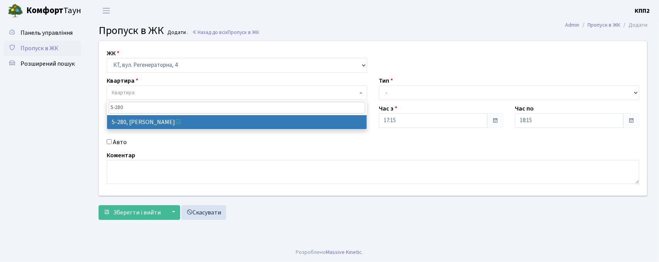
type input "5-280"
drag, startPoint x: 142, startPoint y: 126, endPoint x: 203, endPoint y: 125, distance: 61.1
select select "2291"
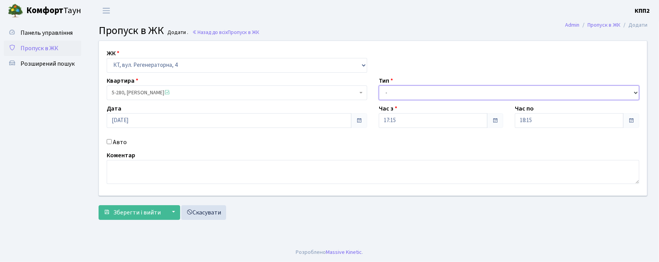
click at [413, 98] on select "- Доставка Таксі Гості Сервіс" at bounding box center [509, 92] width 261 height 15
select select "3"
click at [379, 85] on select "- Доставка Таксі Гості Сервіс" at bounding box center [509, 92] width 261 height 15
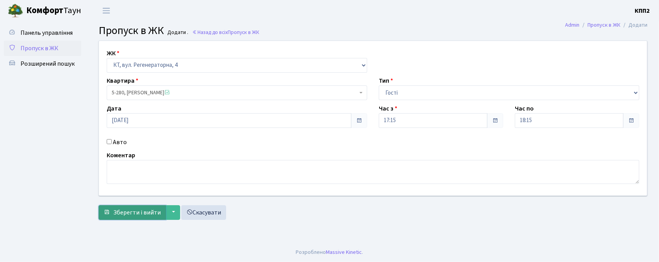
click at [129, 212] on span "Зберегти і вийти" at bounding box center [137, 212] width 48 height 9
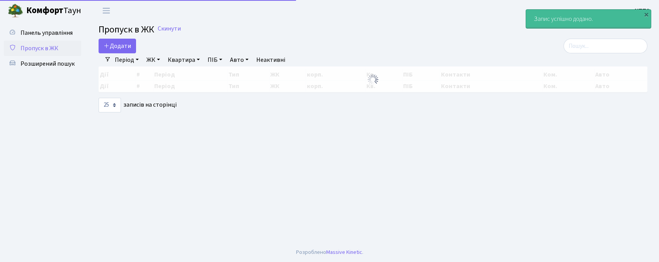
select select "25"
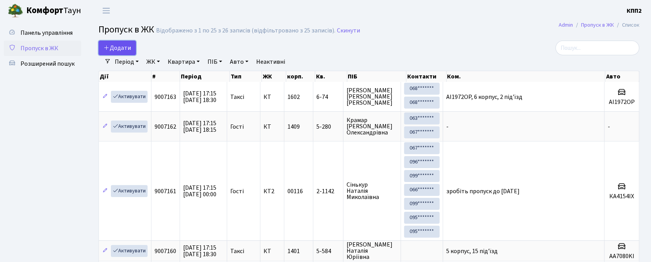
click at [121, 47] on span "Додати" at bounding box center [117, 48] width 27 height 9
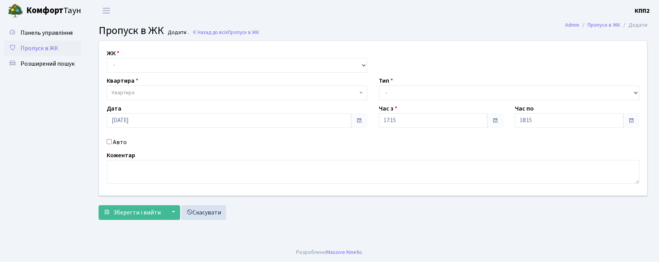
click at [142, 68] on select "- КТ, вул. Регенераторна, 4 КТ2, просп. [STREET_ADDRESS] [STREET_ADDRESS] [PERS…" at bounding box center [237, 65] width 261 height 15
select select "271"
click at [107, 58] on select "- КТ, вул. Регенераторна, 4 КТ2, просп. [STREET_ADDRESS] [STREET_ADDRESS] [PERS…" at bounding box center [237, 65] width 261 height 15
select select
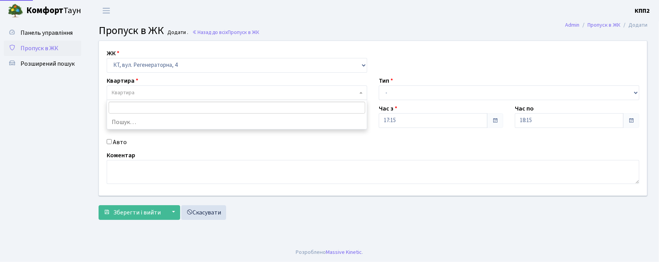
click at [139, 95] on span "Квартира" at bounding box center [235, 93] width 246 height 8
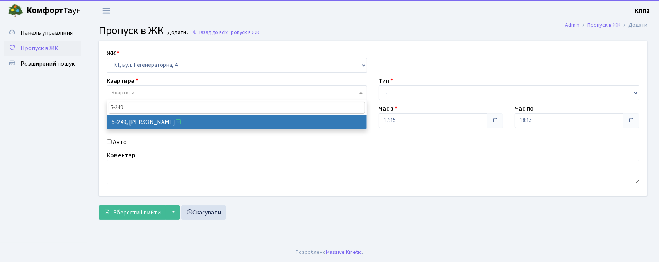
type input "5-249"
select select "2260"
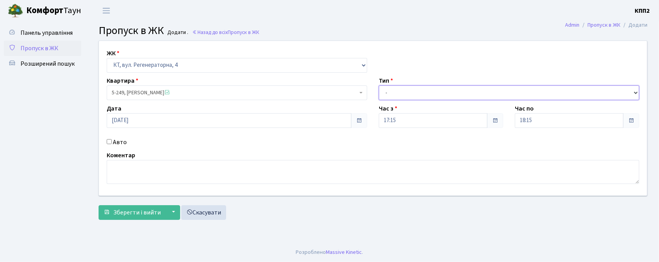
click at [403, 92] on select "- Доставка Таксі Гості Сервіс" at bounding box center [509, 92] width 261 height 15
select select "3"
click at [379, 85] on select "- Доставка Таксі Гості Сервіс" at bounding box center [509, 92] width 261 height 15
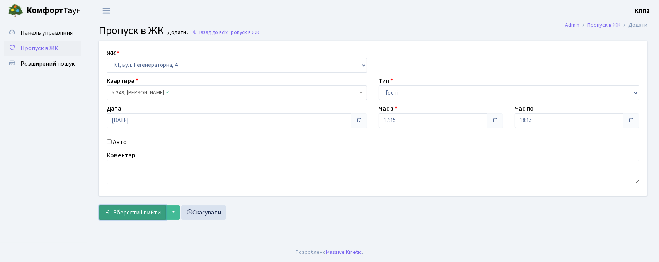
click at [136, 216] on span "Зберегти і вийти" at bounding box center [137, 212] width 48 height 9
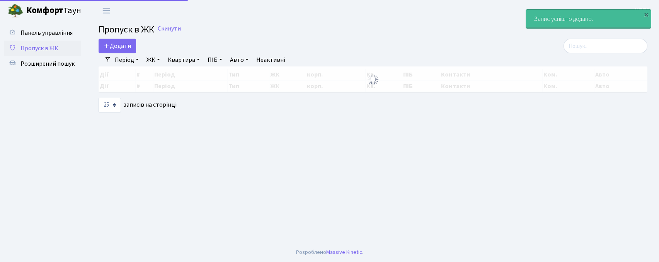
select select "25"
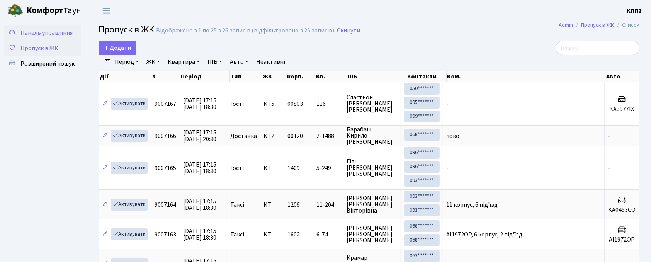
click at [56, 33] on span "Панель управління" at bounding box center [46, 33] width 52 height 9
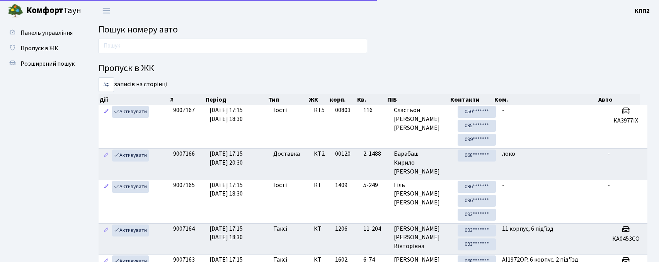
click at [131, 50] on input "text" at bounding box center [233, 46] width 269 height 15
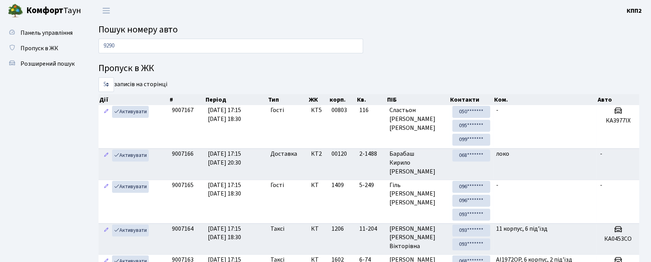
type input "9290"
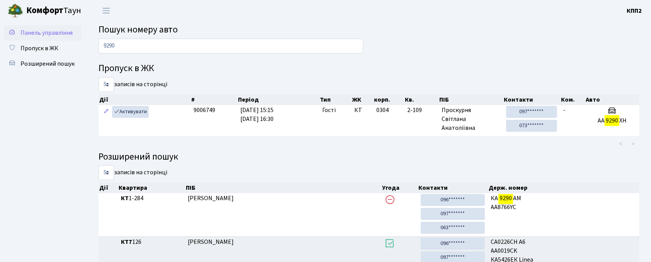
click at [37, 27] on link "Панель управління" at bounding box center [42, 32] width 77 height 15
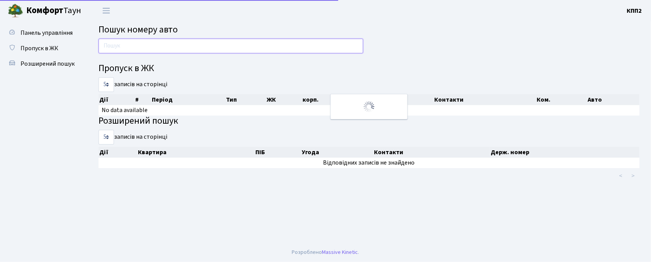
drag, startPoint x: 0, startPoint y: 0, endPoint x: 135, endPoint y: 51, distance: 144.7
click at [135, 52] on input "text" at bounding box center [231, 46] width 265 height 15
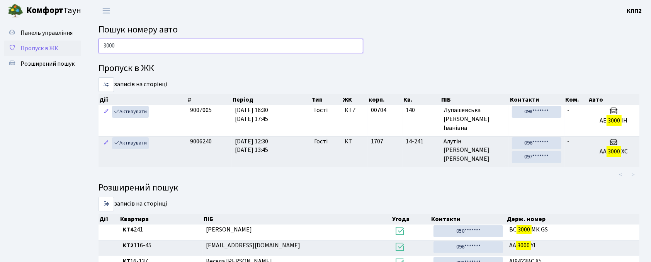
type input "3000"
click at [48, 55] on link "Пропуск в ЖК" at bounding box center [42, 48] width 77 height 15
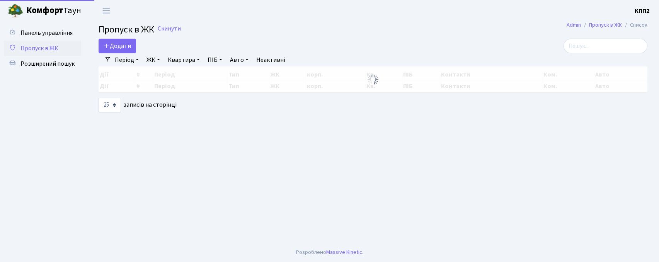
select select "25"
click at [47, 50] on span "Пропуск в ЖК" at bounding box center [39, 48] width 38 height 9
select select "25"
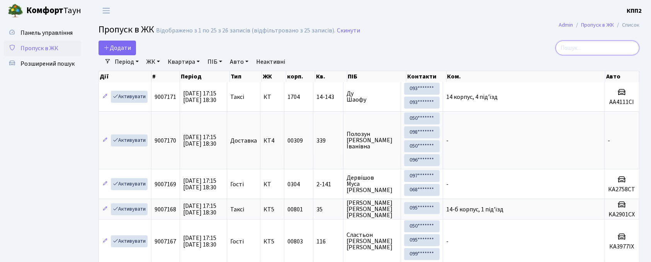
click at [590, 46] on input "search" at bounding box center [598, 48] width 84 height 15
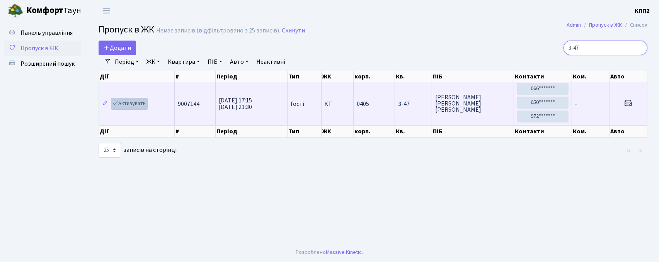
type input "3-47"
click at [132, 110] on link "Активувати" at bounding box center [129, 104] width 37 height 12
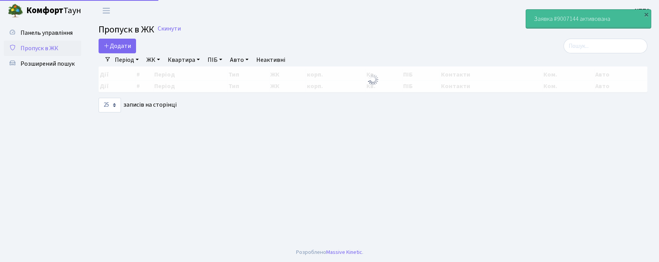
select select "25"
click at [597, 46] on input "search" at bounding box center [606, 46] width 84 height 15
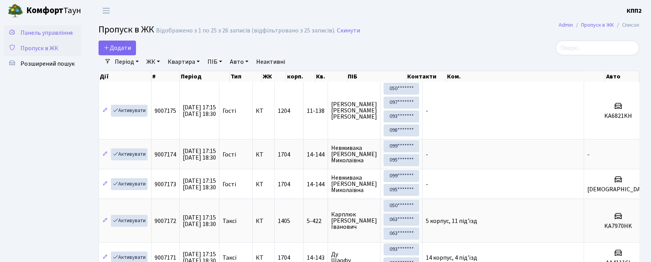
click at [60, 37] on link "Панель управління" at bounding box center [42, 32] width 77 height 15
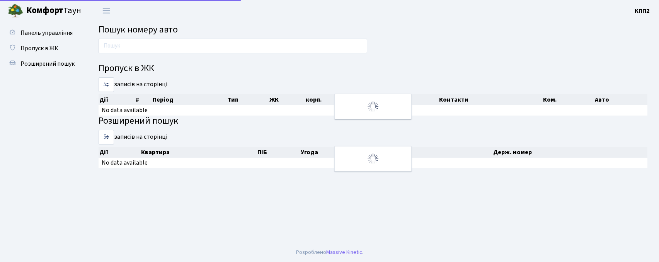
click at [143, 48] on input "text" at bounding box center [233, 46] width 269 height 15
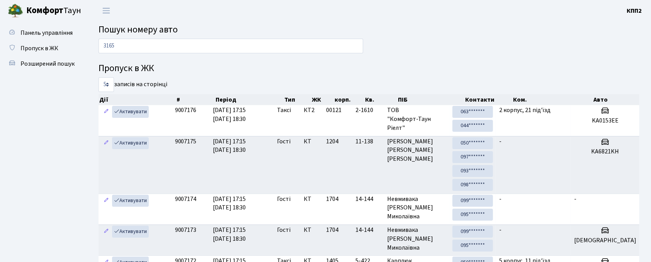
type input "3165"
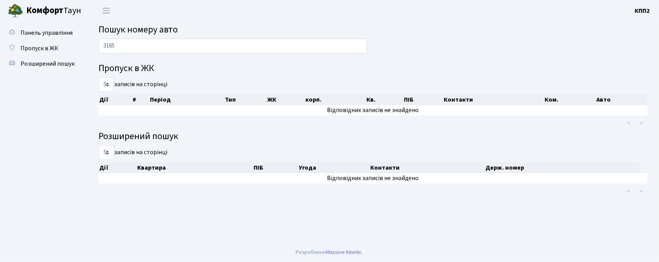
click at [155, 43] on input "3165" at bounding box center [233, 46] width 269 height 15
click at [23, 47] on span "Пропуск в ЖК" at bounding box center [39, 48] width 38 height 9
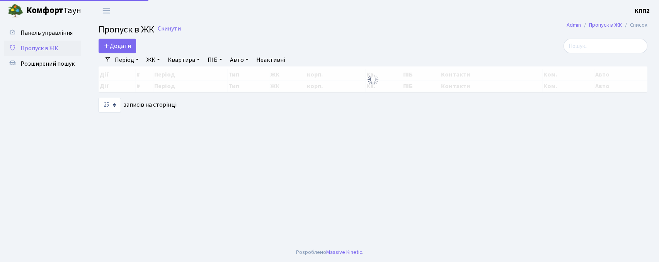
select select "25"
click at [585, 44] on input "search" at bounding box center [606, 46] width 84 height 15
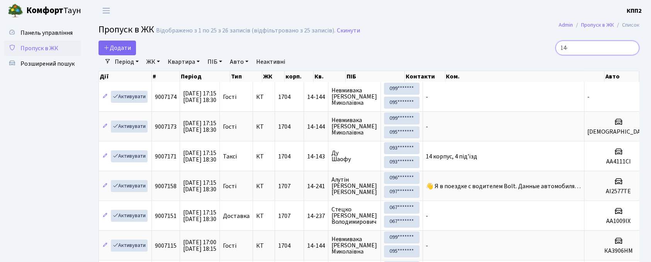
type input "14-"
click at [53, 47] on span "Пропуск в ЖК" at bounding box center [39, 48] width 38 height 9
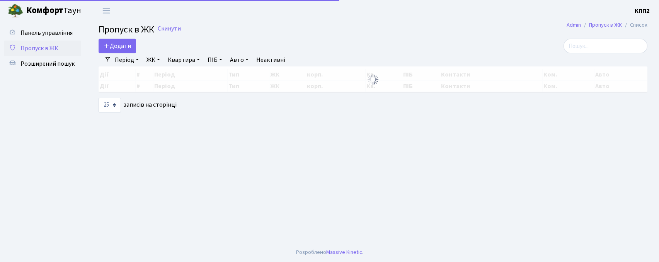
select select "25"
click at [614, 49] on input "search" at bounding box center [606, 46] width 84 height 15
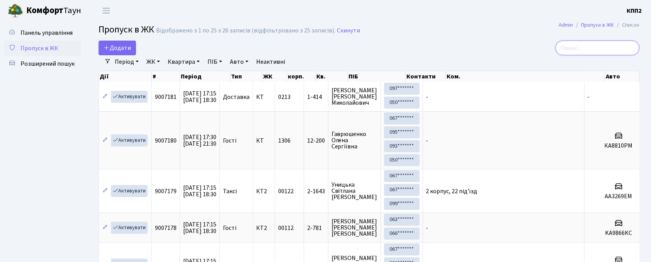
click at [596, 50] on input "search" at bounding box center [598, 48] width 84 height 15
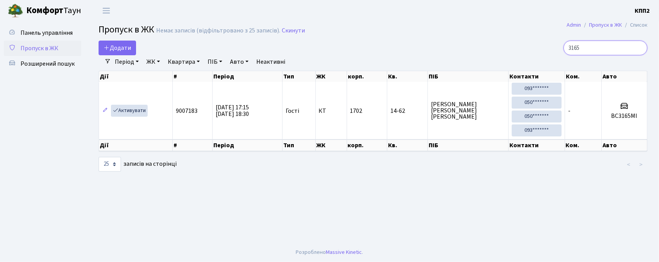
type input "3165"
click at [48, 44] on span "Пропуск в ЖК" at bounding box center [39, 48] width 38 height 9
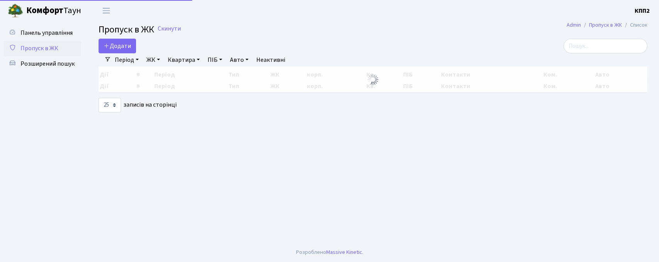
select select "25"
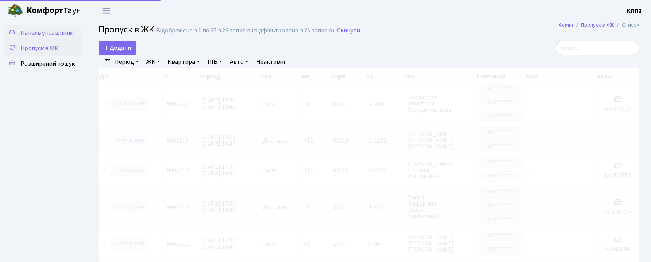
click at [63, 30] on span "Панель управління" at bounding box center [46, 33] width 52 height 9
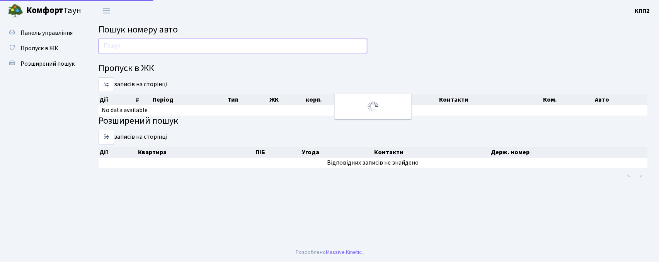
drag, startPoint x: 0, startPoint y: 0, endPoint x: 146, endPoint y: 53, distance: 155.4
click at [146, 53] on input "text" at bounding box center [233, 46] width 269 height 15
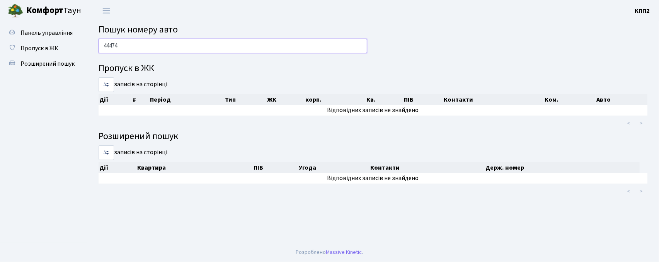
click at [141, 43] on input "44474" at bounding box center [233, 46] width 269 height 15
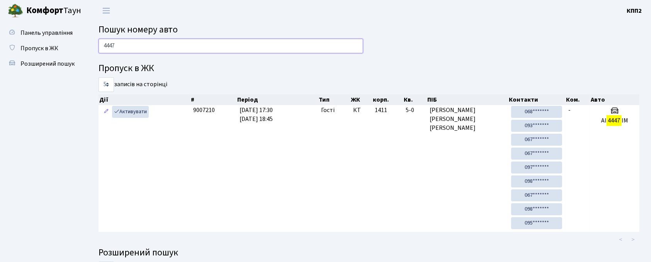
drag, startPoint x: 129, startPoint y: 45, endPoint x: 83, endPoint y: 38, distance: 46.1
click at [83, 38] on div "Панель управління Пропуск в ЖК Розширений пошук Пошук номеру авто 4447 Пропуск …" at bounding box center [325, 249] width 651 height 456
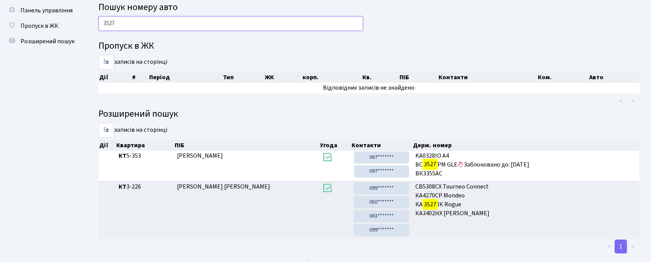
scroll to position [35, 0]
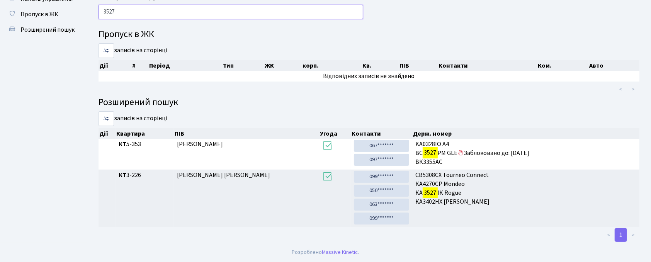
drag, startPoint x: 146, startPoint y: 18, endPoint x: 134, endPoint y: 13, distance: 12.8
click at [146, 17] on input "3527" at bounding box center [231, 12] width 265 height 15
click at [128, 13] on input "3527" at bounding box center [231, 12] width 265 height 15
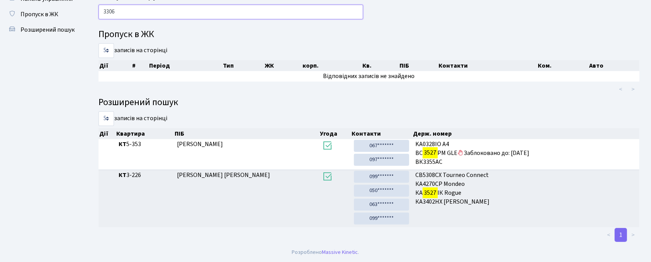
type input "3306"
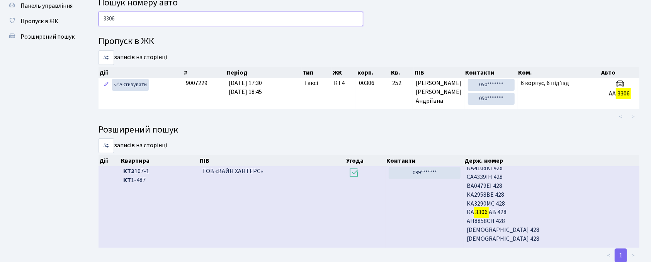
scroll to position [596, 0]
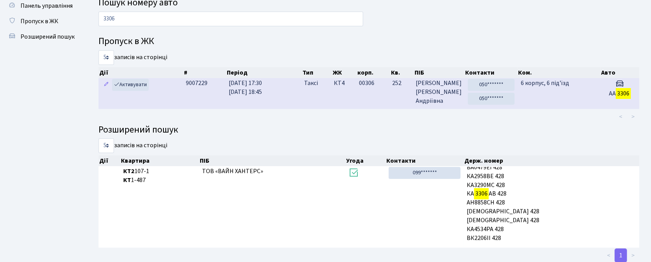
click at [328, 94] on td "Таксі" at bounding box center [316, 93] width 30 height 31
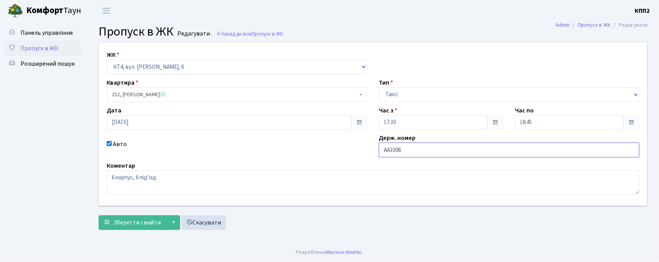
click at [433, 151] on input "АА3306" at bounding box center [509, 150] width 261 height 15
type input "АА3306YВ"
drag, startPoint x: 123, startPoint y: 215, endPoint x: 123, endPoint y: 221, distance: 6.6
click at [123, 217] on form "ЖК - КТ, вул. Регенераторна, 4 КТ2, просп. [STREET_ADDRESS] [STREET_ADDRESS] [P…" at bounding box center [373, 136] width 549 height 188
click at [124, 225] on span "Зберегти і вийти" at bounding box center [137, 222] width 48 height 9
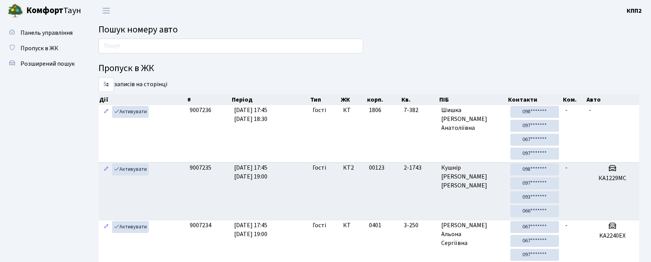
drag, startPoint x: 108, startPoint y: 32, endPoint x: 123, endPoint y: 48, distance: 21.9
click at [109, 31] on span "Пошук номеру авто" at bounding box center [138, 30] width 79 height 14
click at [123, 49] on input "text" at bounding box center [231, 46] width 265 height 15
type input "1459"
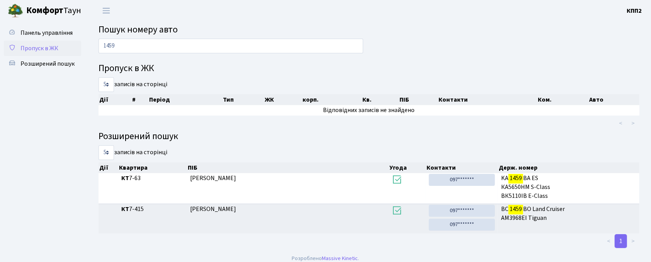
click at [55, 44] on span "Пропуск в ЖК" at bounding box center [39, 48] width 38 height 9
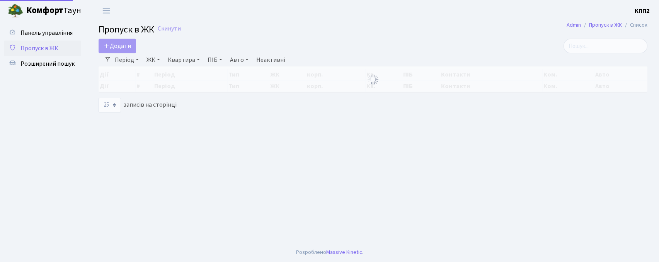
select select "25"
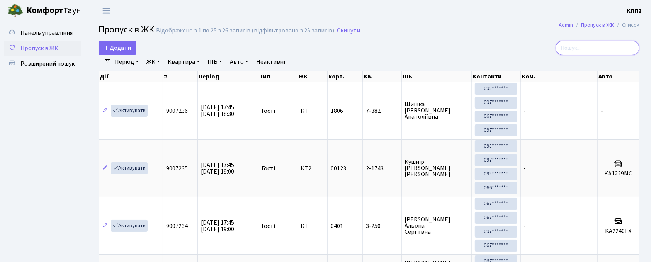
click at [588, 53] on input "search" at bounding box center [598, 48] width 84 height 15
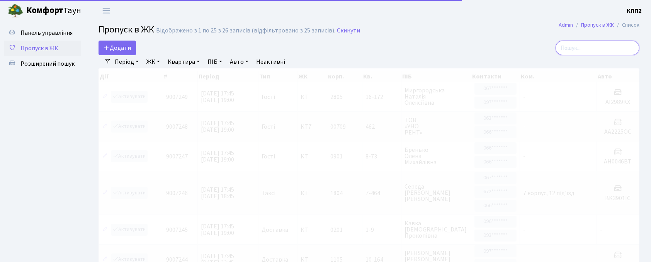
click at [581, 45] on input "search" at bounding box center [598, 48] width 84 height 15
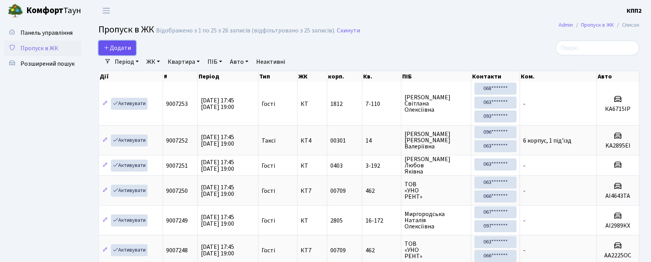
click at [130, 51] on span "Додати" at bounding box center [117, 48] width 27 height 9
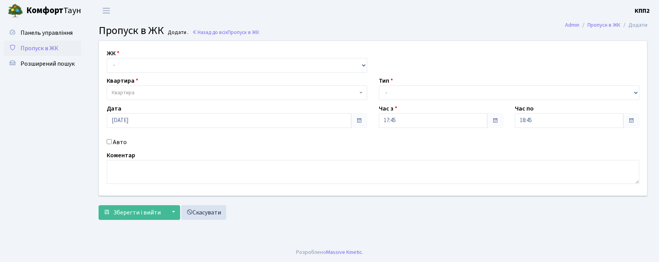
click at [148, 73] on div "ЖК - КТ, вул. Регенераторна, 4 КТ2, просп. [STREET_ADDRESS] [STREET_ADDRESS] [P…" at bounding box center [373, 118] width 560 height 155
click at [153, 72] on select "- КТ, вул. Регенераторна, 4 КТ2, просп. [STREET_ADDRESS] [STREET_ADDRESS] [PERS…" at bounding box center [237, 65] width 261 height 15
select select "271"
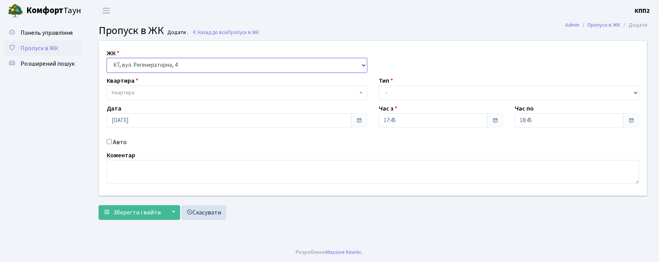
click at [107, 58] on select "- КТ, вул. Регенераторна, 4 КТ2, просп. [STREET_ADDRESS] [STREET_ADDRESS] [PERS…" at bounding box center [237, 65] width 261 height 15
select select
click at [165, 98] on span "Квартира" at bounding box center [237, 92] width 261 height 15
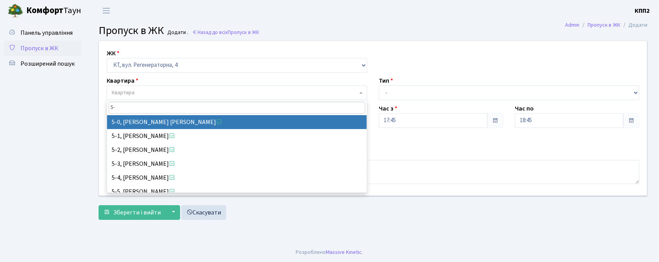
drag, startPoint x: 91, startPoint y: 103, endPoint x: 84, endPoint y: 103, distance: 7.0
click at [84, 103] on body "[PERSON_NAME] КПП2 Мій обліковий запис Вийти Панель управління Пропуск в ЖК Роз…" at bounding box center [329, 131] width 659 height 262
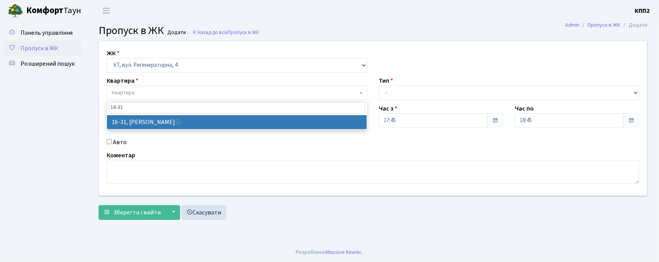
type input "16-31"
drag, startPoint x: 165, startPoint y: 119, endPoint x: 252, endPoint y: 117, distance: 87.4
select select "8592"
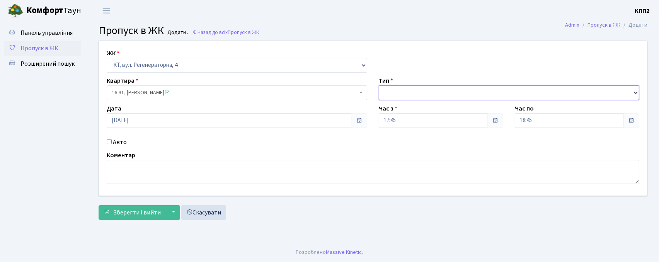
click at [405, 96] on select "- Доставка Таксі Гості Сервіс" at bounding box center [509, 92] width 261 height 15
select select "3"
click at [379, 85] on select "- Доставка Таксі Гості Сервіс" at bounding box center [509, 92] width 261 height 15
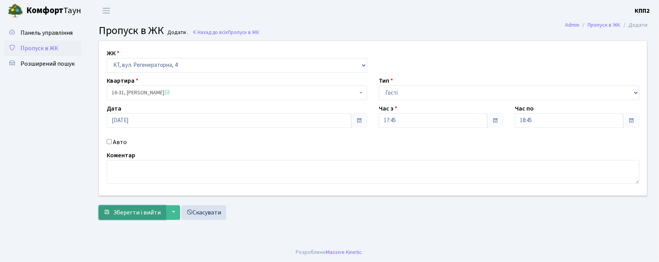
click at [132, 212] on span "Зберегти і вийти" at bounding box center [137, 212] width 48 height 9
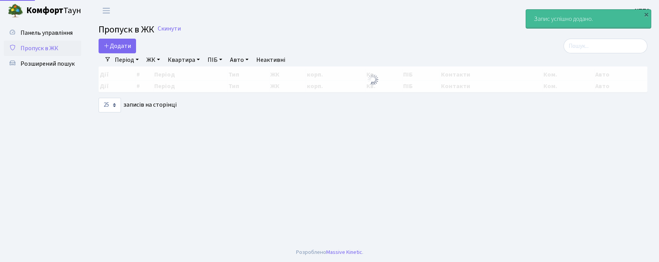
select select "25"
click at [622, 47] on input "search" at bounding box center [606, 46] width 84 height 15
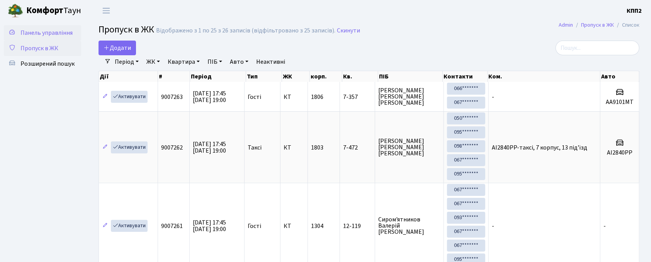
drag, startPoint x: 38, startPoint y: 32, endPoint x: 113, endPoint y: 42, distance: 75.6
click at [39, 32] on span "Панель управління" at bounding box center [46, 33] width 52 height 9
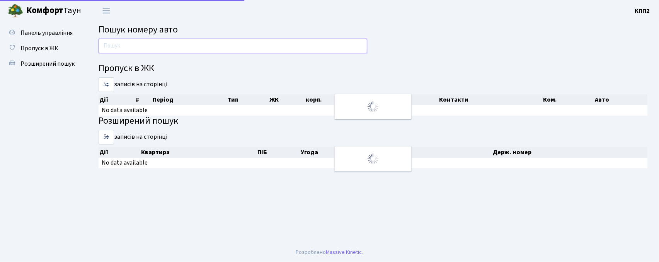
drag, startPoint x: 0, startPoint y: 0, endPoint x: 157, endPoint y: 46, distance: 163.4
click at [157, 46] on input "text" at bounding box center [233, 46] width 269 height 15
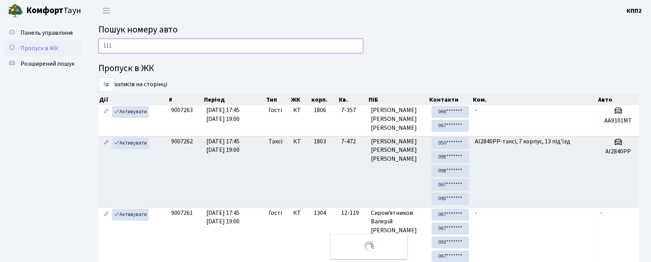
type input "111"
click at [44, 45] on span "Пропуск в ЖК" at bounding box center [39, 48] width 38 height 9
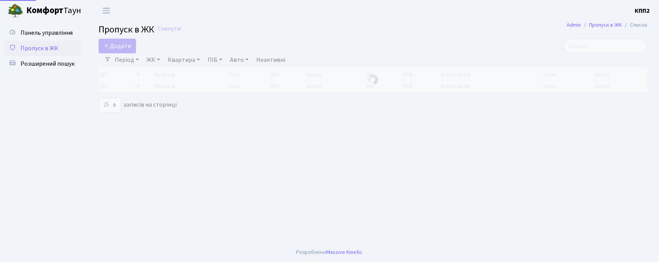
select select "25"
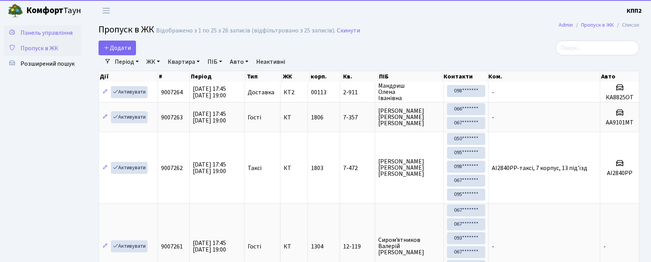
click at [52, 33] on span "Панель управління" at bounding box center [46, 33] width 52 height 9
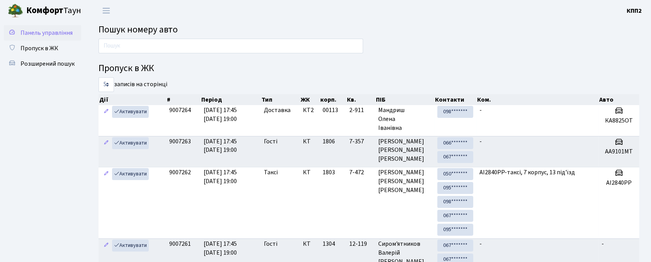
click at [31, 39] on link "Панель управління" at bounding box center [42, 32] width 77 height 15
click at [32, 46] on span "Пропуск в ЖК" at bounding box center [39, 48] width 38 height 9
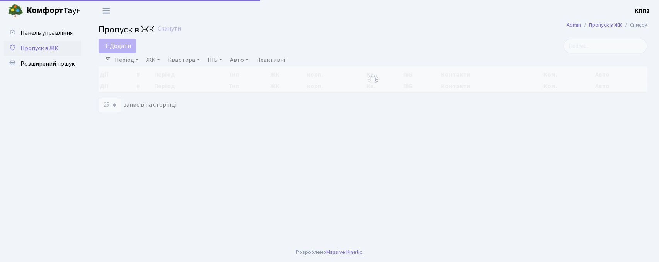
select select "25"
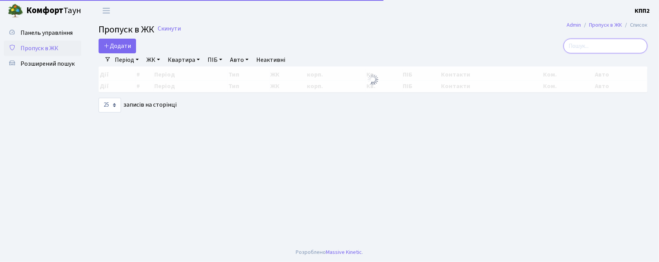
click at [603, 47] on input "search" at bounding box center [606, 46] width 84 height 15
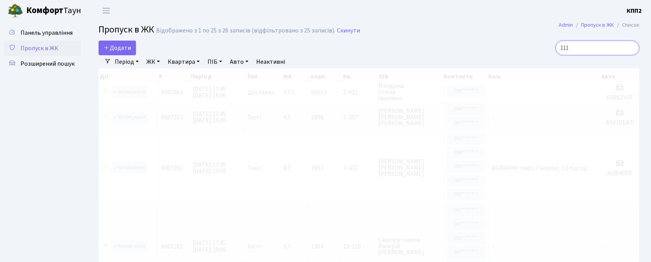
type input "111"
click at [150, 58] on link "ЖК" at bounding box center [153, 61] width 20 height 13
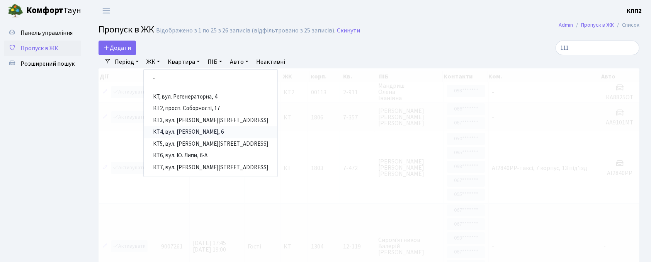
click at [175, 131] on link "КТ4, вул. [PERSON_NAME], 6" at bounding box center [211, 132] width 134 height 12
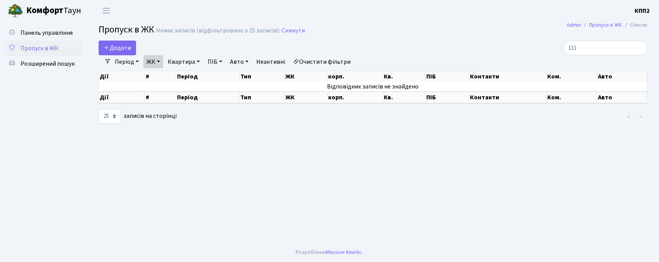
click at [160, 62] on link "ЖК" at bounding box center [153, 61] width 20 height 13
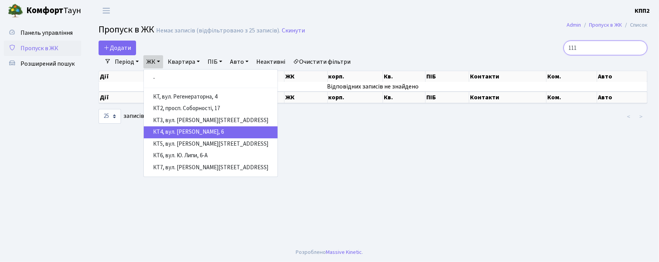
drag, startPoint x: 597, startPoint y: 43, endPoint x: 496, endPoint y: 42, distance: 100.9
click at [496, 42] on div "111" at bounding box center [559, 48] width 175 height 15
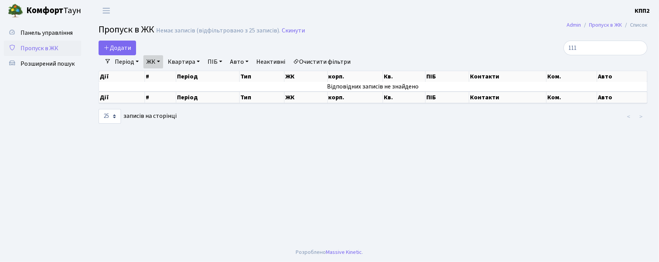
click at [39, 42] on link "Пропуск в ЖК" at bounding box center [42, 48] width 77 height 15
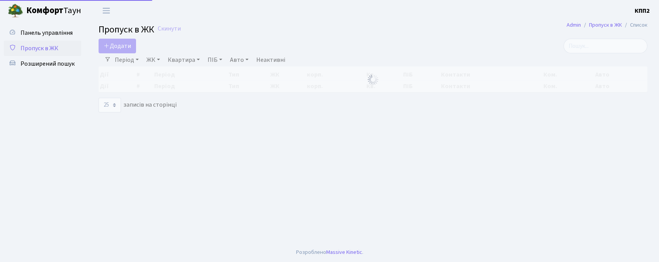
select select "25"
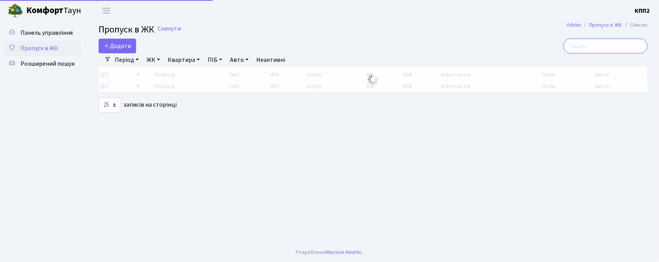
click at [587, 44] on input "search" at bounding box center [606, 46] width 84 height 15
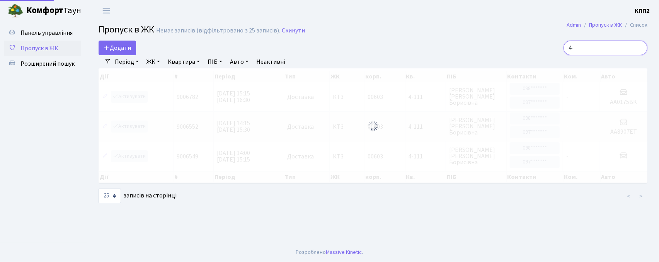
type input "4"
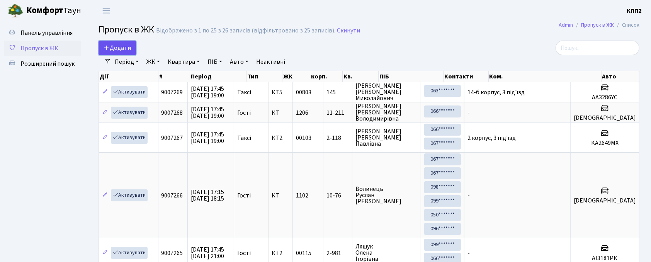
click at [118, 50] on span "Додати" at bounding box center [117, 48] width 27 height 9
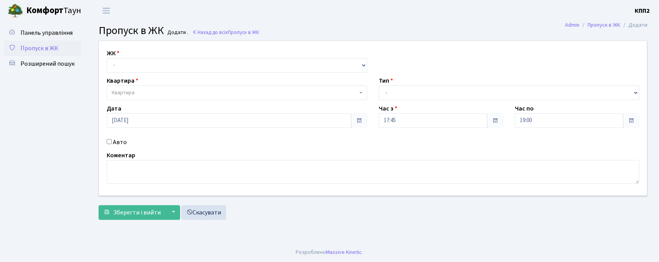
select select "271"
click at [107, 58] on select "- КТ, вул. Регенераторна, 4 КТ2, просп. [STREET_ADDRESS] [STREET_ADDRESS] [PERS…" at bounding box center [237, 65] width 261 height 15
select select
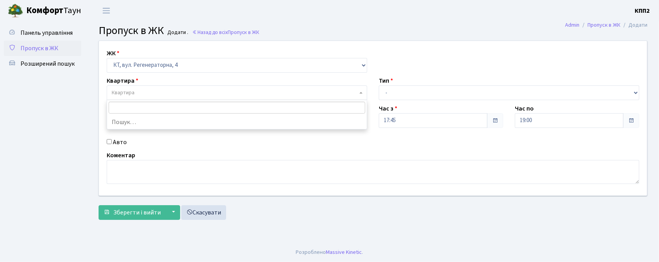
click at [147, 93] on span "Квартира" at bounding box center [235, 93] width 246 height 8
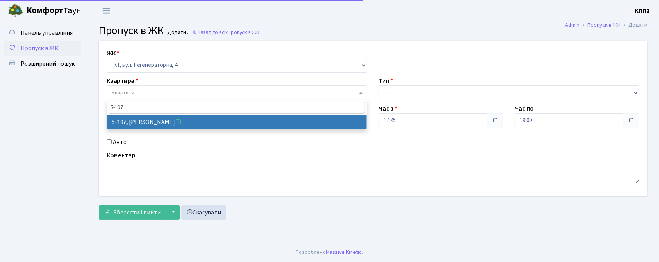
type input "5-197"
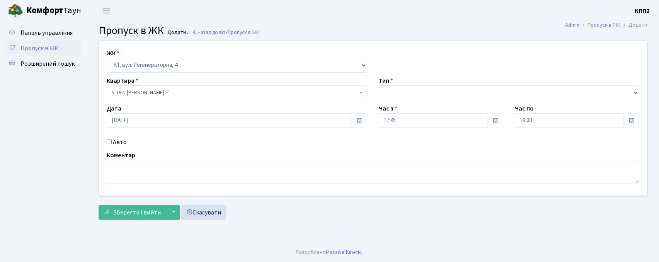
select select "2355"
click at [452, 89] on select "- Доставка Таксі Гості Сервіс" at bounding box center [509, 92] width 261 height 15
select select "3"
click at [379, 85] on select "- Доставка Таксі Гості Сервіс" at bounding box center [509, 92] width 261 height 15
click at [139, 215] on span "Зберегти і вийти" at bounding box center [137, 212] width 48 height 9
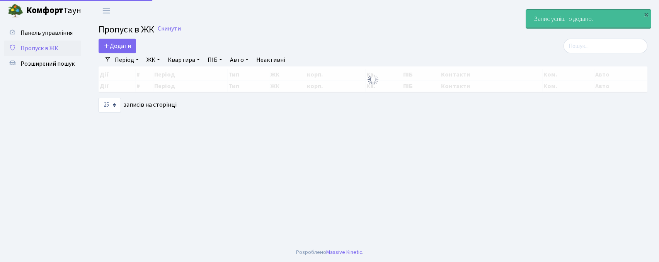
select select "25"
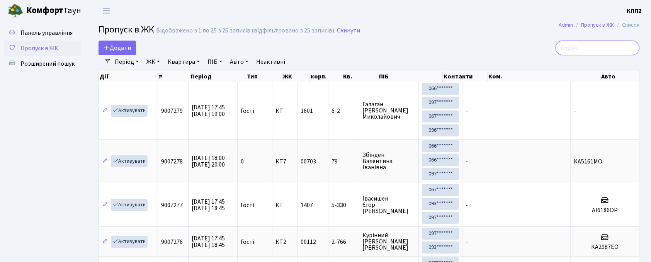
click at [583, 50] on input "search" at bounding box center [598, 48] width 84 height 15
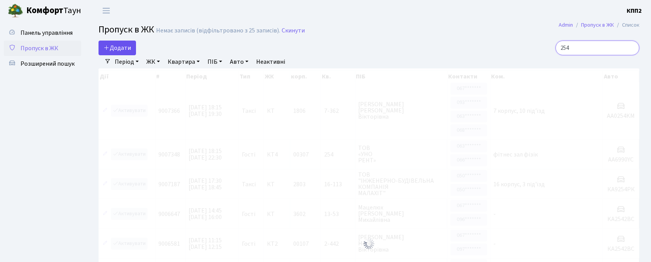
type input "254"
click at [117, 46] on span "Додати" at bounding box center [117, 48] width 27 height 9
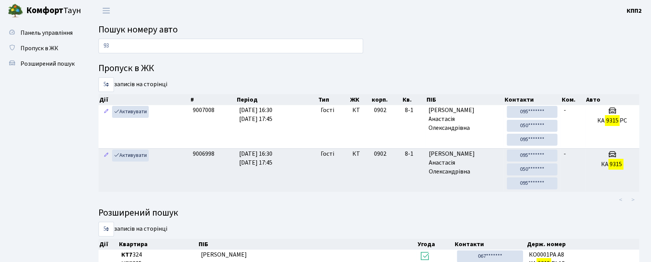
type input "9"
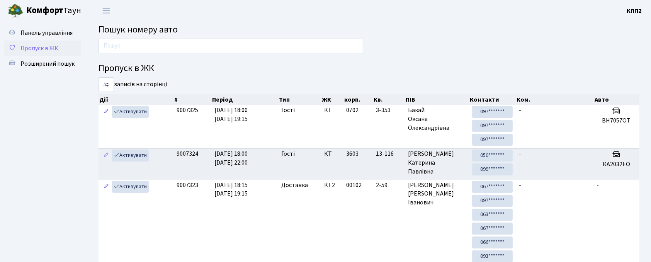
click at [48, 44] on span "Пропуск в ЖК" at bounding box center [39, 48] width 38 height 9
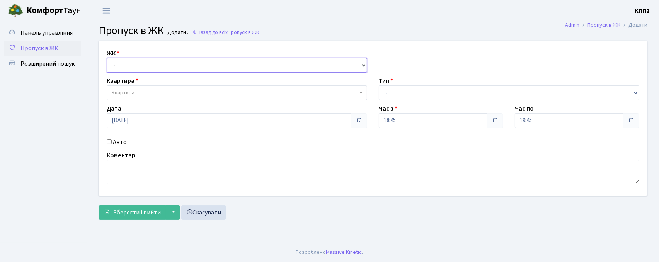
click at [110, 65] on select "- КТ, вул. Регенераторна, 4 КТ2, просп. [STREET_ADDRESS] [STREET_ADDRESS] [PERS…" at bounding box center [237, 65] width 261 height 15
select select "271"
click at [107, 58] on select "- КТ, вул. Регенераторна, 4 КТ2, просп. Соборності, 17 КТ3, вул. Березнева, 16 …" at bounding box center [237, 65] width 261 height 15
select select
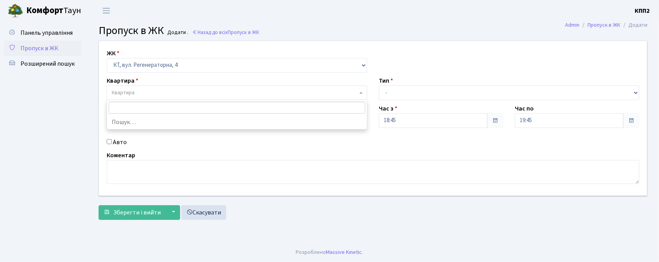
click at [127, 96] on span "Квартира" at bounding box center [123, 93] width 23 height 8
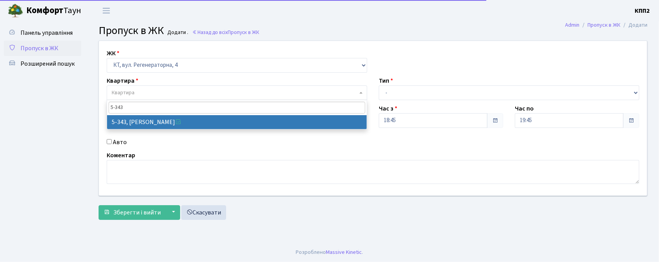
type input "5-343"
select select "2178"
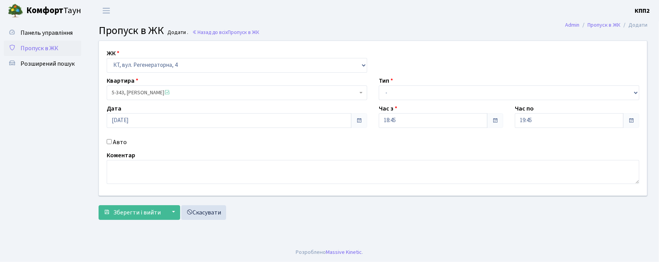
click at [109, 143] on input "Авто" at bounding box center [109, 141] width 5 height 5
checkbox input "true"
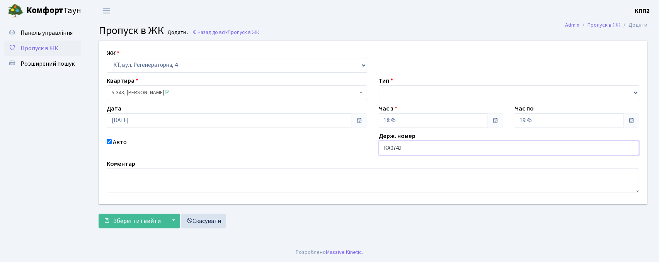
type input "КА0742"
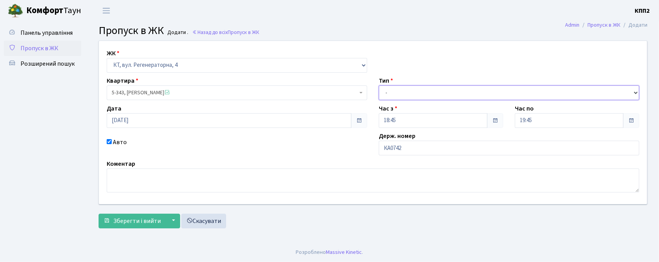
click at [421, 96] on select "- Доставка Таксі Гості Сервіс" at bounding box center [509, 92] width 261 height 15
select select "3"
click at [379, 85] on select "- Доставка Таксі Гості Сервіс" at bounding box center [509, 92] width 261 height 15
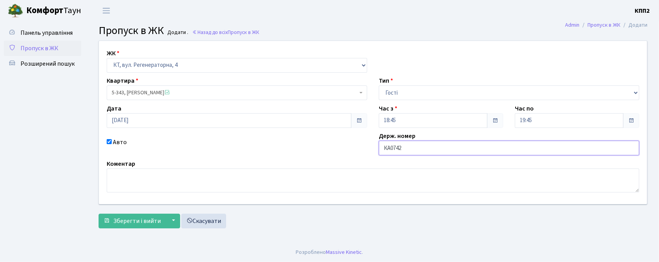
click at [421, 152] on input "КА0742" at bounding box center [509, 148] width 261 height 15
type input "КА0742ЕА"
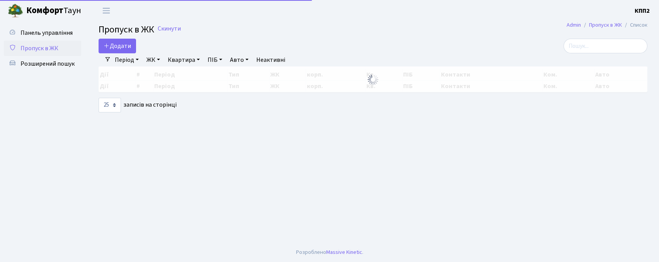
select select "25"
drag, startPoint x: 586, startPoint y: 50, endPoint x: 591, endPoint y: 45, distance: 6.8
click at [586, 49] on input "search" at bounding box center [606, 46] width 84 height 15
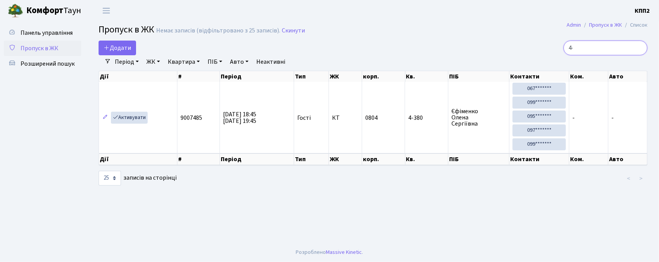
type input "4"
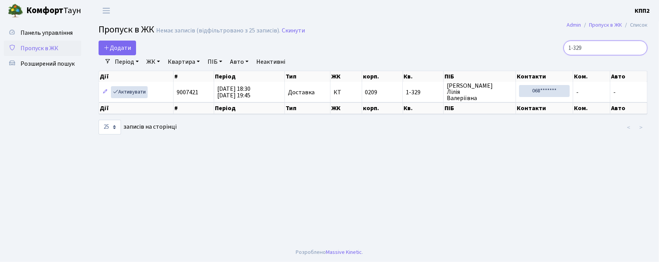
type input "1-329"
click at [31, 41] on link "Пропуск в ЖК" at bounding box center [42, 48] width 77 height 15
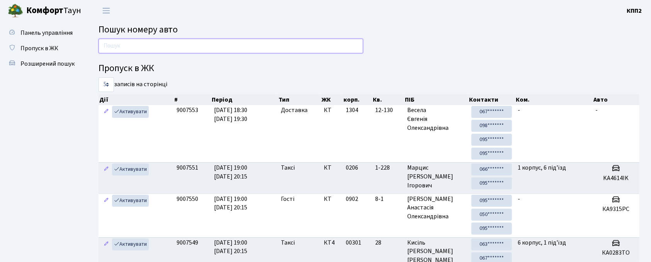
click at [151, 41] on input "text" at bounding box center [231, 46] width 265 height 15
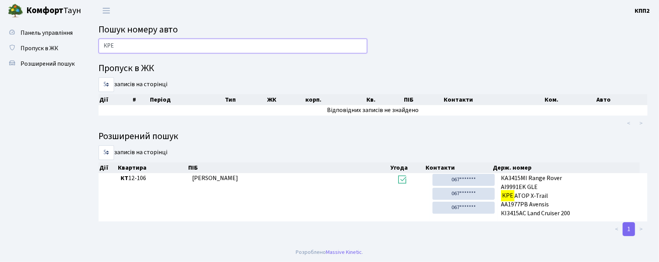
type input "КРЕ"
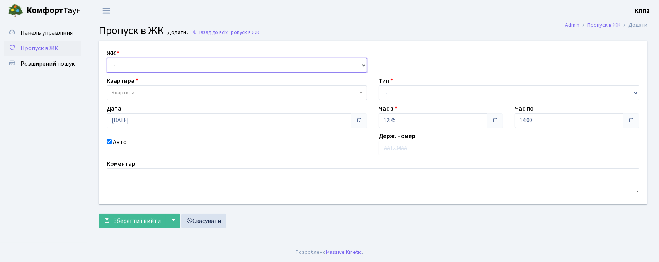
click at [144, 58] on select "- КТ, вул. Регенераторна, 4 КТ2, просп. Соборності, 17 КТ3, вул. Березнева, 16 …" at bounding box center [237, 65] width 261 height 15
select select "271"
click at [107, 58] on select "- КТ, вул. Регенераторна, 4 КТ2, просп. Соборності, 17 КТ3, вул. Березнева, 16 …" at bounding box center [237, 65] width 261 height 15
select select
click at [135, 101] on div "ЖК - КТ, вул. Регенераторна, 4 КТ2, просп. Соборності, 17 КТ3, вул. Березнева, …" at bounding box center [373, 122] width 560 height 163
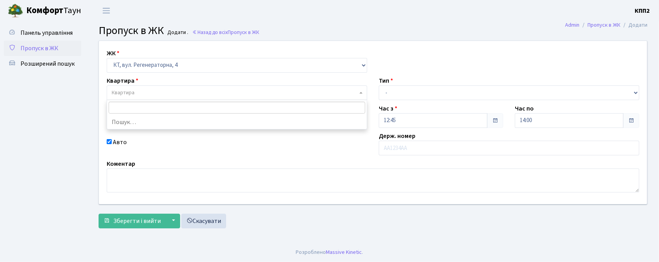
click at [135, 92] on span "Квартира" at bounding box center [235, 93] width 246 height 8
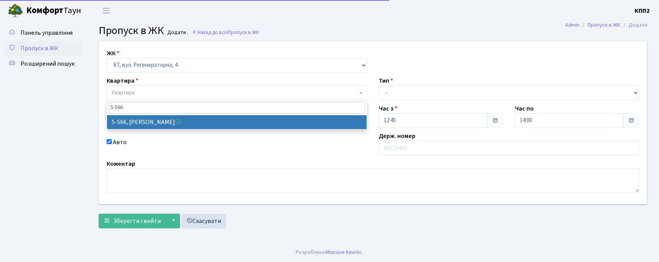
type input "5-566"
select select "1960"
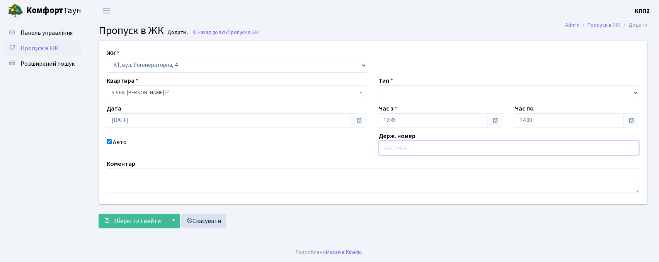
drag, startPoint x: 466, startPoint y: 149, endPoint x: 460, endPoint y: 150, distance: 6.3
click at [465, 149] on input "text" at bounding box center [509, 148] width 261 height 15
type input "С"
type input "АЕ1240ОЕ"
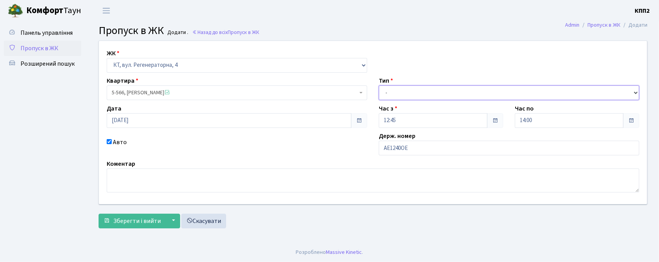
click at [379, 92] on select "- Доставка Таксі Гості Сервіс" at bounding box center [509, 92] width 261 height 15
select select "2"
click at [379, 85] on select "- Доставка Таксі Гості Сервіс" at bounding box center [509, 92] width 261 height 15
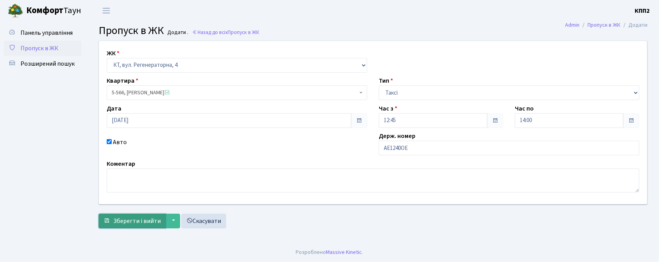
click at [133, 216] on button "Зберегти і вийти" at bounding box center [132, 221] width 67 height 15
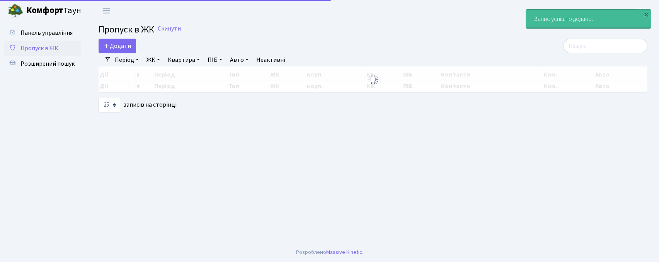
select select "25"
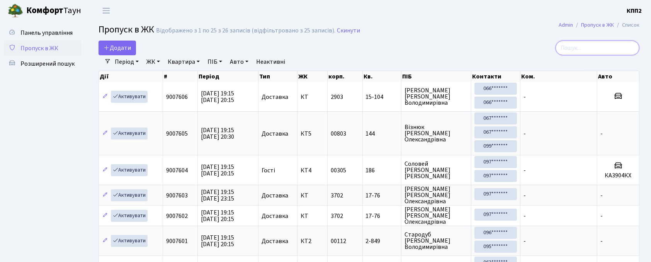
click at [619, 49] on input "search" at bounding box center [598, 48] width 84 height 15
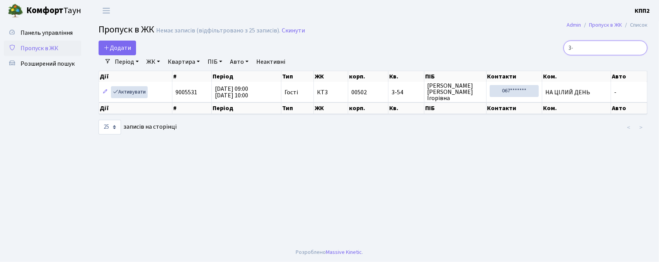
type input "3"
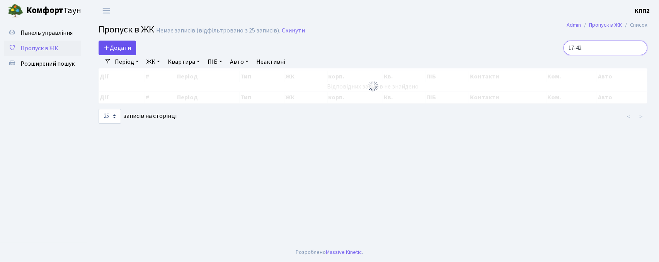
type input "17-42"
click at [127, 50] on span "Додати" at bounding box center [117, 48] width 27 height 9
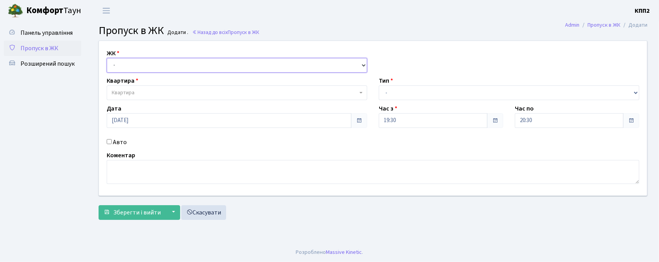
click at [133, 66] on select "- КТ, вул. Регенераторна, 4 КТ2, просп. [STREET_ADDRESS] [STREET_ADDRESS] [PERS…" at bounding box center [237, 65] width 261 height 15
click at [107, 58] on select "- КТ, вул. Регенераторна, 4 КТ2, просп. [STREET_ADDRESS] [STREET_ADDRESS] [PERS…" at bounding box center [237, 65] width 261 height 15
click at [150, 61] on select "- КТ, вул. Регенераторна, 4 КТ2, просп. [STREET_ADDRESS] [STREET_ADDRESS] [PERS…" at bounding box center [237, 65] width 261 height 15
select select "271"
click at [107, 58] on select "- КТ, вул. Регенераторна, 4 КТ2, просп. [STREET_ADDRESS] [STREET_ADDRESS] [PERS…" at bounding box center [237, 65] width 261 height 15
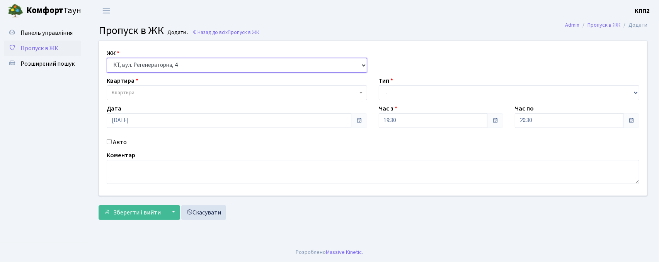
select select
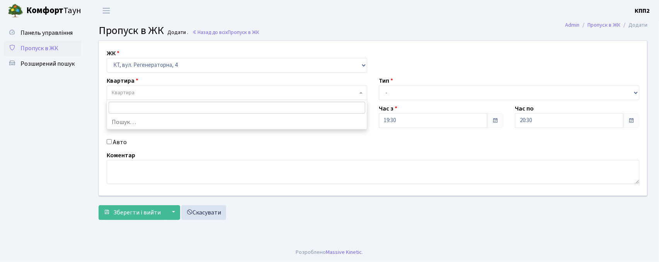
drag, startPoint x: 145, startPoint y: 97, endPoint x: 170, endPoint y: 79, distance: 30.6
click at [145, 96] on span "Квартира" at bounding box center [235, 93] width 246 height 8
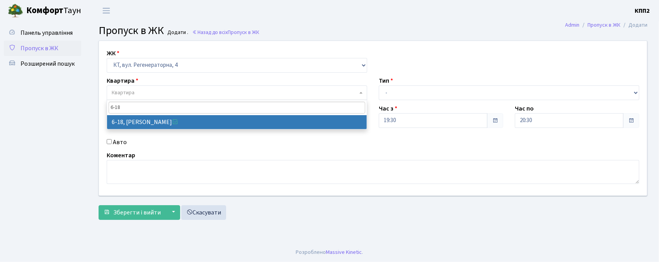
type input "6-18"
select select "5198"
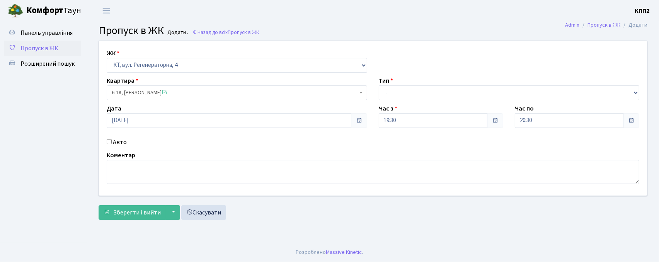
click at [109, 143] on input "Авто" at bounding box center [109, 141] width 5 height 5
checkbox input "true"
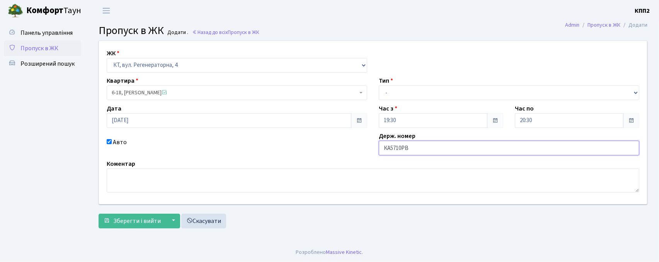
type input "КА5710РВ"
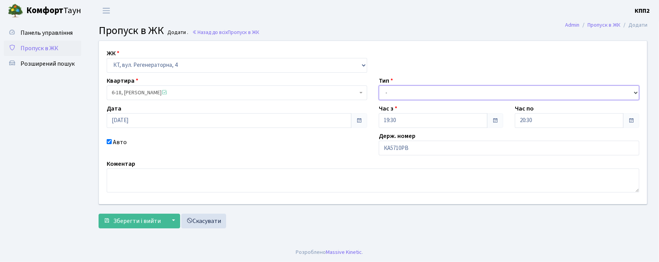
click at [397, 88] on select "- Доставка Таксі Гості Сервіс" at bounding box center [509, 92] width 261 height 15
select select "2"
click at [379, 85] on select "- Доставка Таксі Гості Сервіс" at bounding box center [509, 92] width 261 height 15
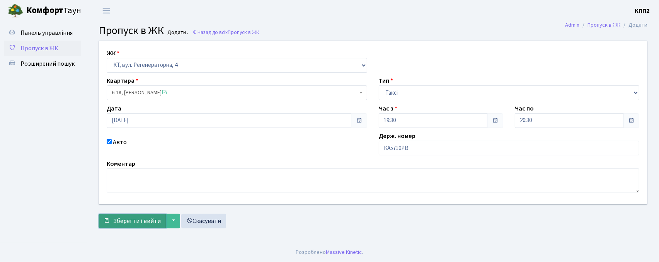
click at [135, 226] on button "Зберегти і вийти" at bounding box center [132, 221] width 67 height 15
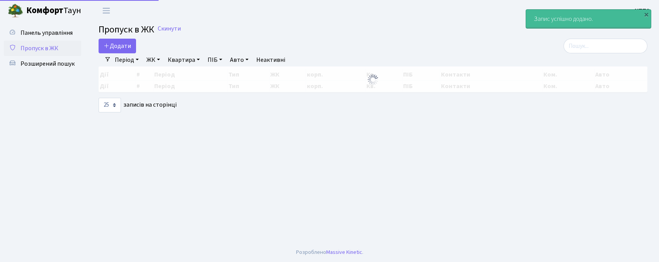
select select "25"
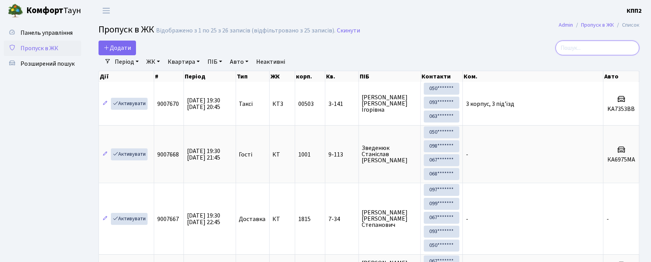
click at [598, 53] on input "search" at bounding box center [598, 48] width 84 height 15
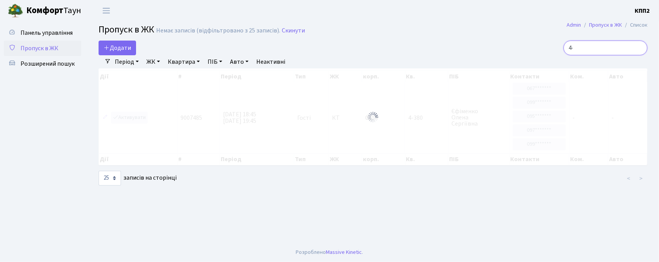
type input "4"
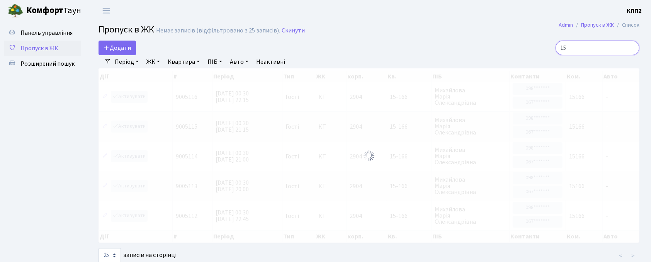
type input "1"
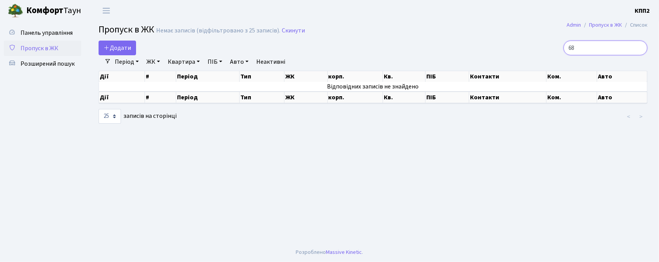
type input "6"
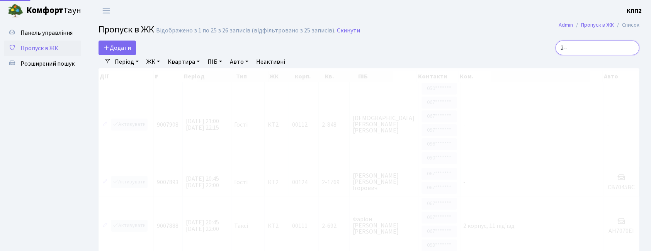
type input "2-"
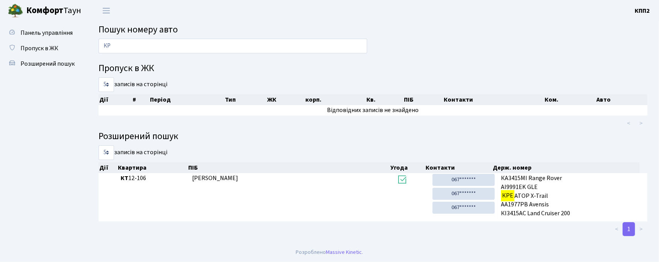
type input "К"
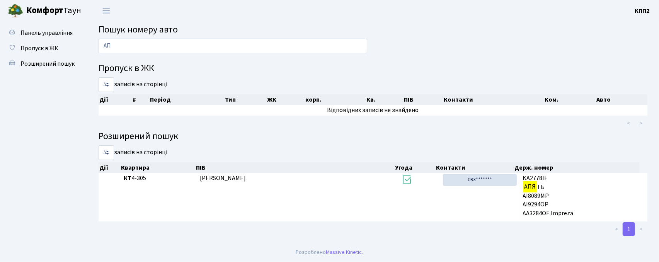
type input "А"
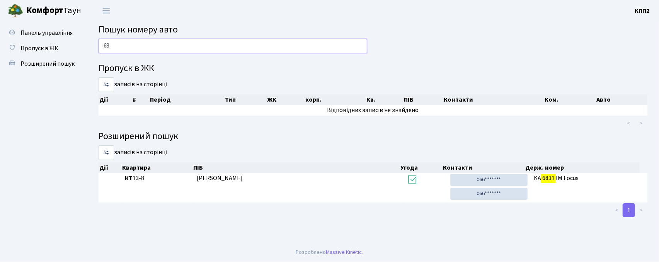
type input "6"
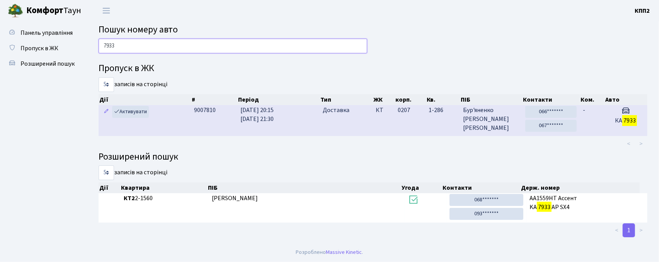
type input "7933"
click at [371, 131] on td "Доставка" at bounding box center [346, 120] width 53 height 31
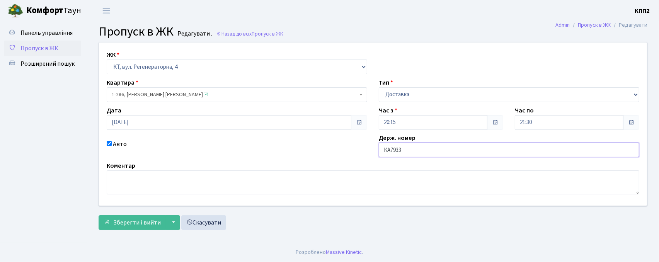
click at [445, 148] on input "КА7933" at bounding box center [509, 150] width 261 height 15
type input "КА7933ЕЕ"
click at [139, 228] on button "Зберегти і вийти" at bounding box center [132, 222] width 67 height 15
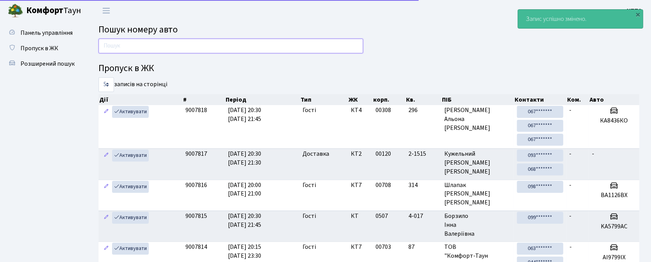
click at [275, 53] on input "text" at bounding box center [231, 46] width 265 height 15
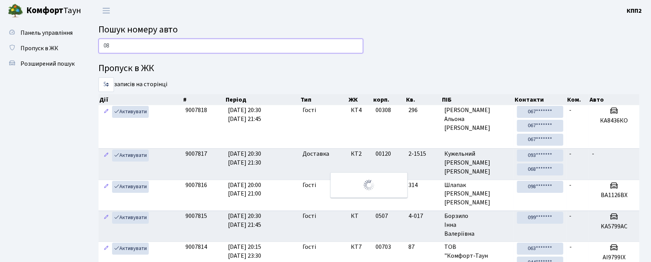
type input "0"
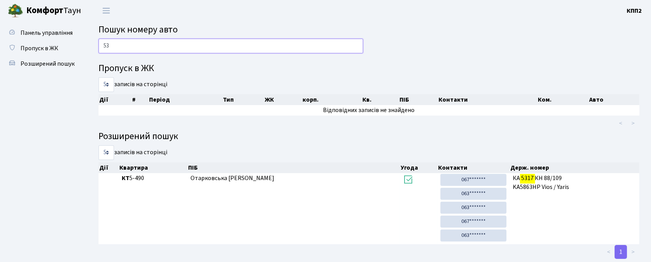
type input "5"
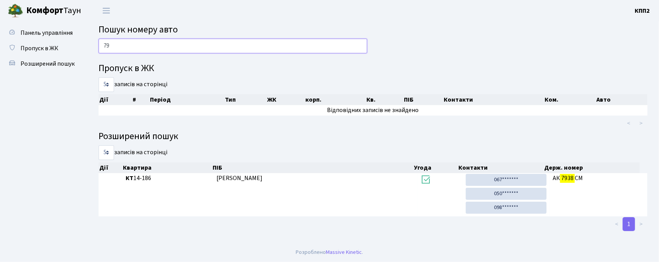
type input "7"
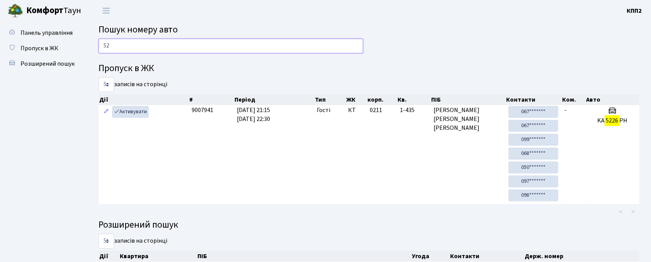
type input "5"
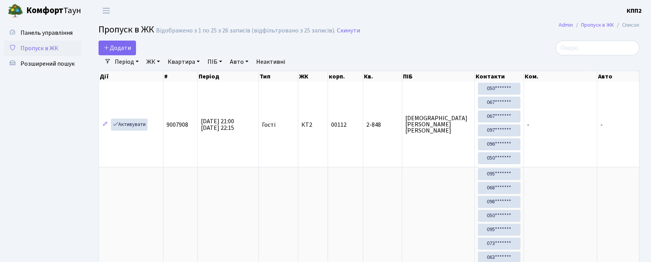
select select "25"
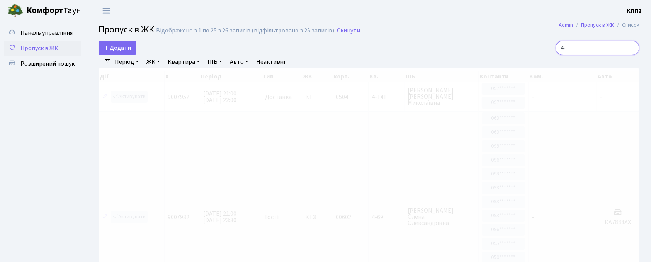
type input "4"
